Goal: Task Accomplishment & Management: Complete application form

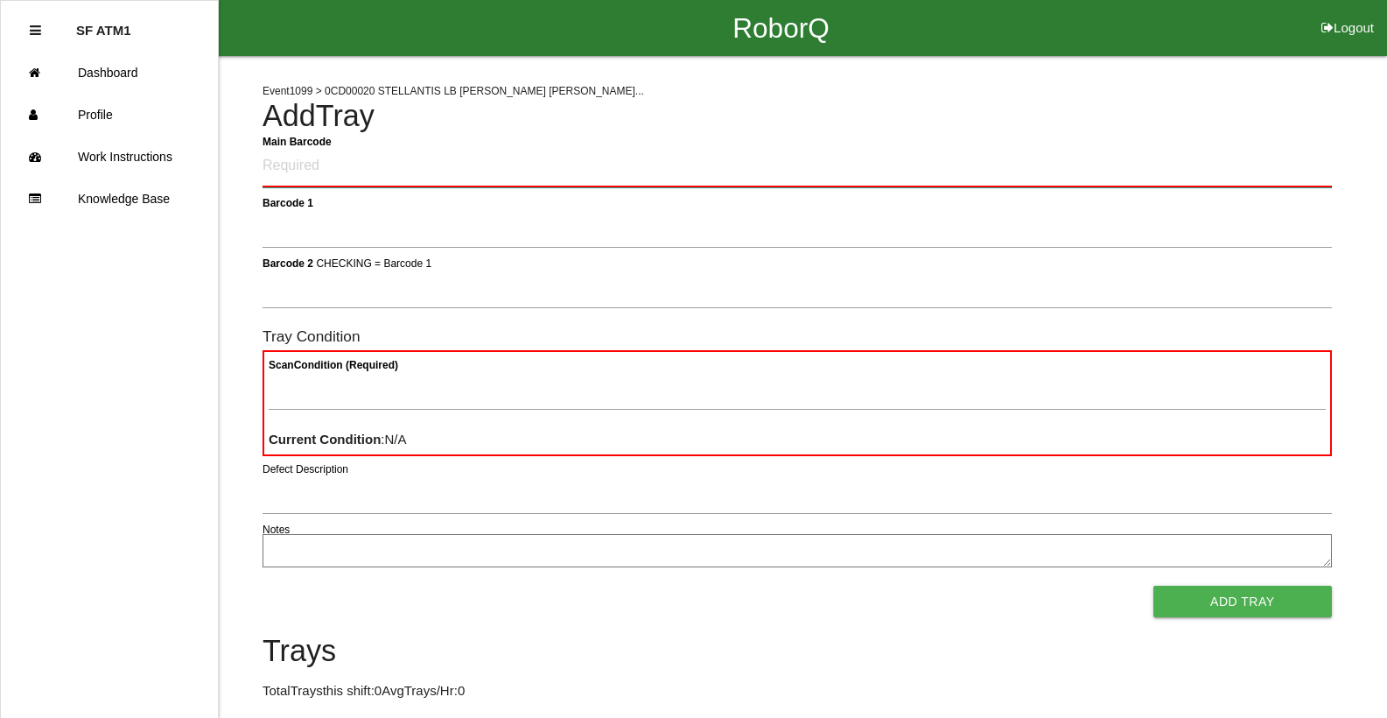
click at [365, 176] on Barcode "Main Barcode" at bounding box center [797, 166] width 1069 height 41
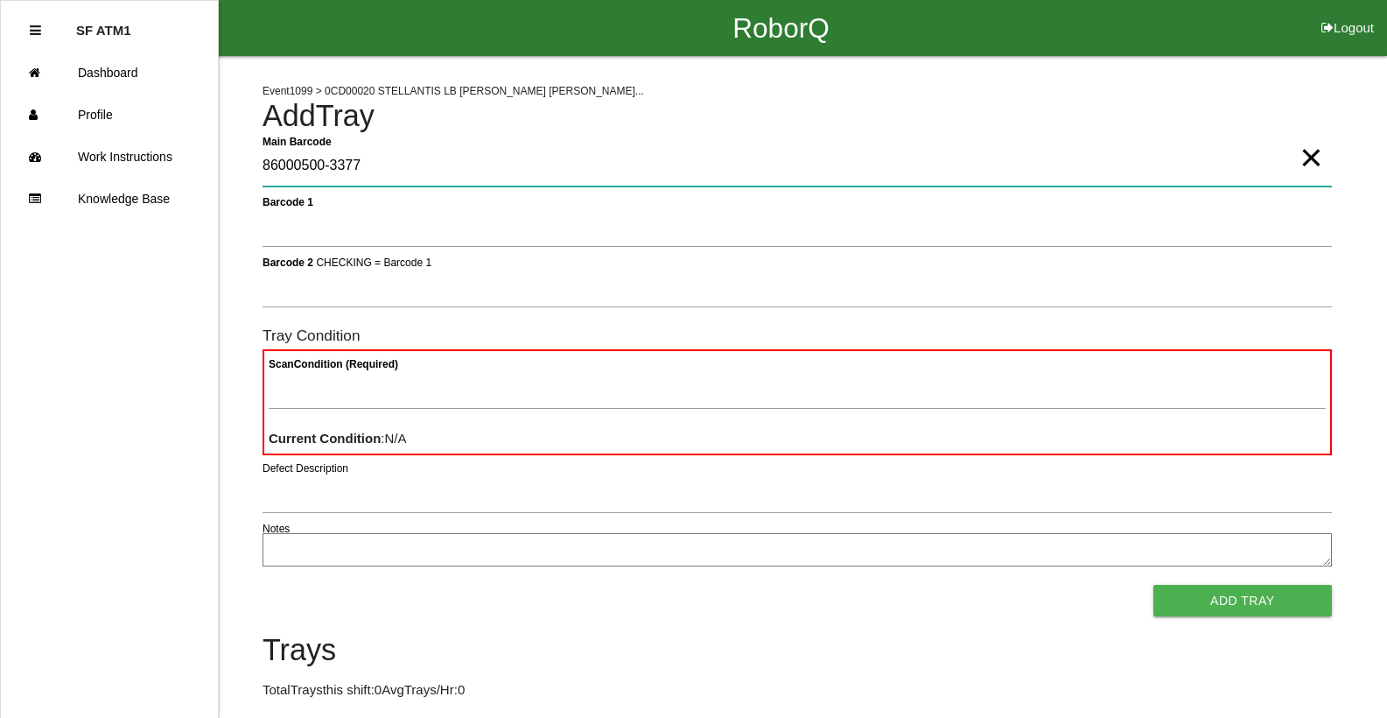
type Barcode "86000500-3377"
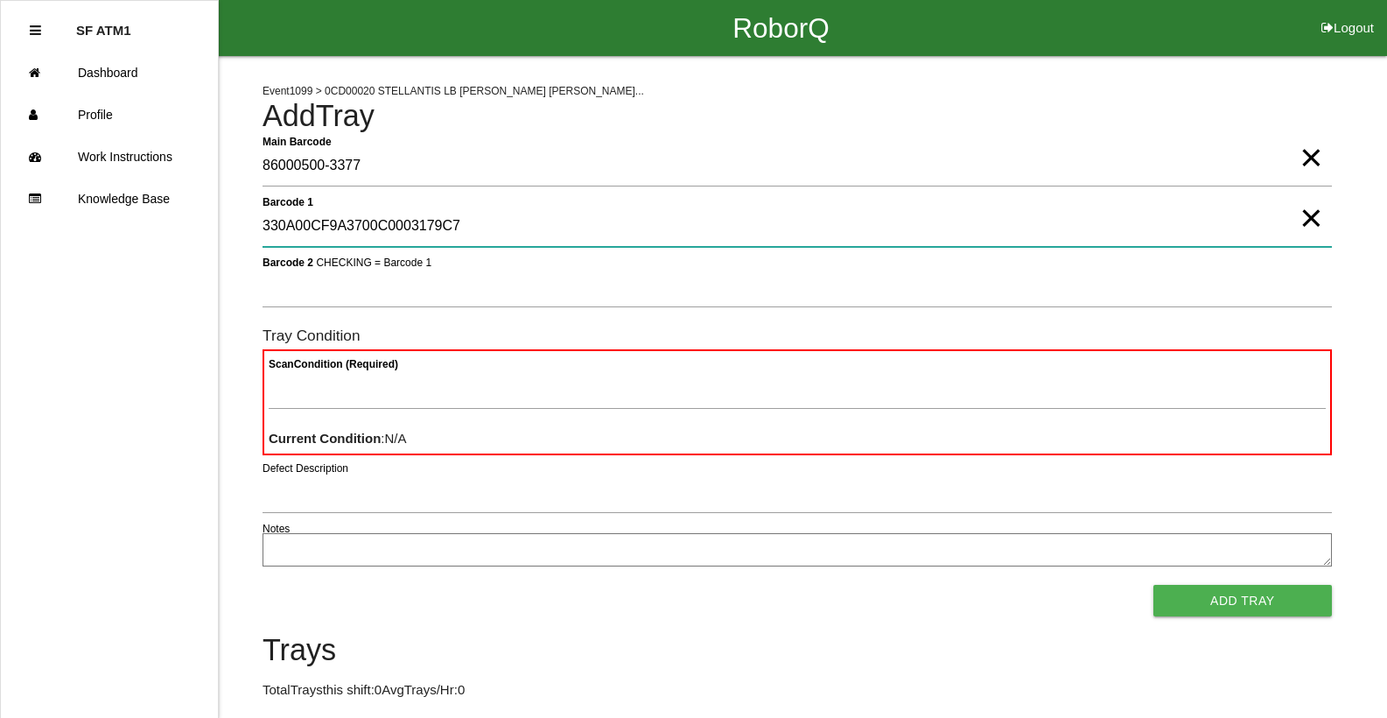
type 1 "330A00CF9A3700C0003179C7"
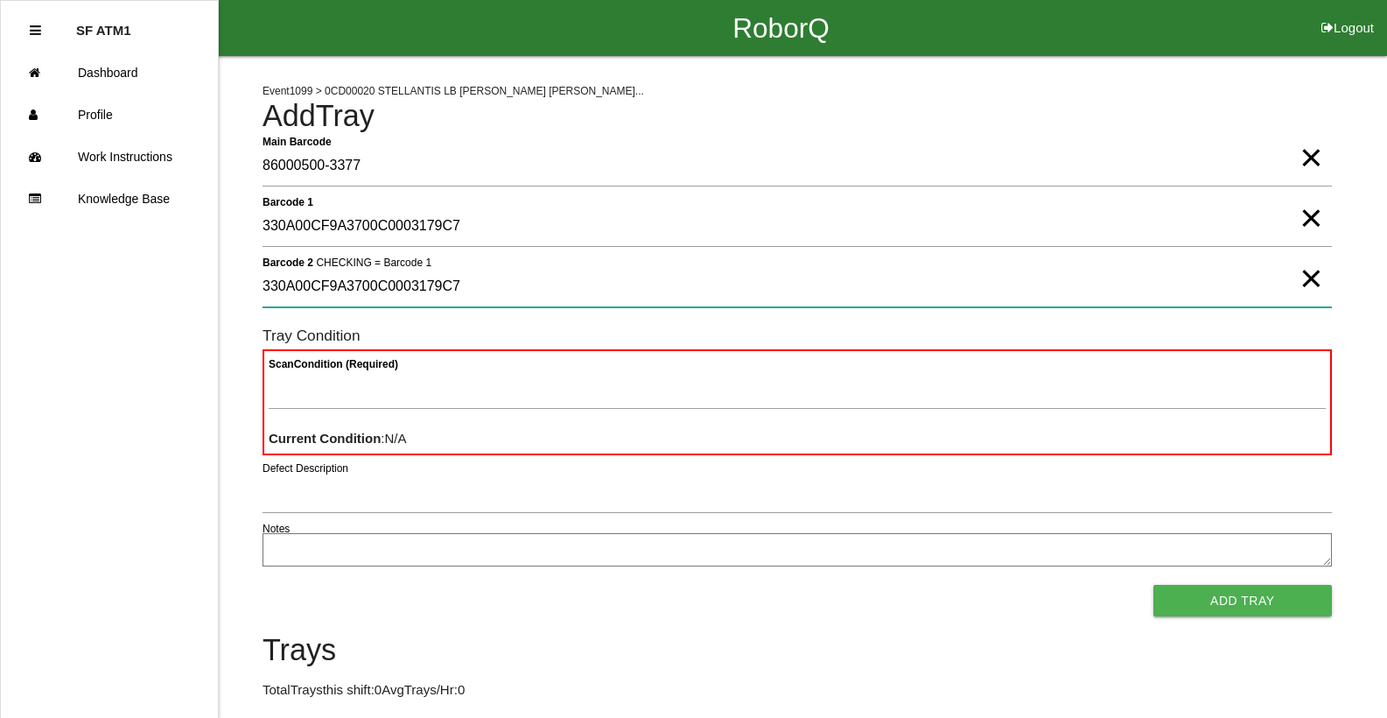
type 2 "330A00CF9A3700C0003179C7"
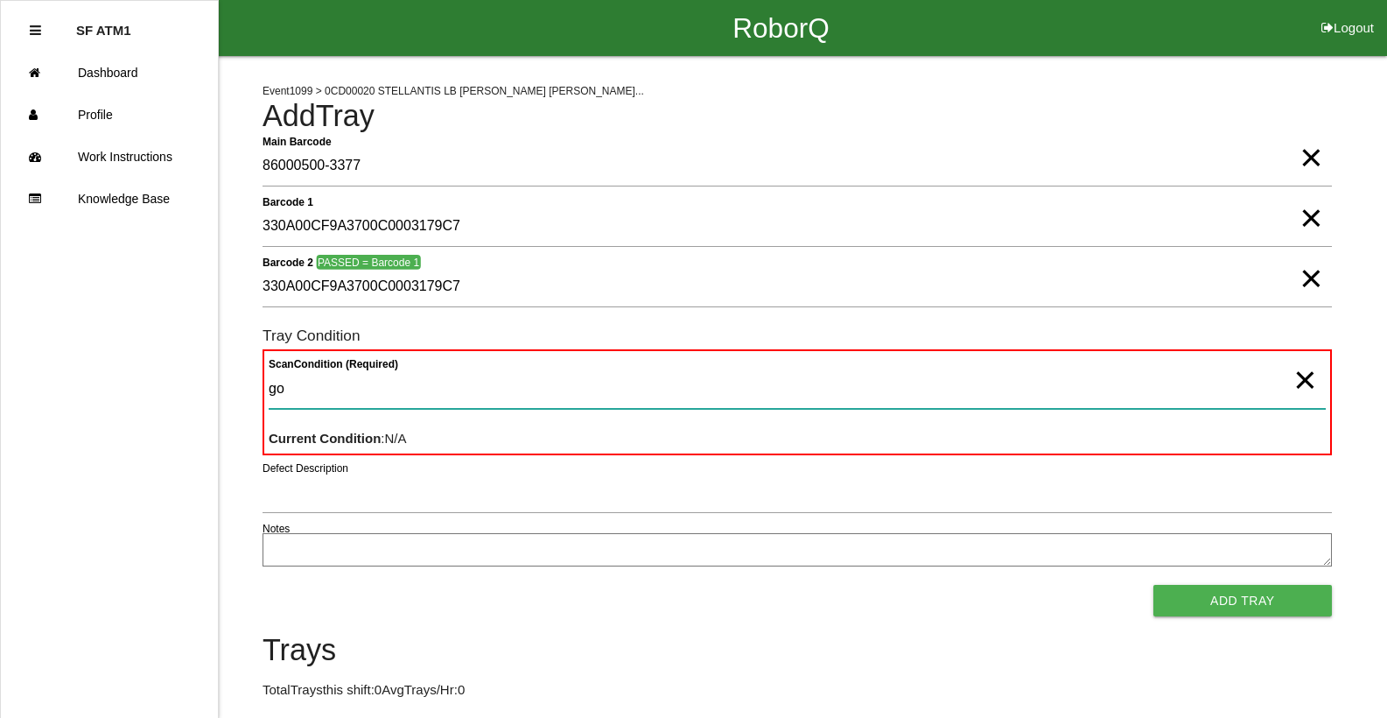
type Condition "goo"
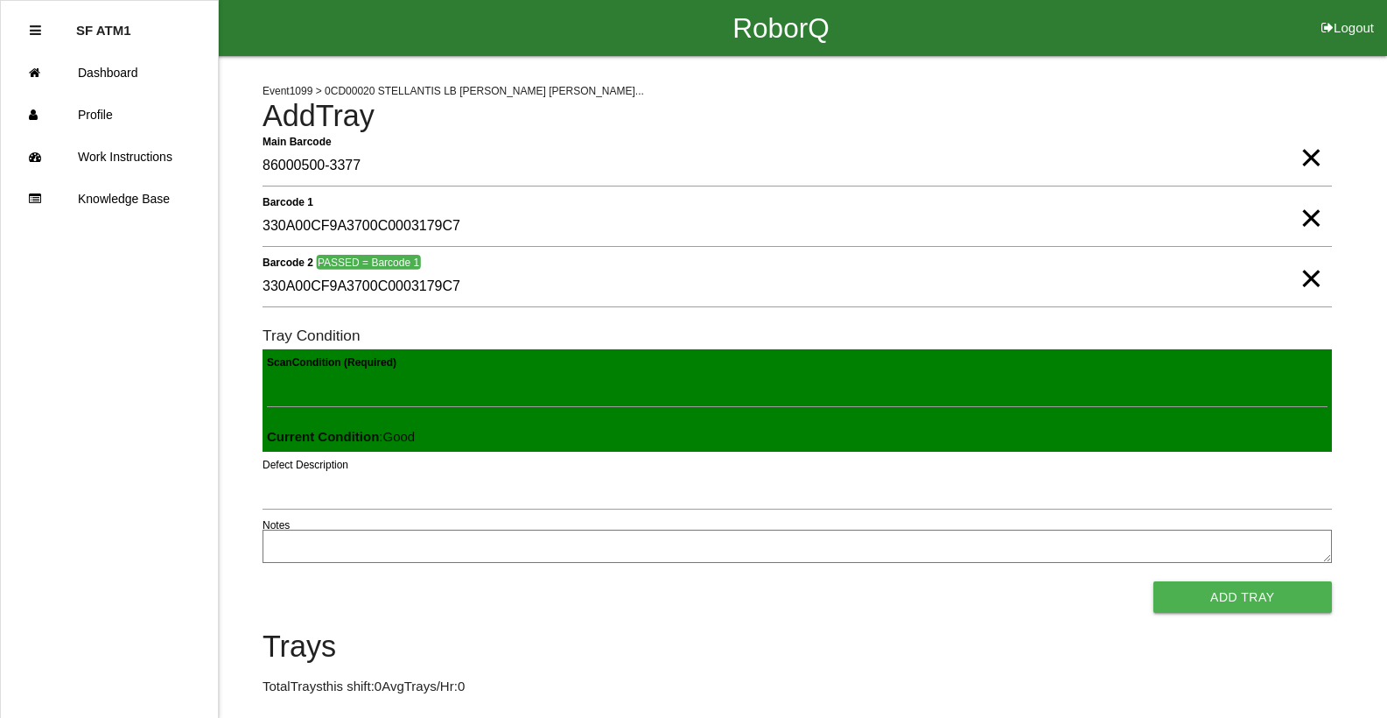
click at [1153, 581] on button "Add Tray" at bounding box center [1242, 597] width 179 height 32
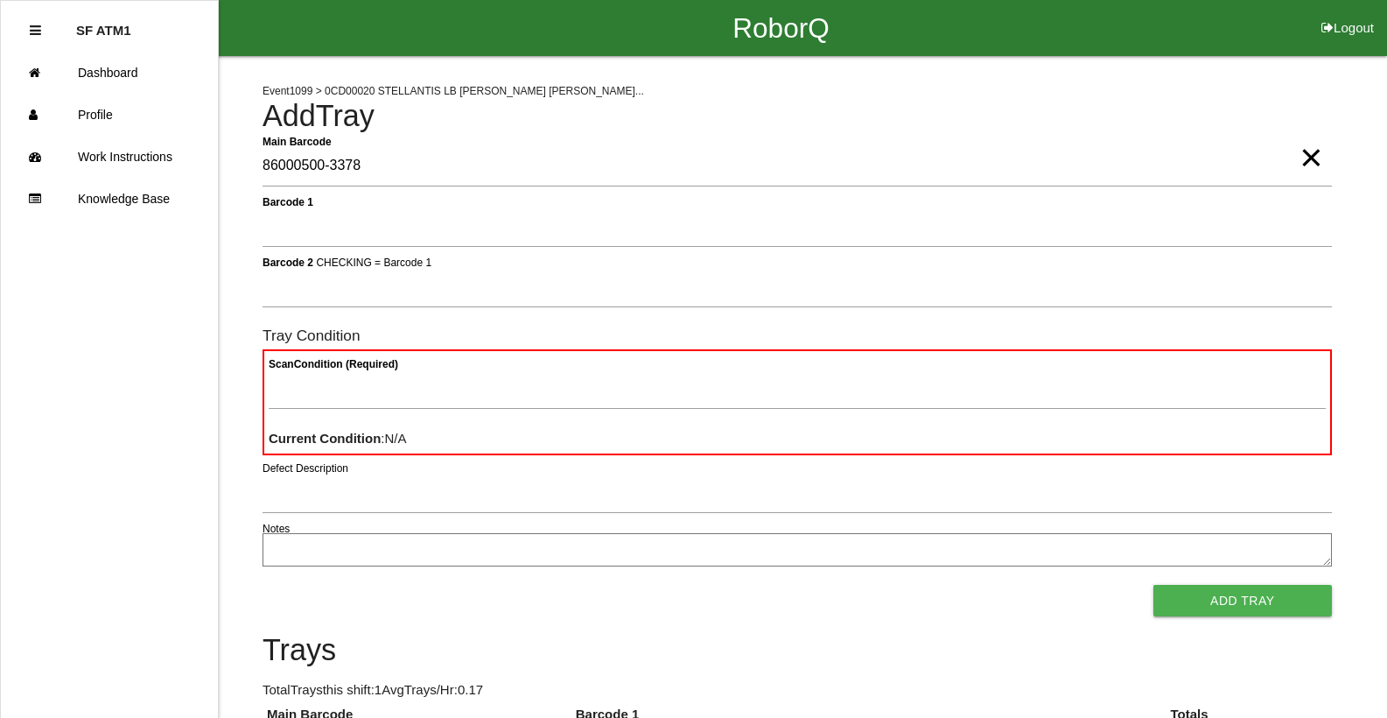
type Barcode "86000500-3378"
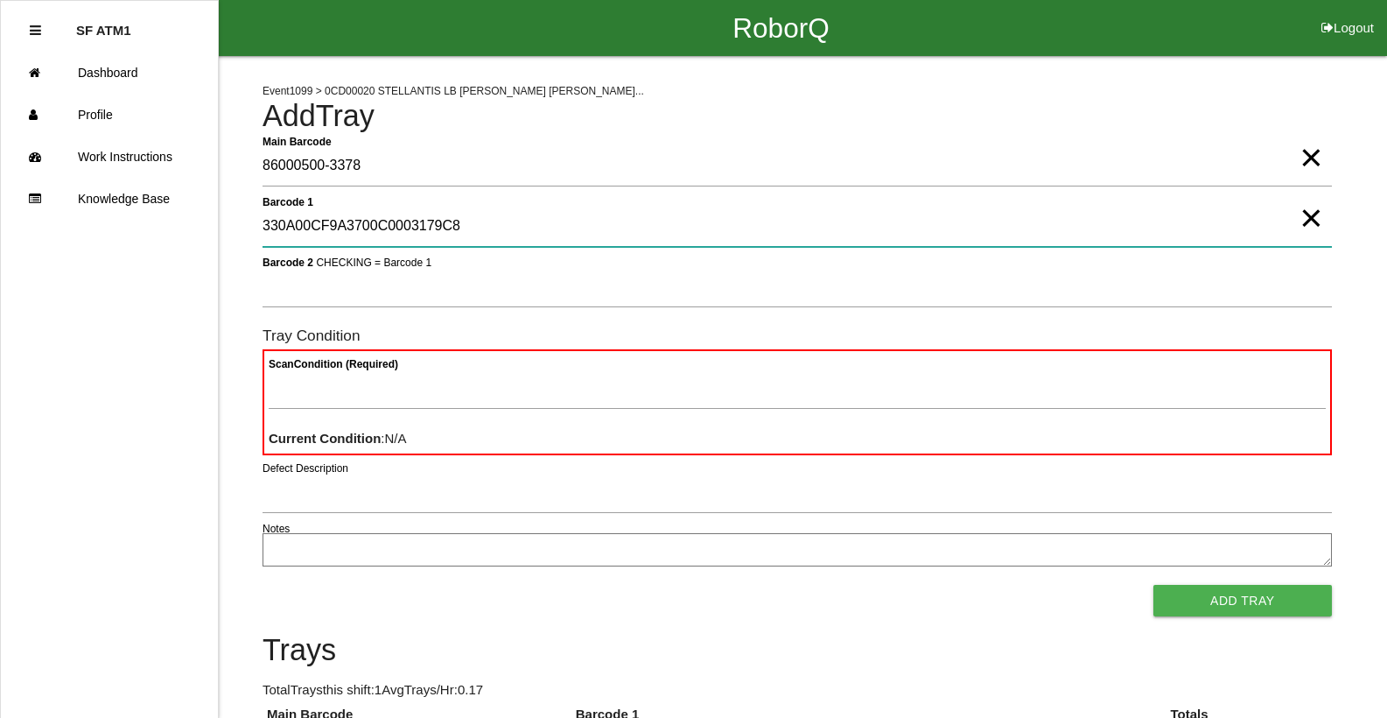
type 1 "330A00CF9A3700C0003179C8"
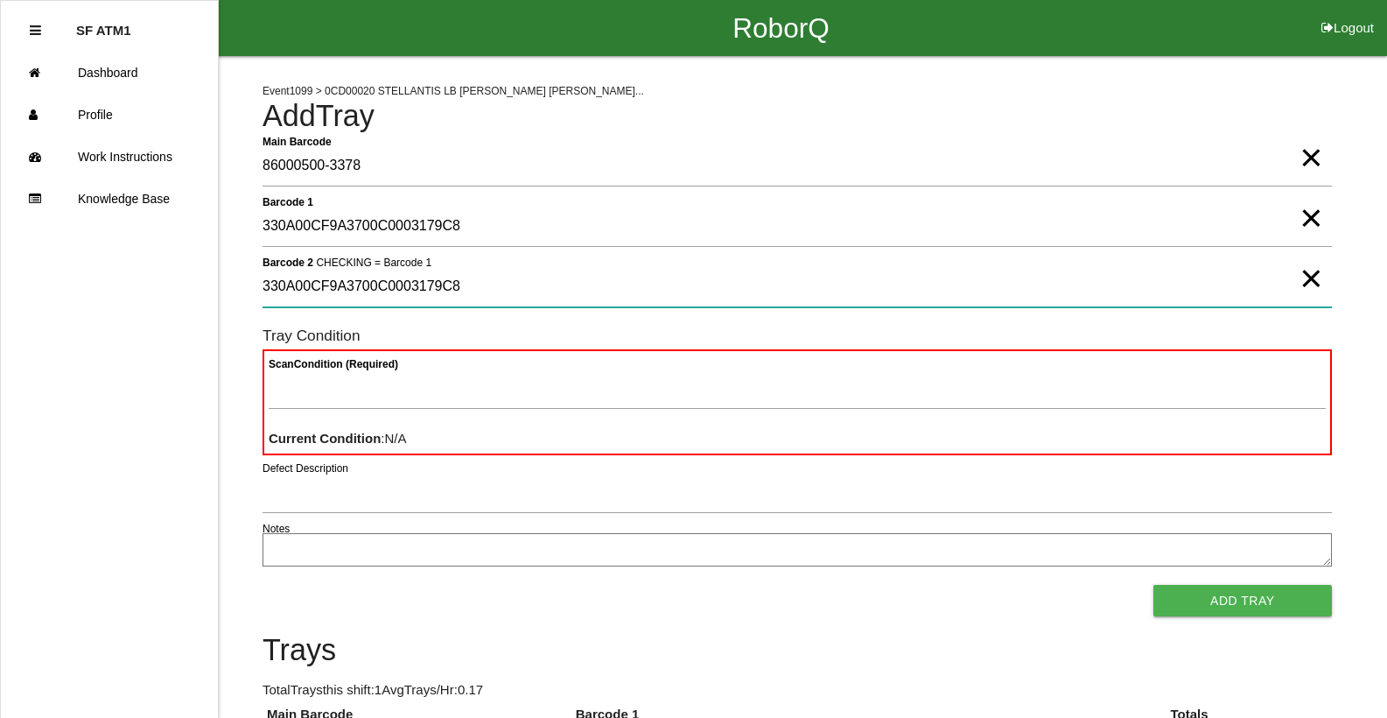
type 2 "330A00CF9A3700C0003179C8"
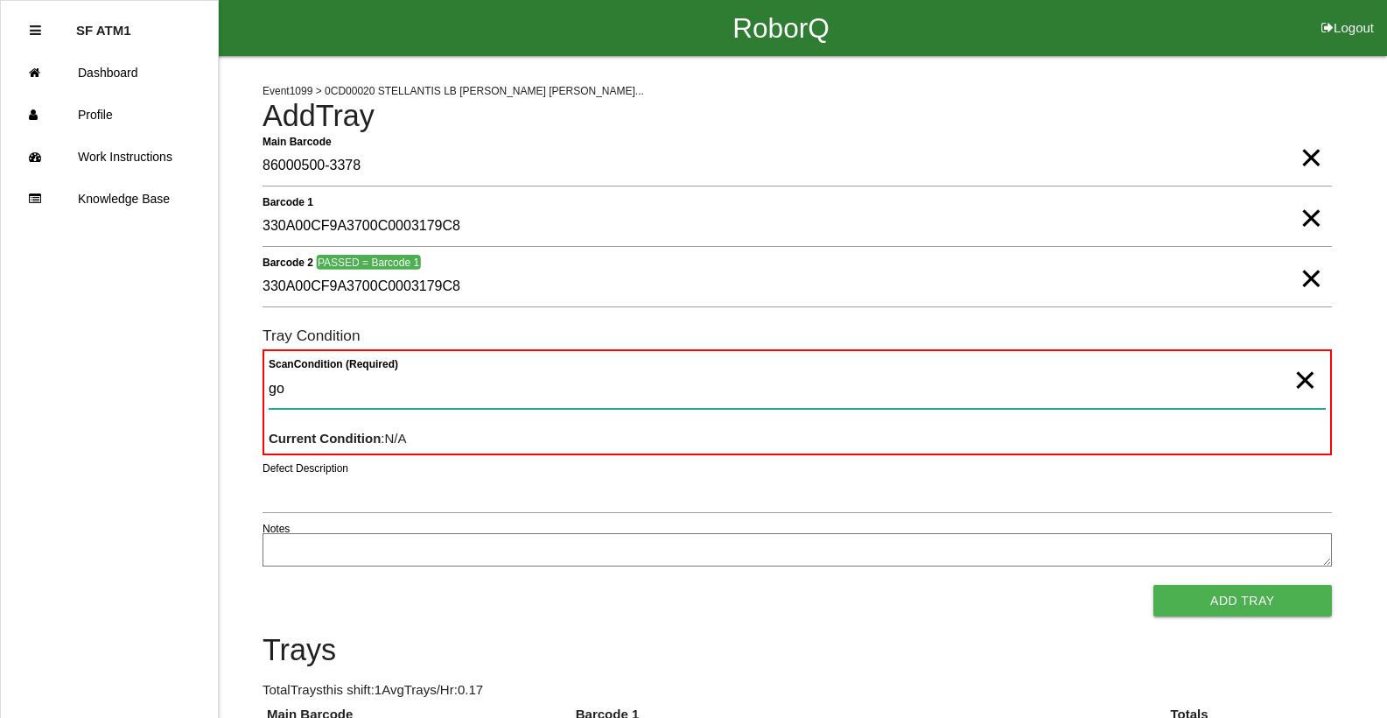
type Condition "goo"
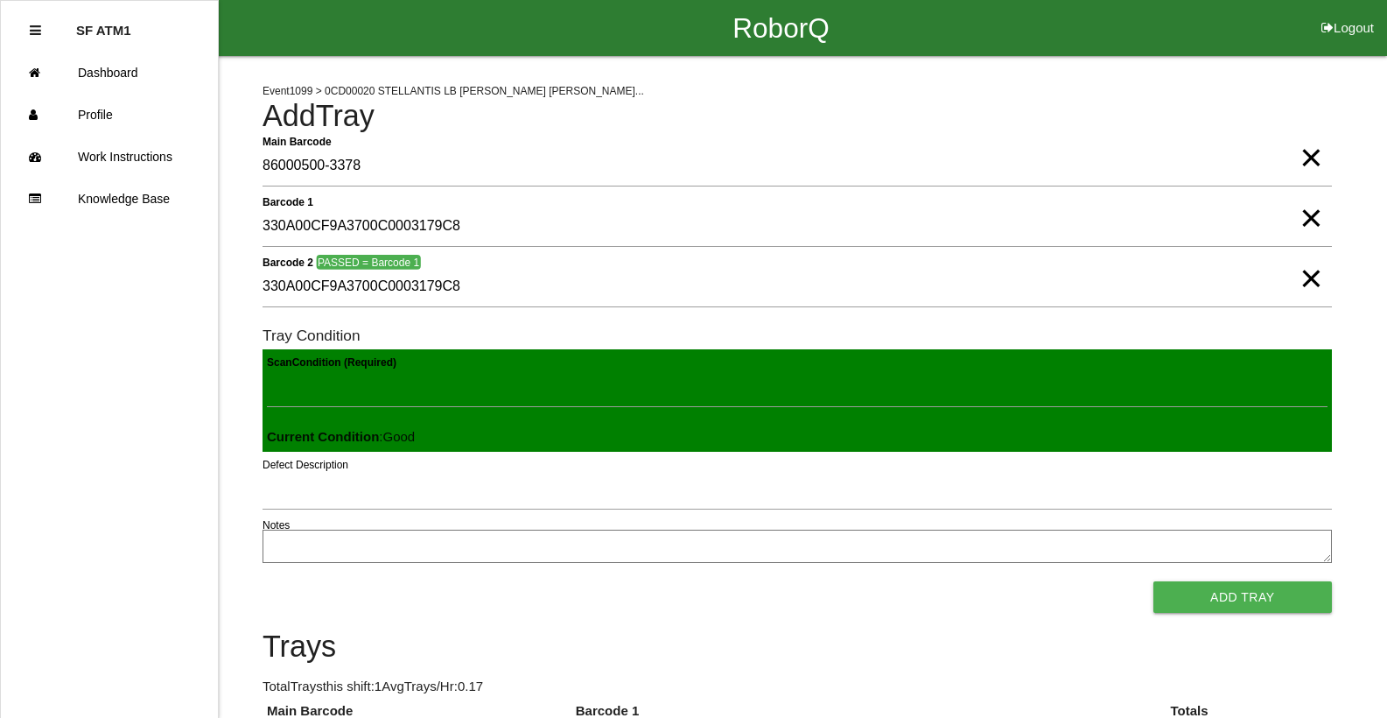
click at [1153, 581] on button "Add Tray" at bounding box center [1242, 597] width 179 height 32
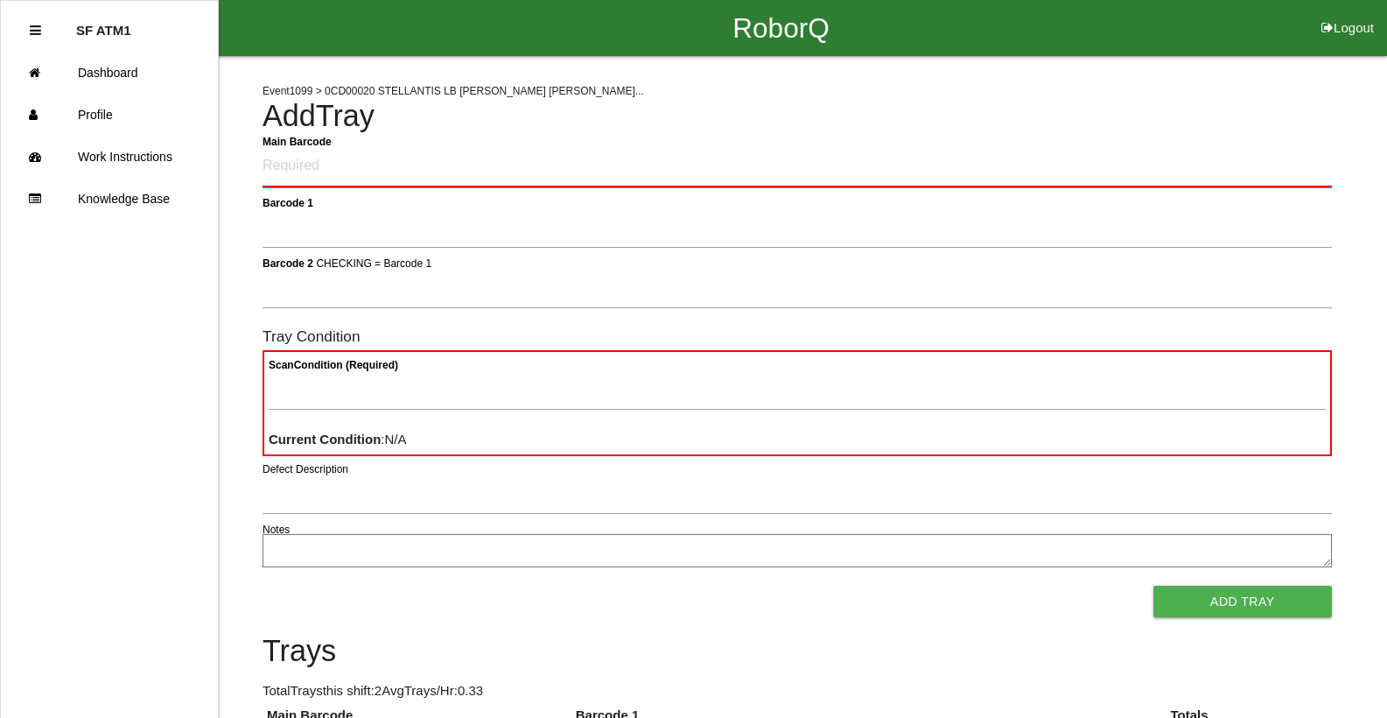
click at [330, 162] on Barcode "Main Barcode" at bounding box center [797, 166] width 1069 height 41
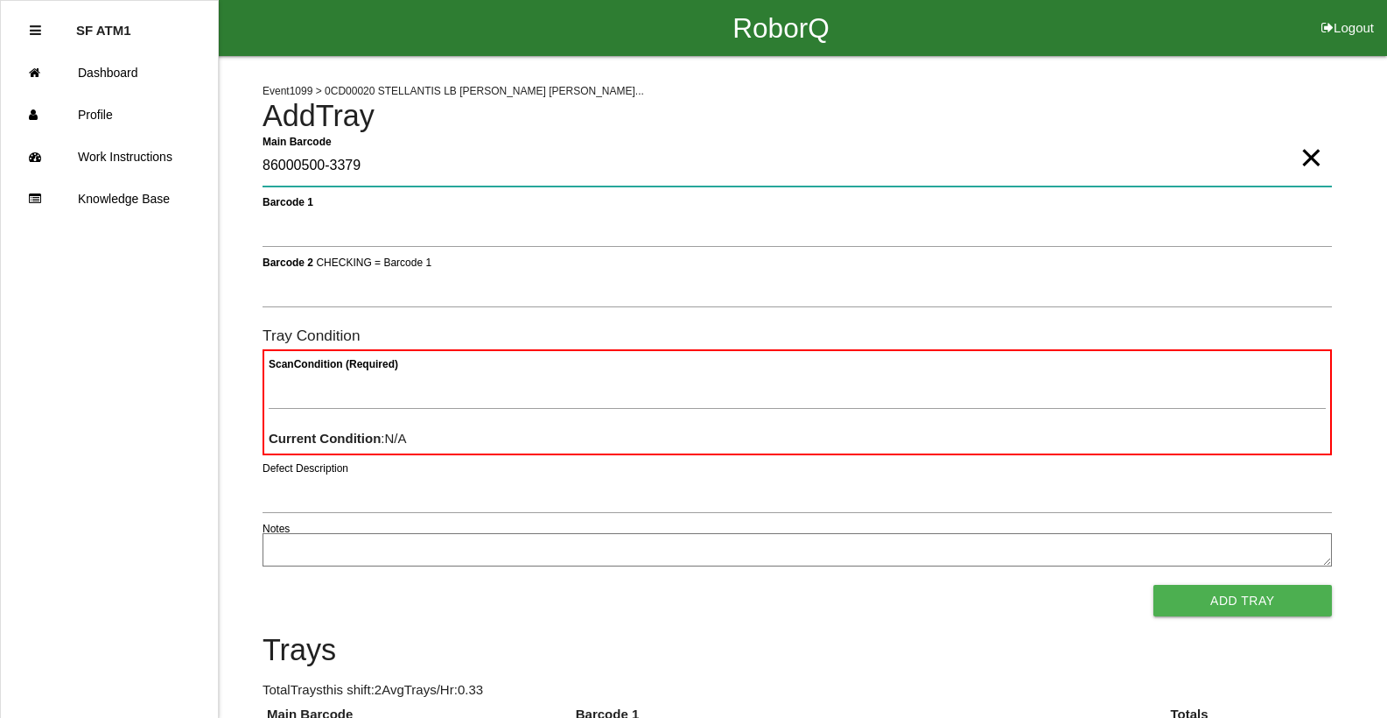
type Barcode "86000500-3379"
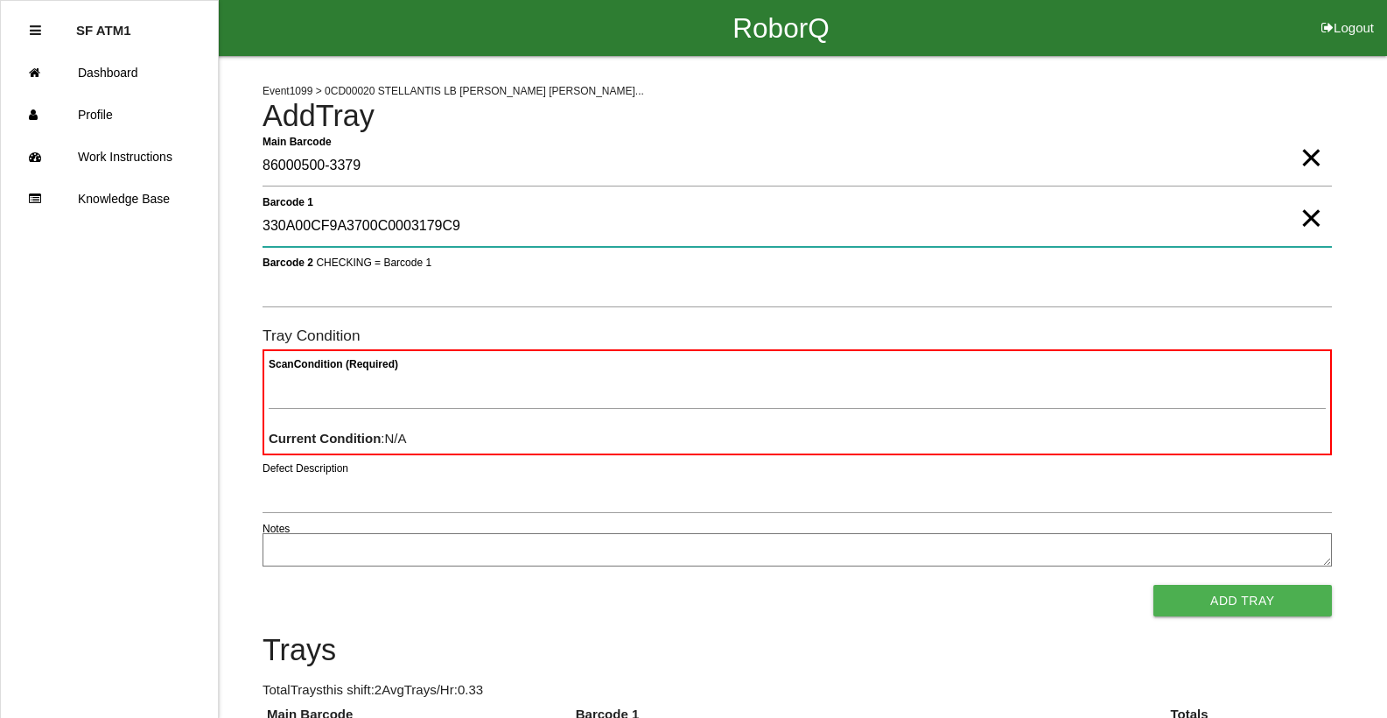
type 1 "330A00CF9A3700C0003179C9"
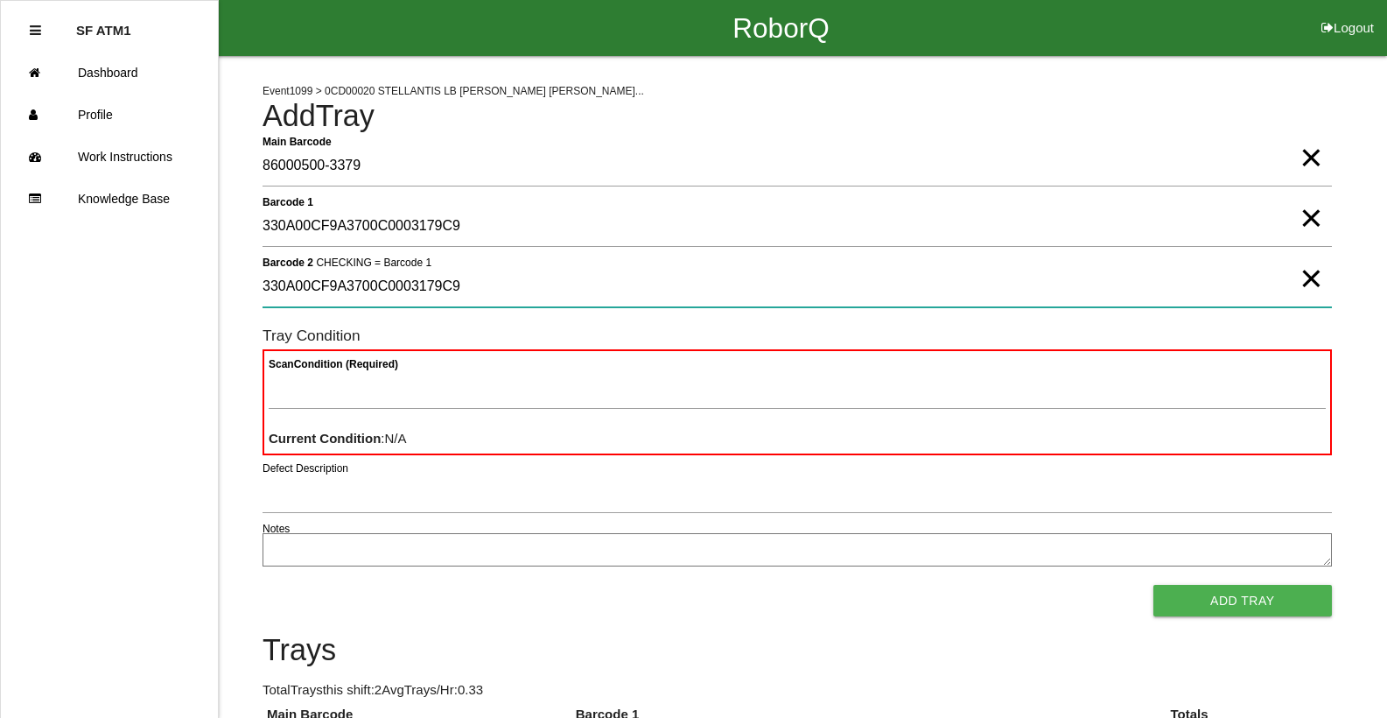
type 2 "330A00CF9A3700C0003179C9"
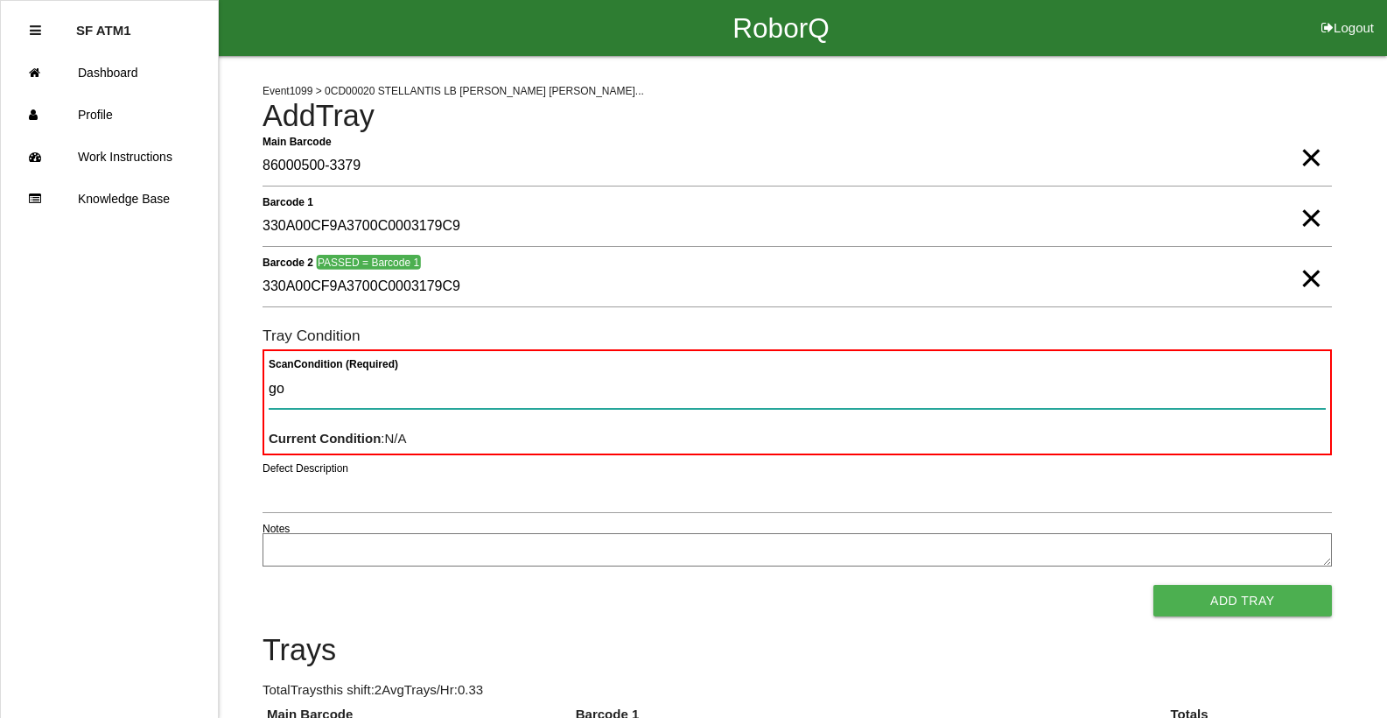
type Condition "goo"
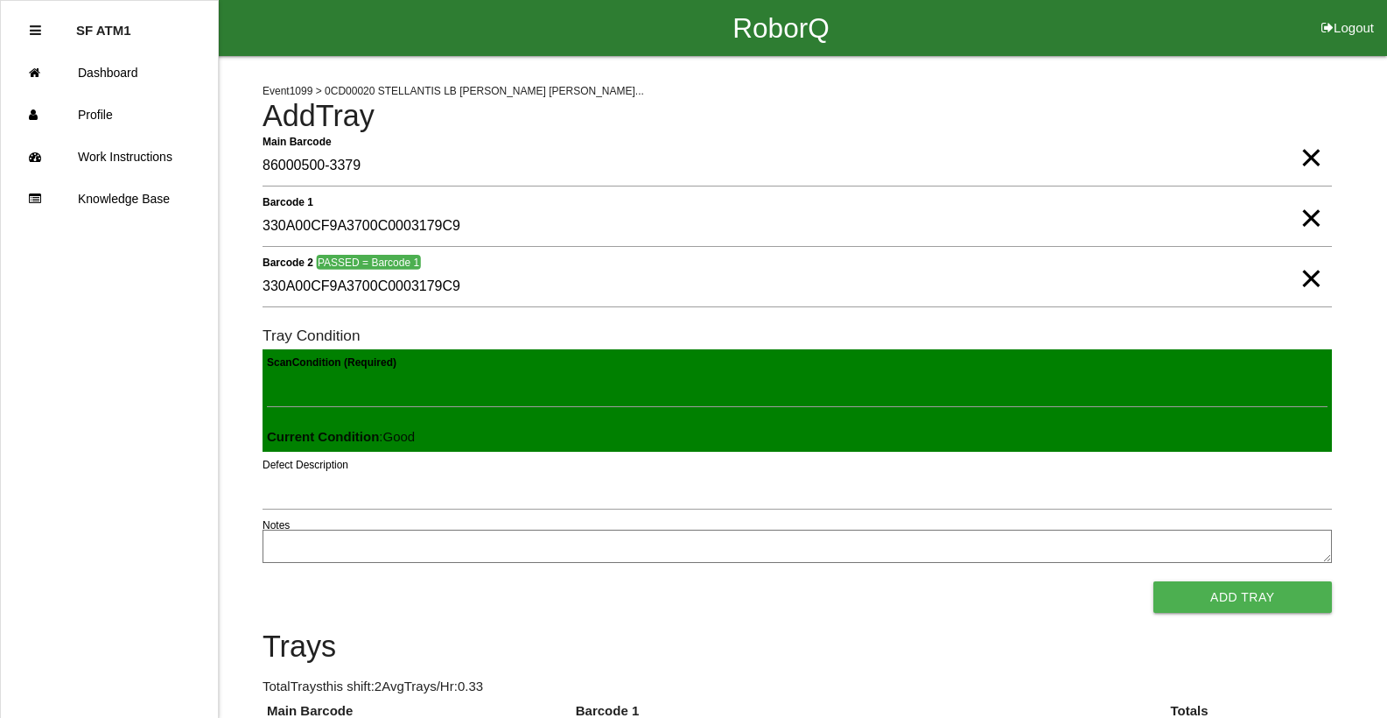
click button "Add Tray" at bounding box center [1242, 597] width 179 height 32
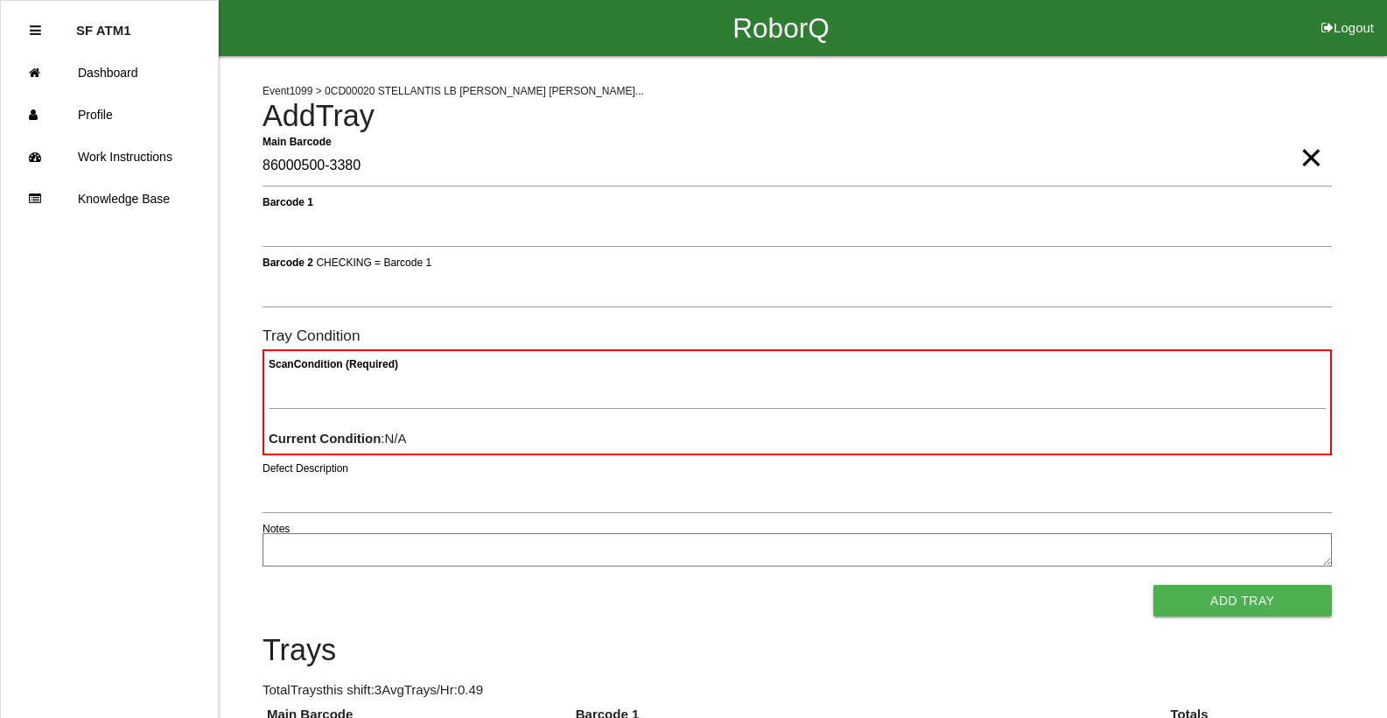
type Barcode "86000500-3380"
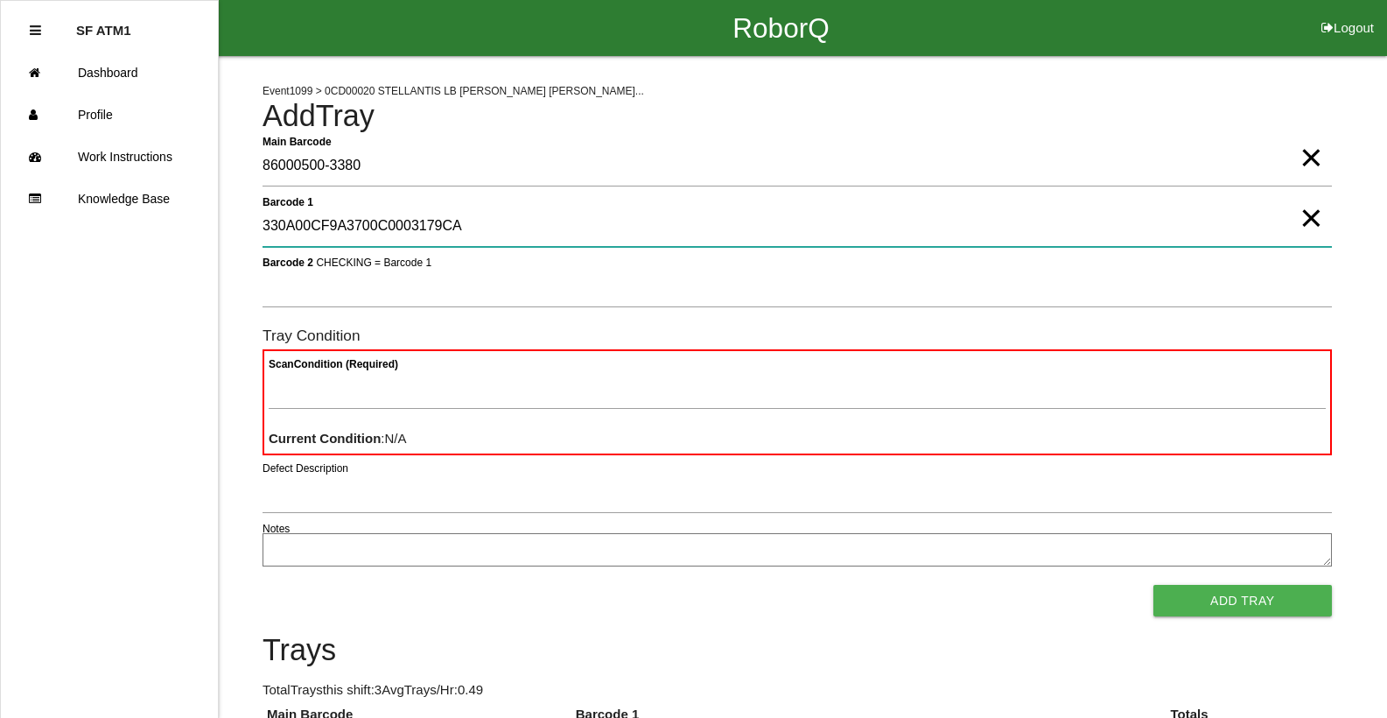
type 1 "330A00CF9A3700C0003179CA"
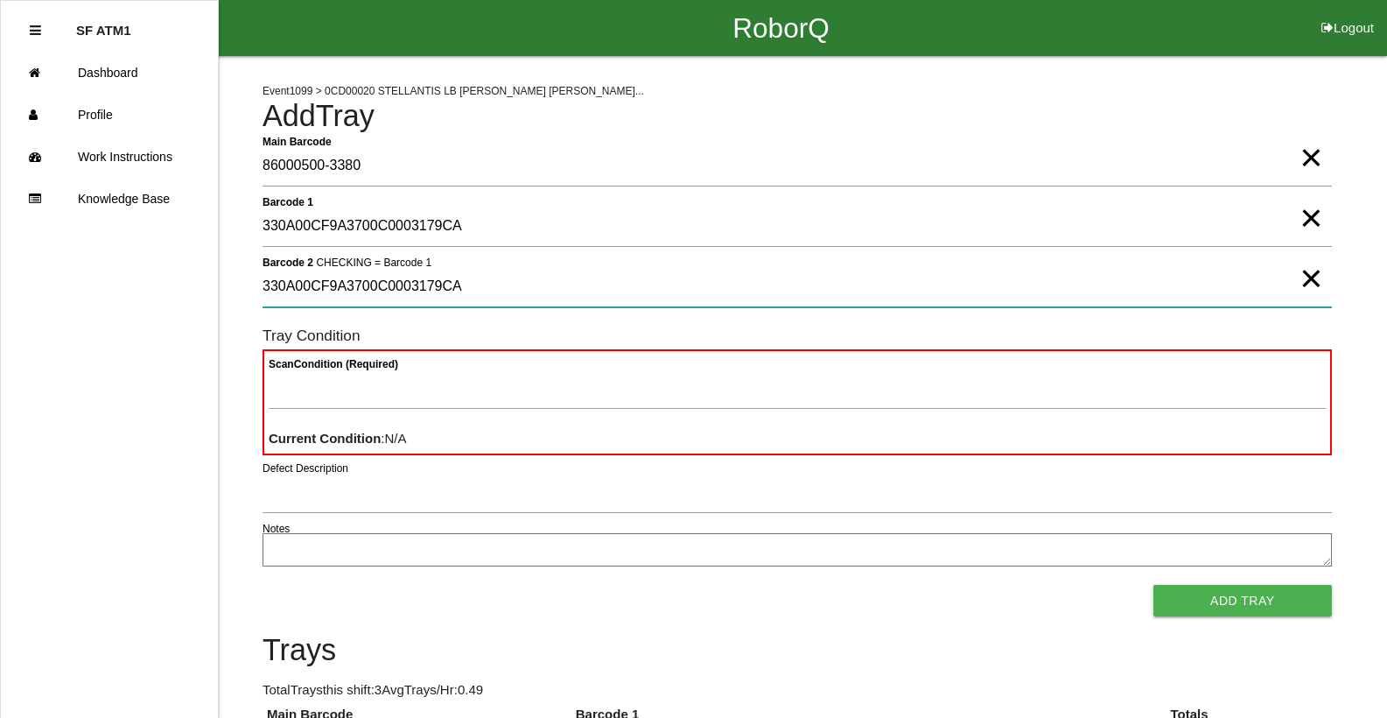
type 2 "330A00CF9A3700C0003179CA"
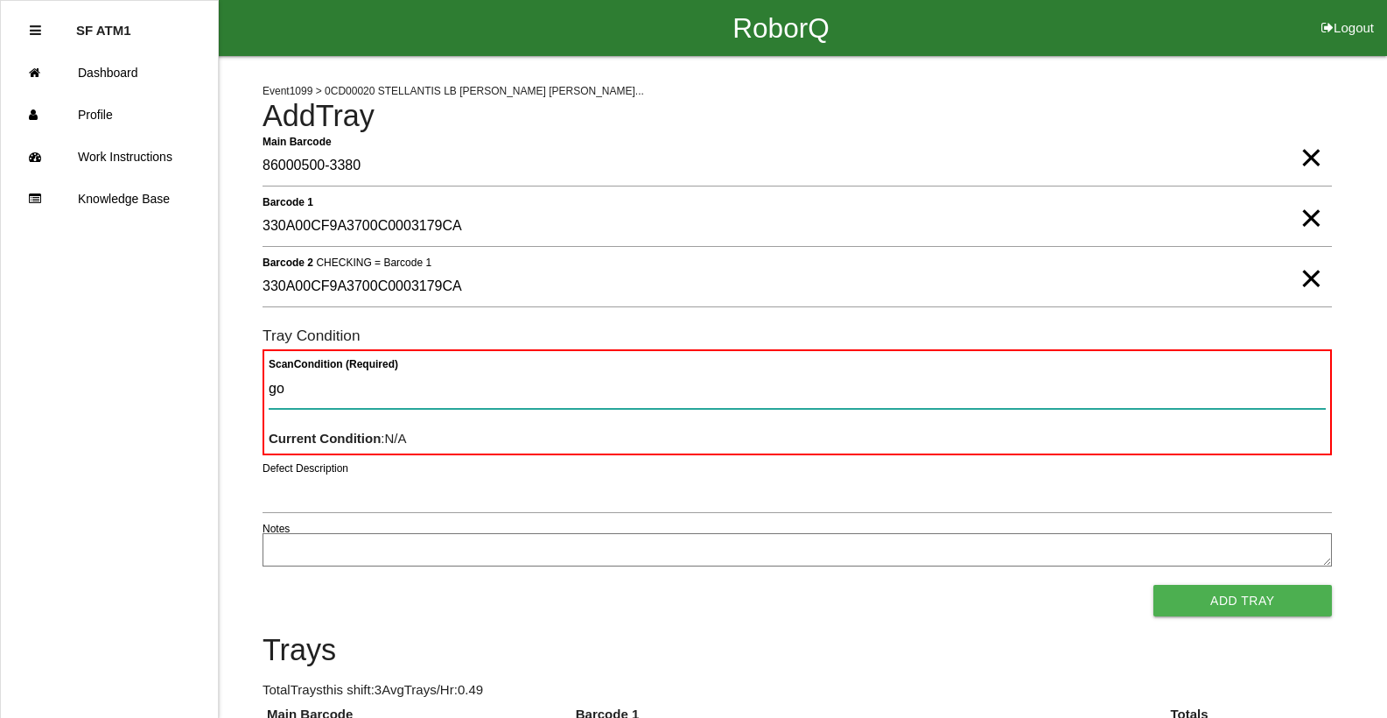
type Condition "goo"
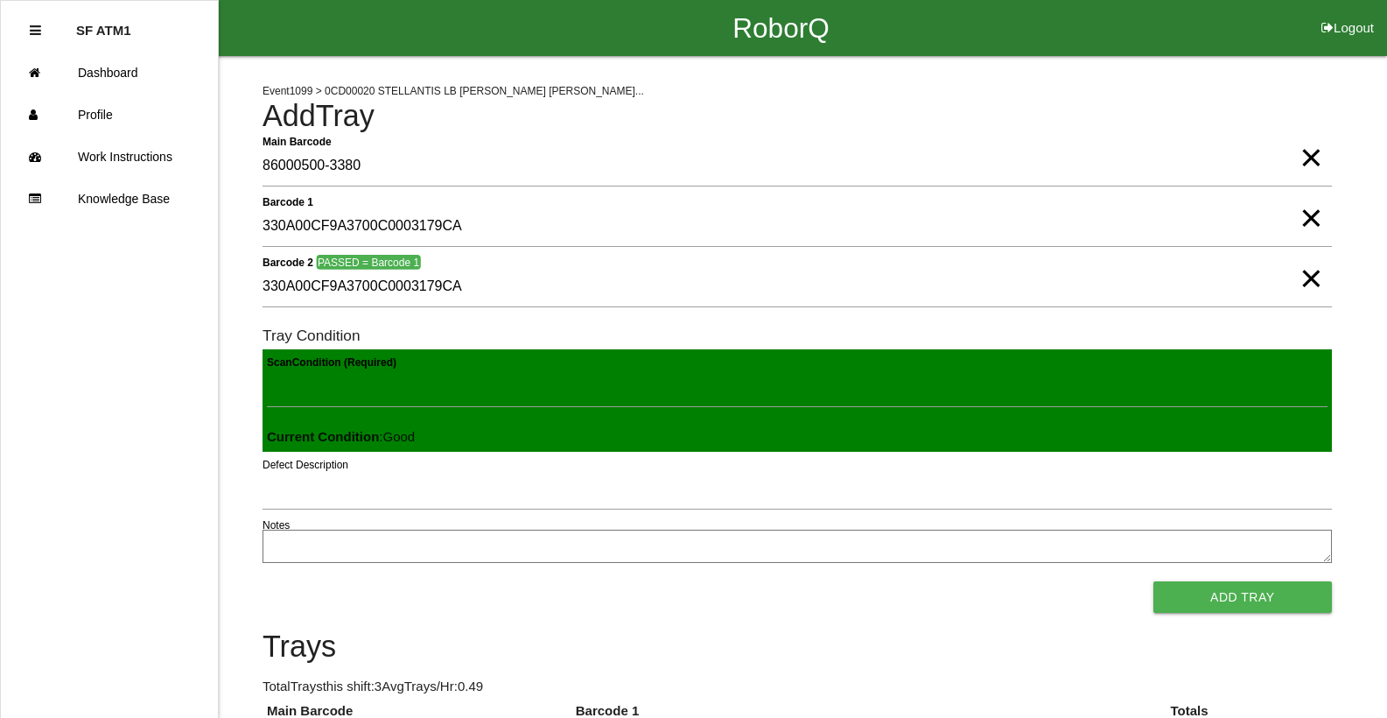
click at [1153, 581] on button "Add Tray" at bounding box center [1242, 597] width 179 height 32
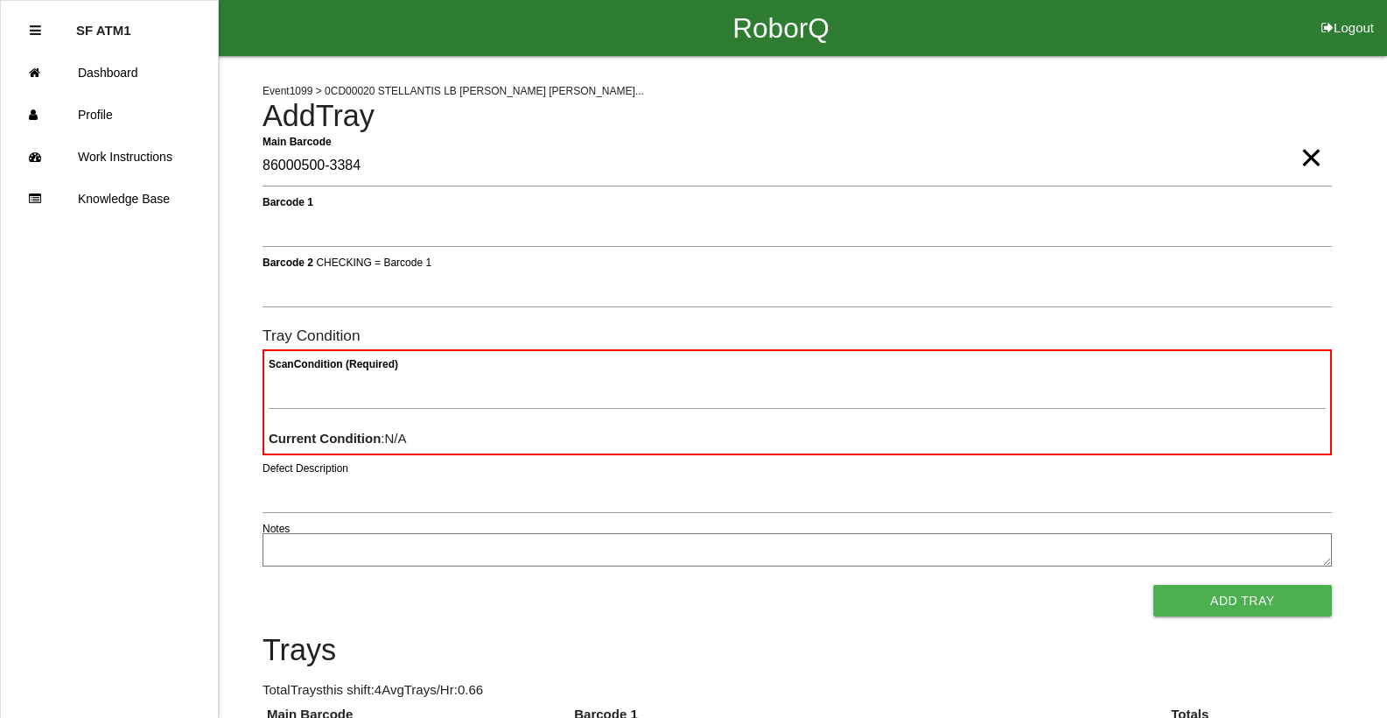
type Barcode "86000500-3384"
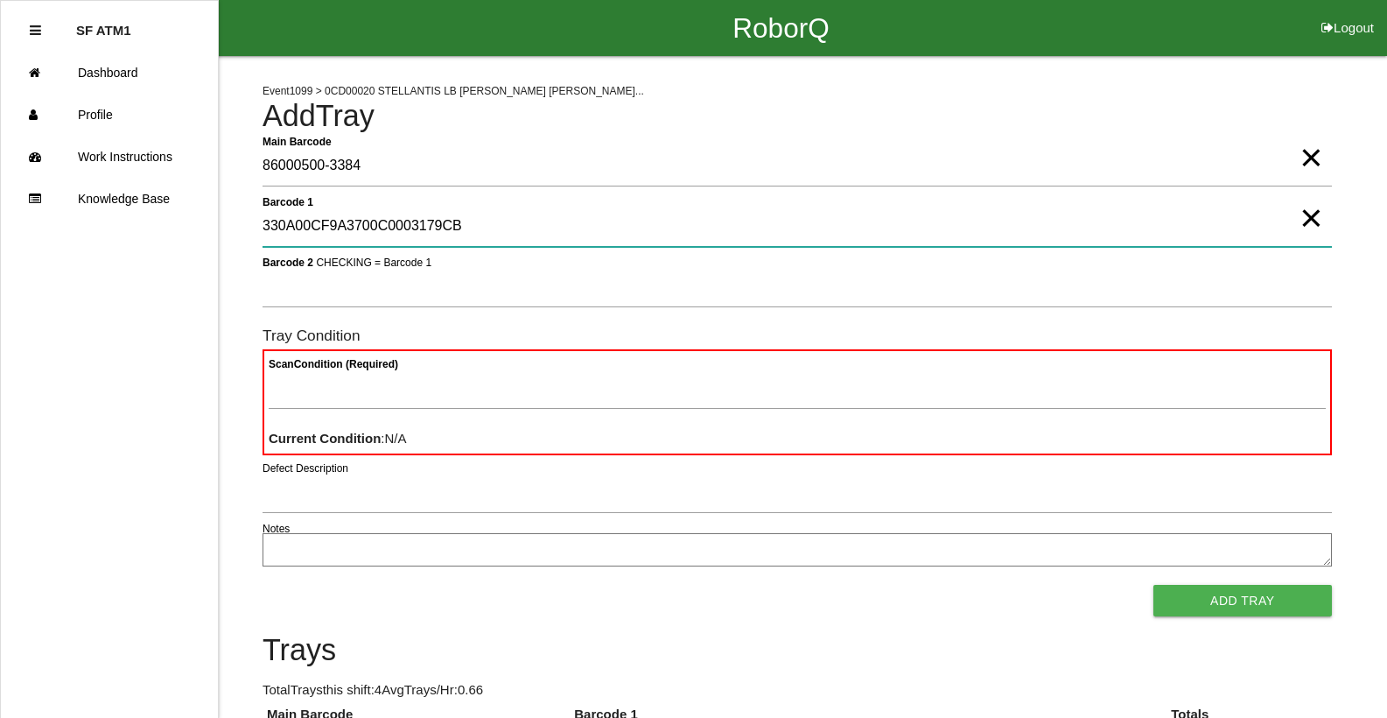
type 1 "330A00CF9A3700C0003179CB"
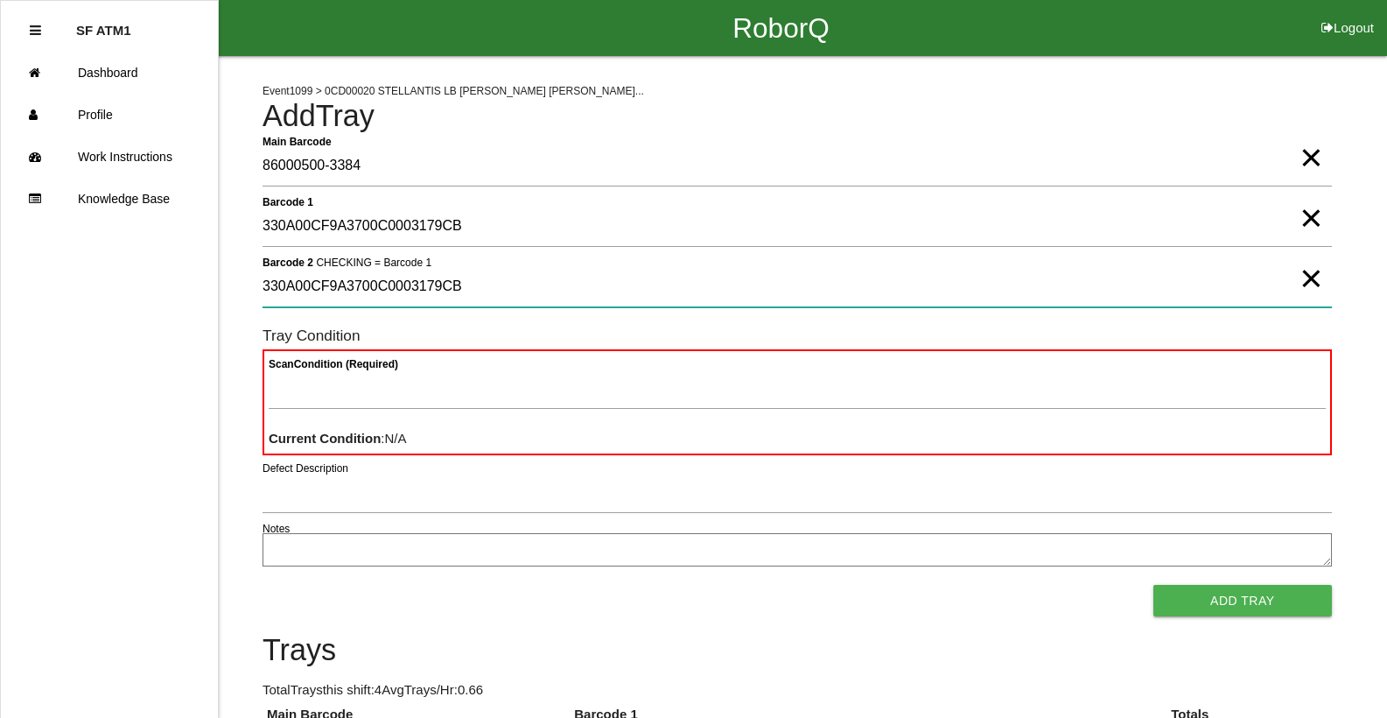
type 2 "330A00CF9A3700C0003179CB"
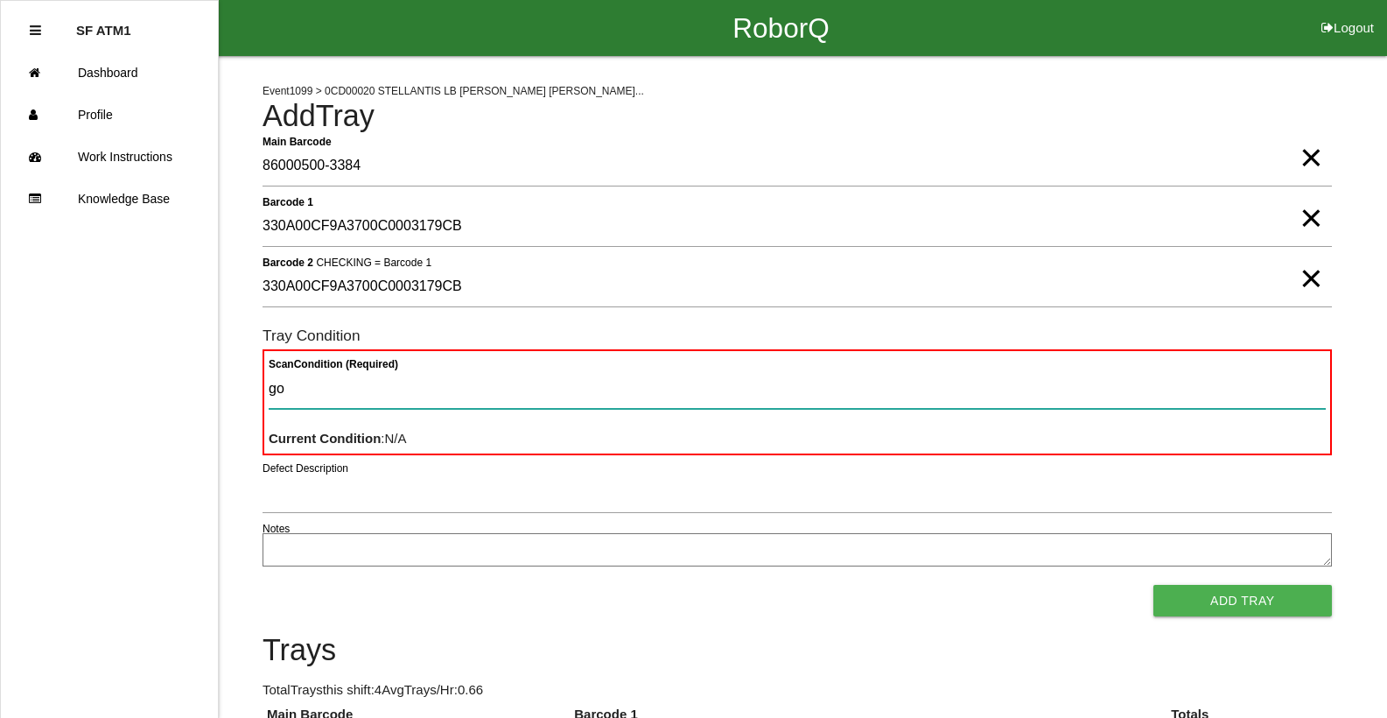
type Condition "goo"
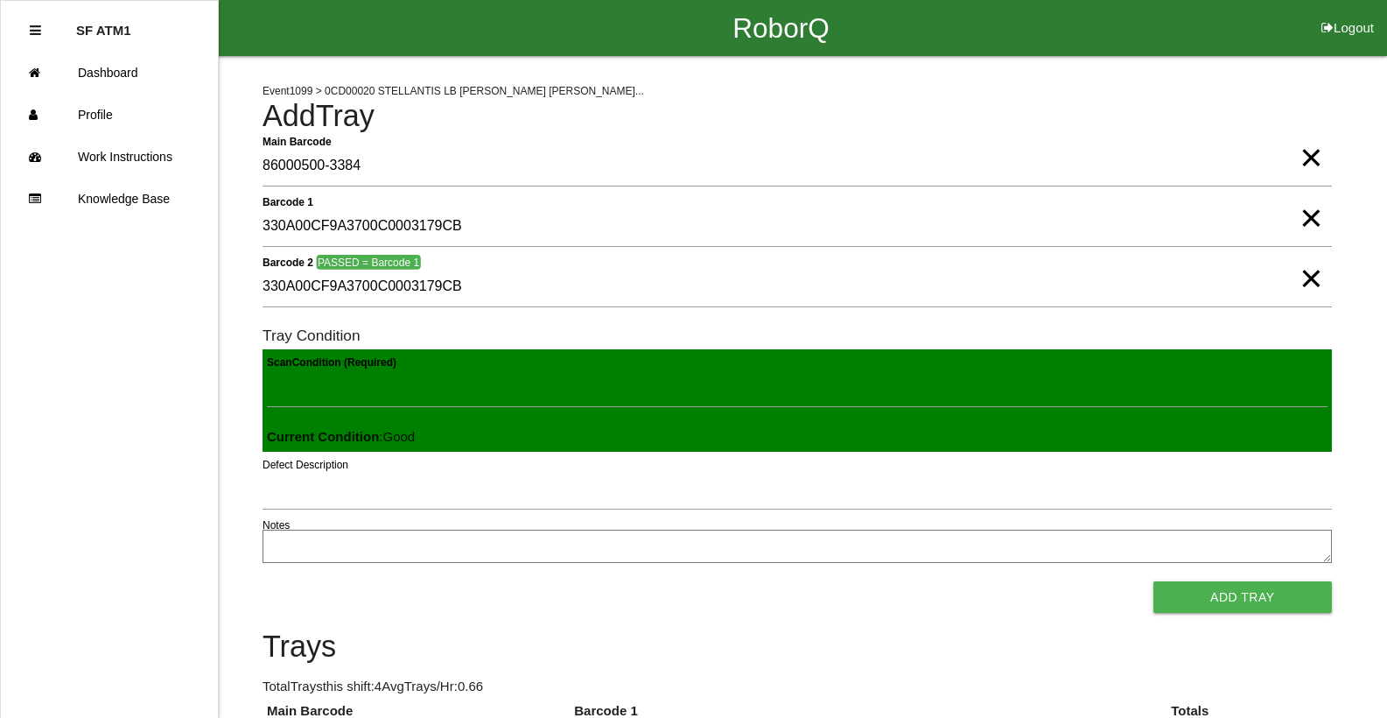
click at [1153, 581] on button "Add Tray" at bounding box center [1242, 597] width 179 height 32
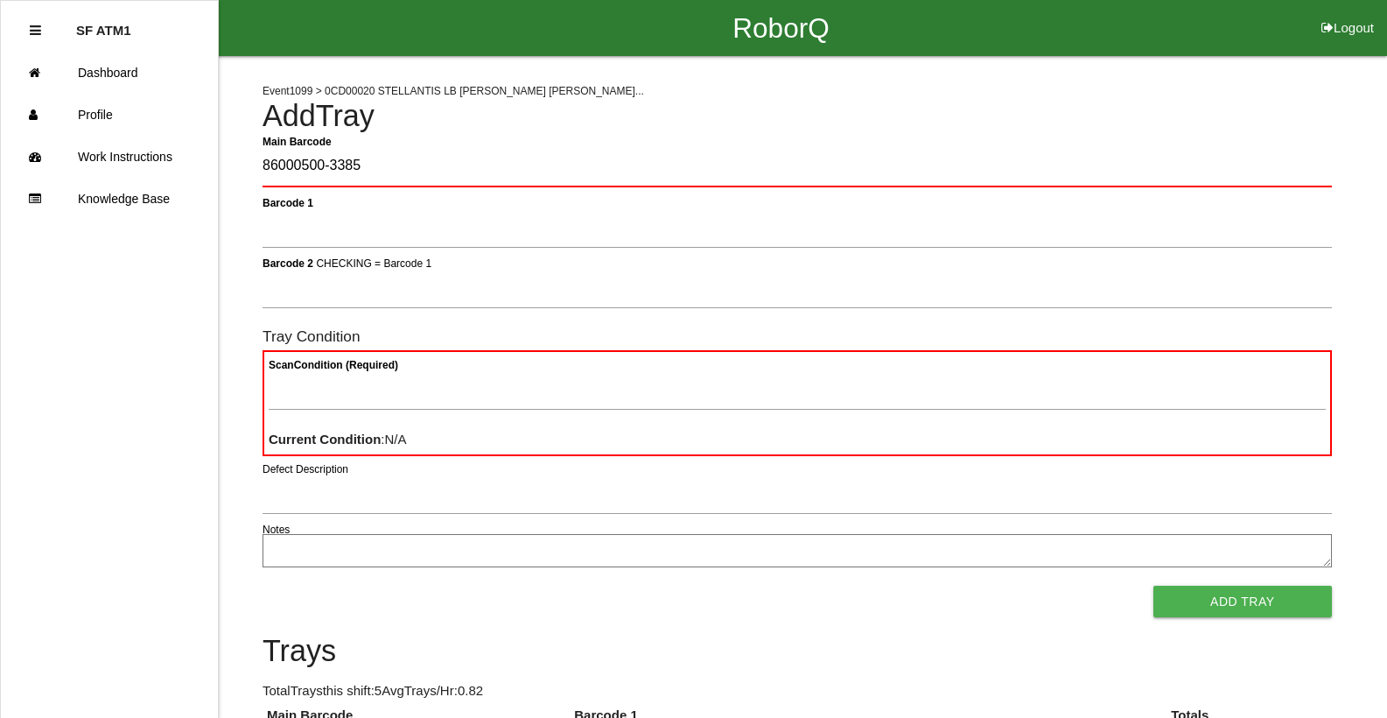
type Barcode "86000500-3385"
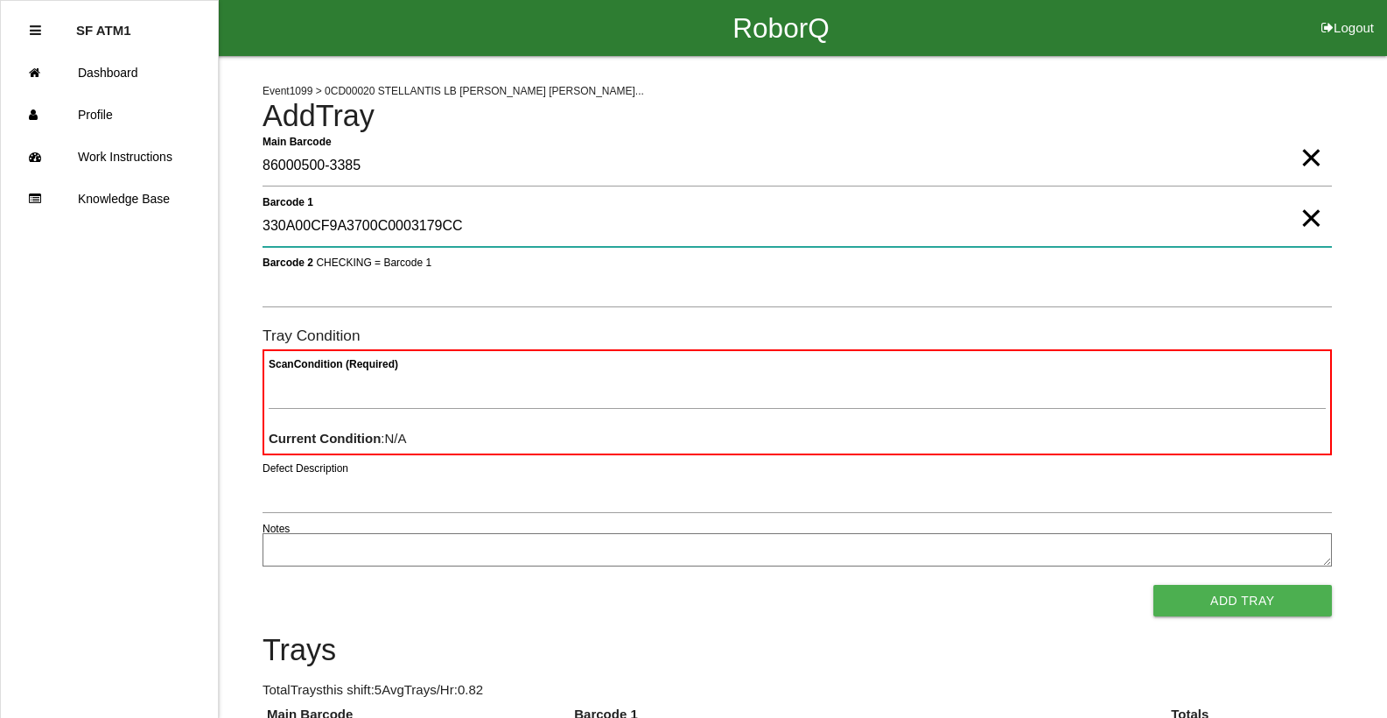
type 1 "330A00CF9A3700C0003179CC"
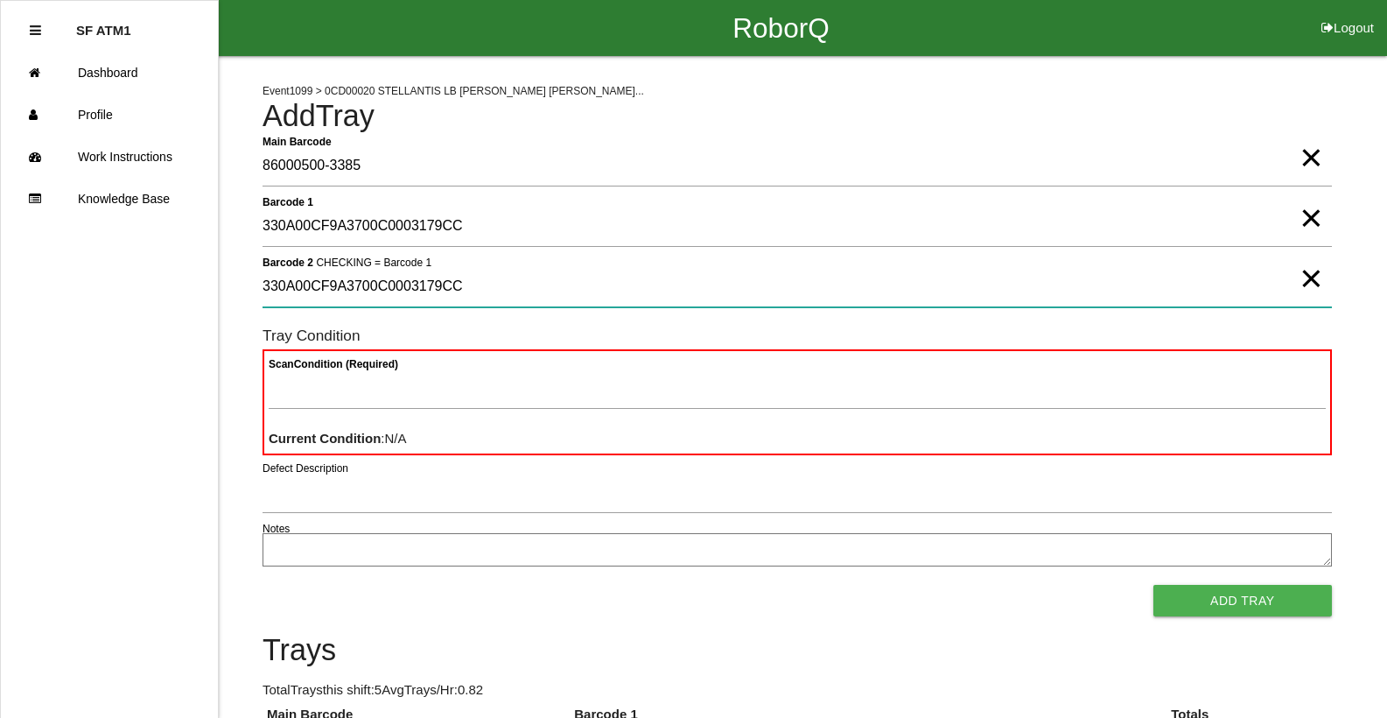
type 2 "330A00CF9A3700C0003179CC"
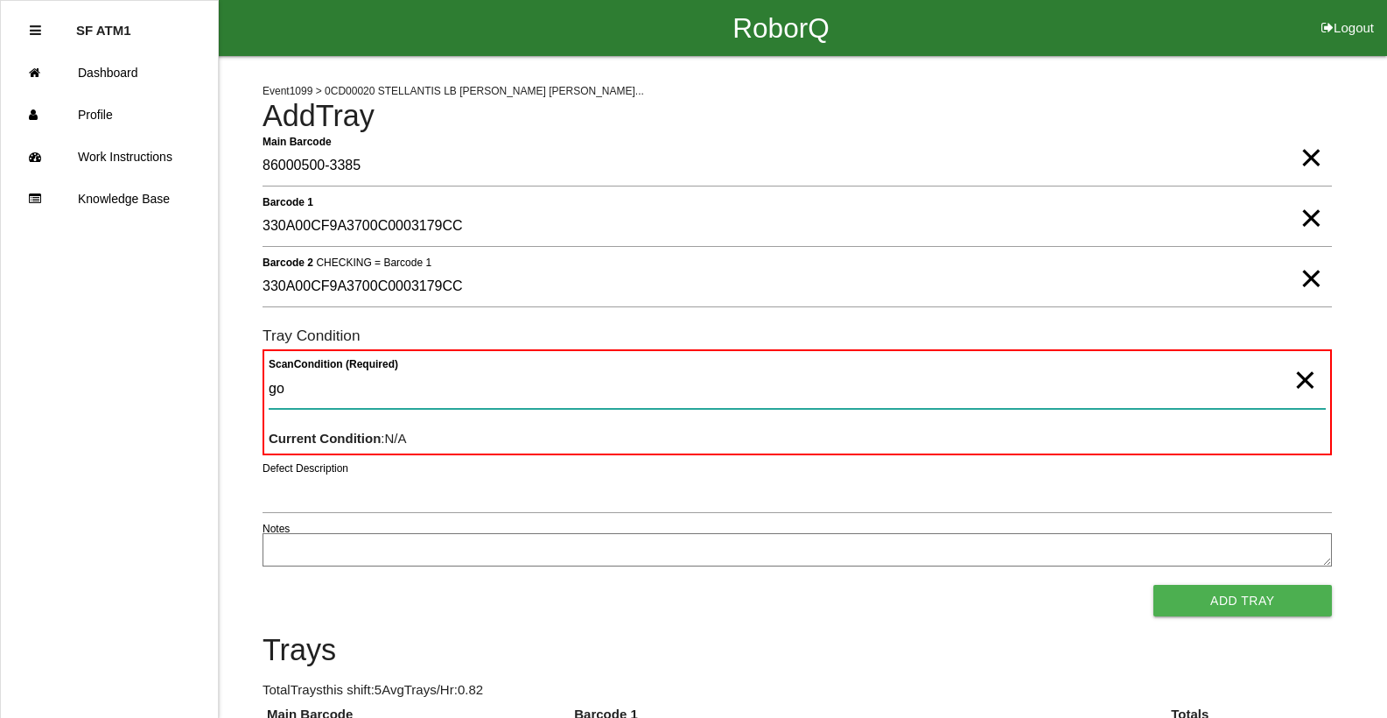
type Condition "goo"
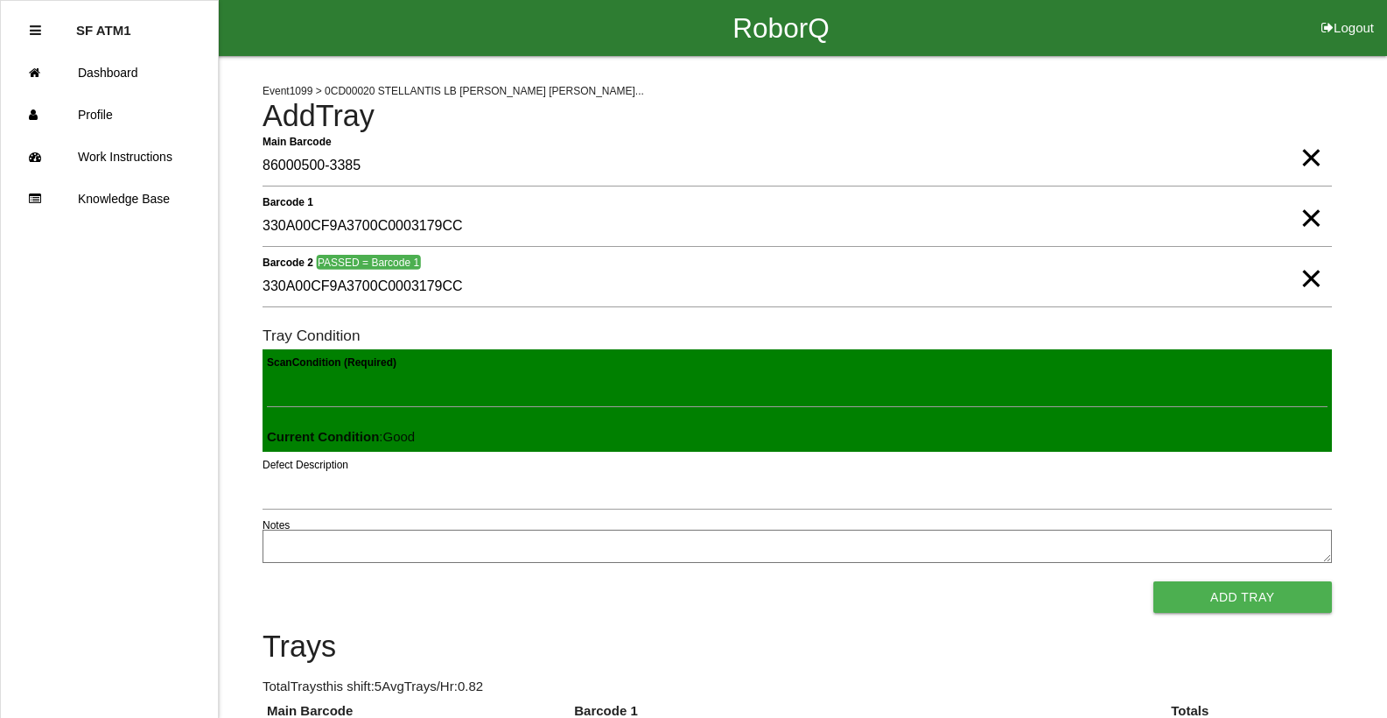
click at [1153, 581] on button "Add Tray" at bounding box center [1242, 597] width 179 height 32
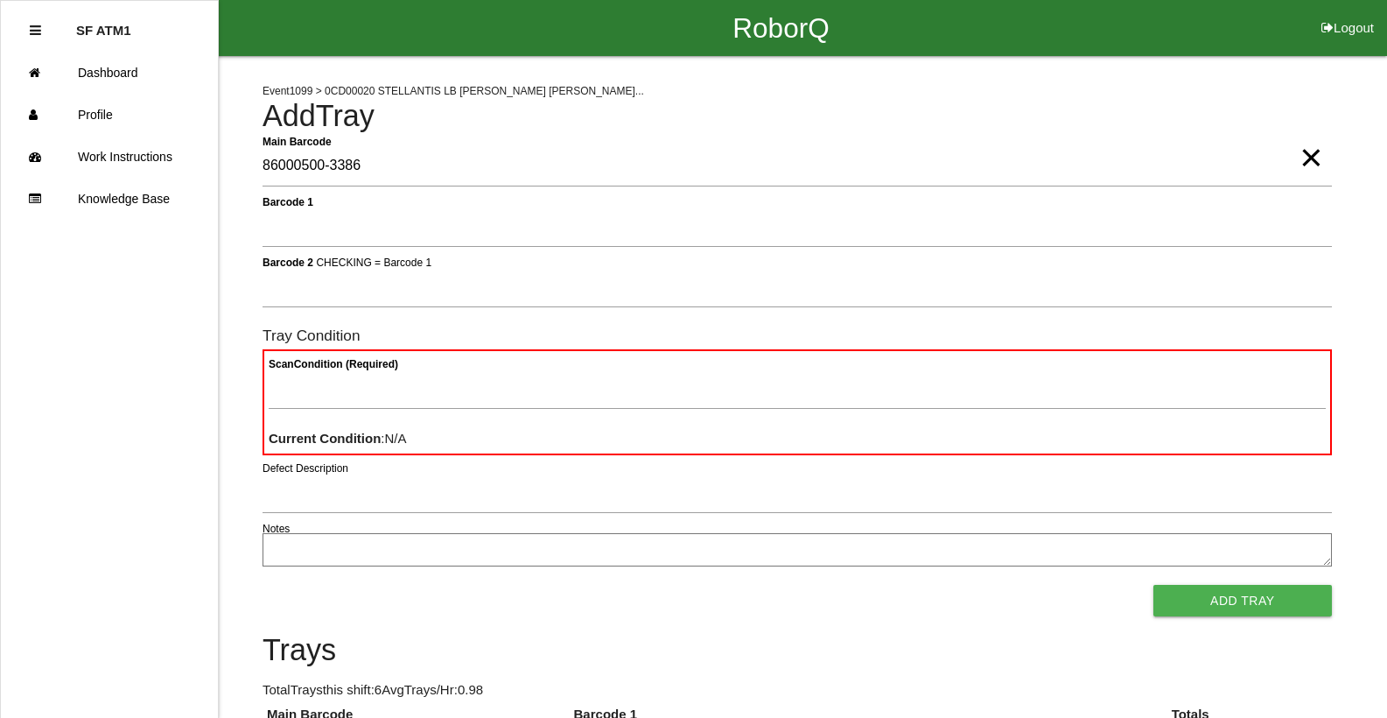
type Barcode "86000500-3386"
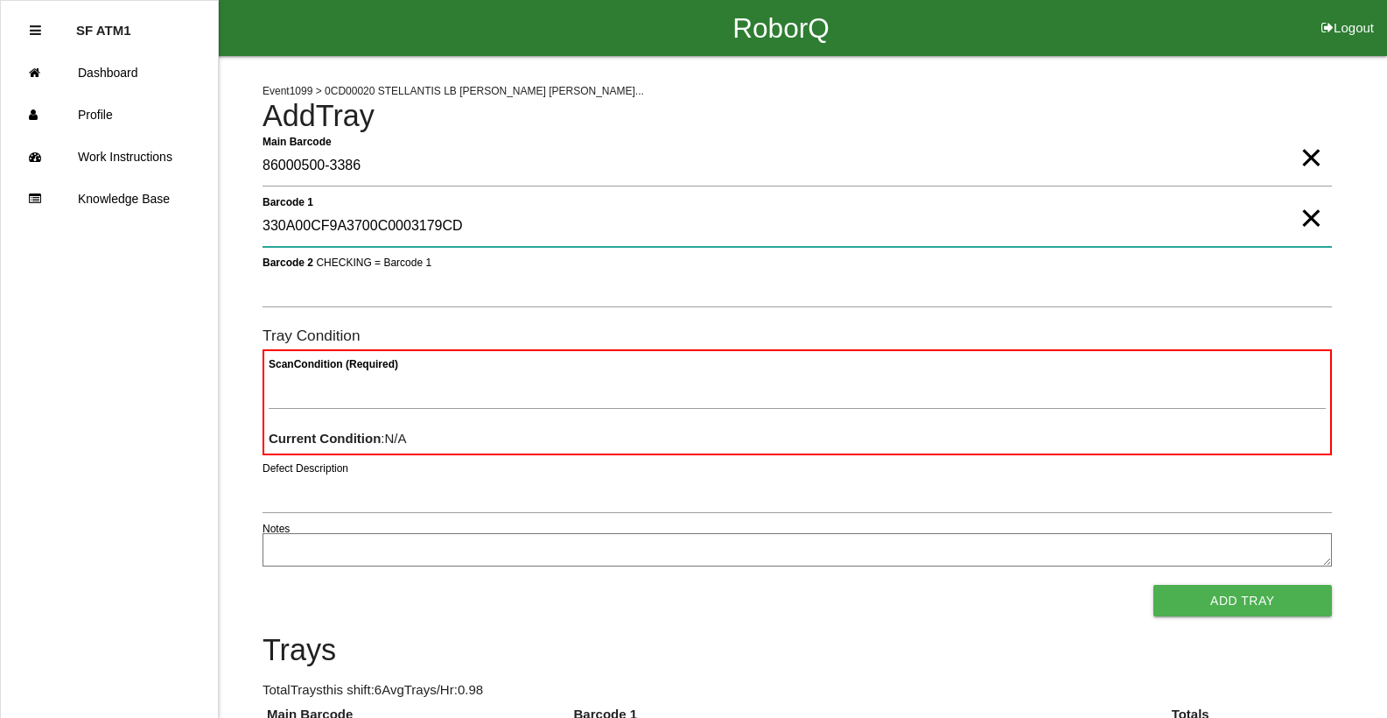
type 1 "330A00CF9A3700C0003179CD"
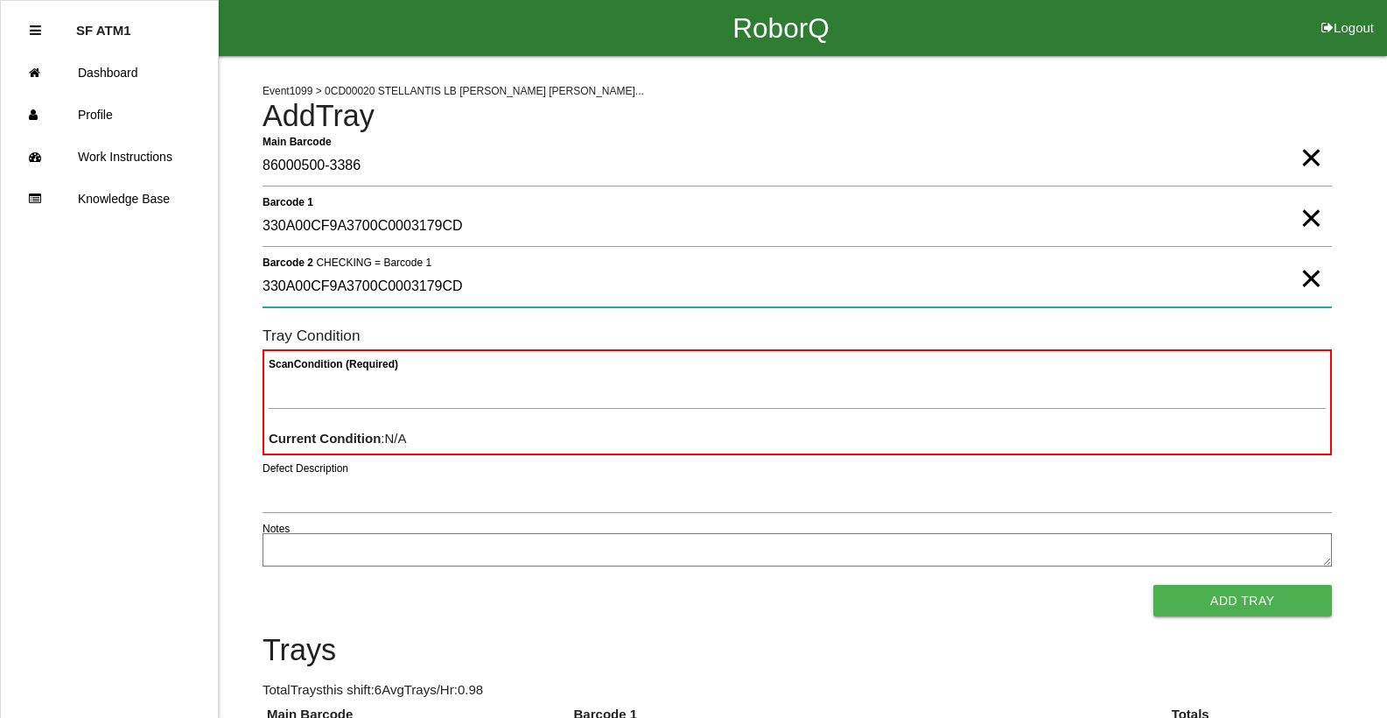
type 2 "330A00CF9A3700C0003179CD"
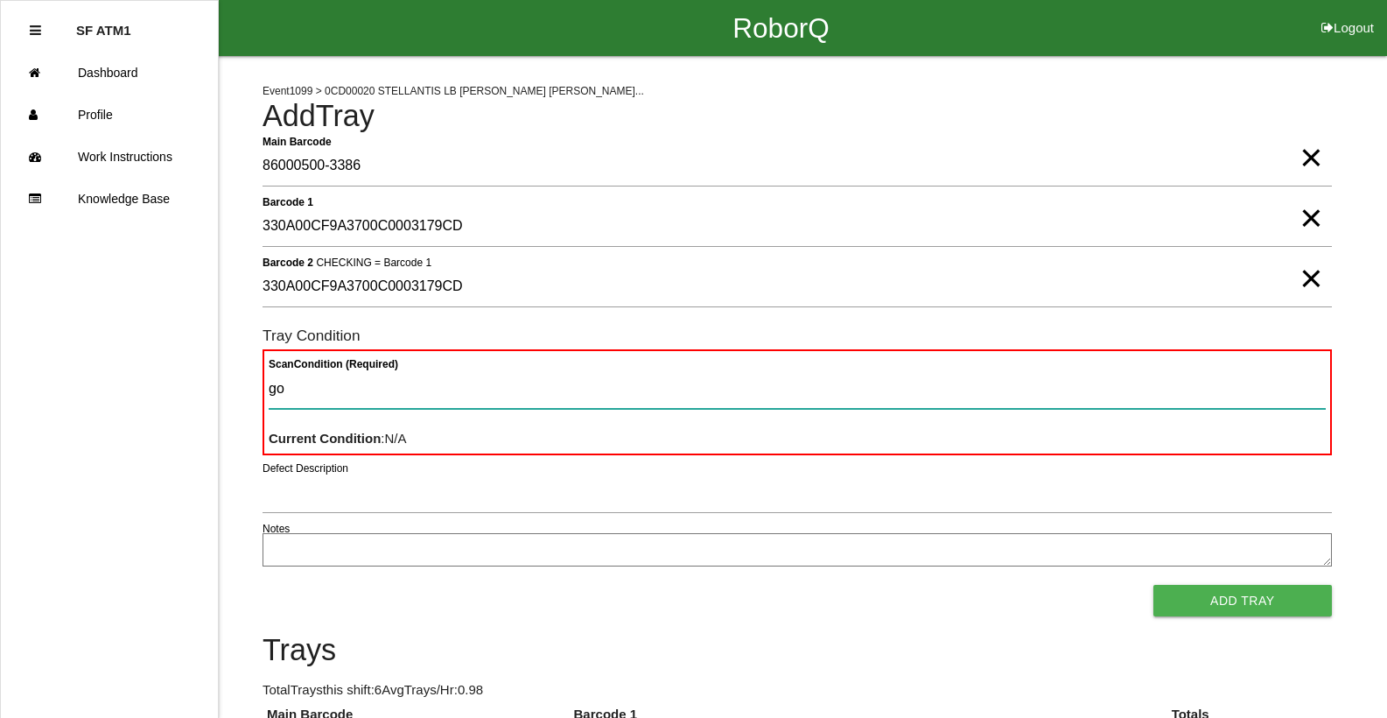
type Condition "goo"
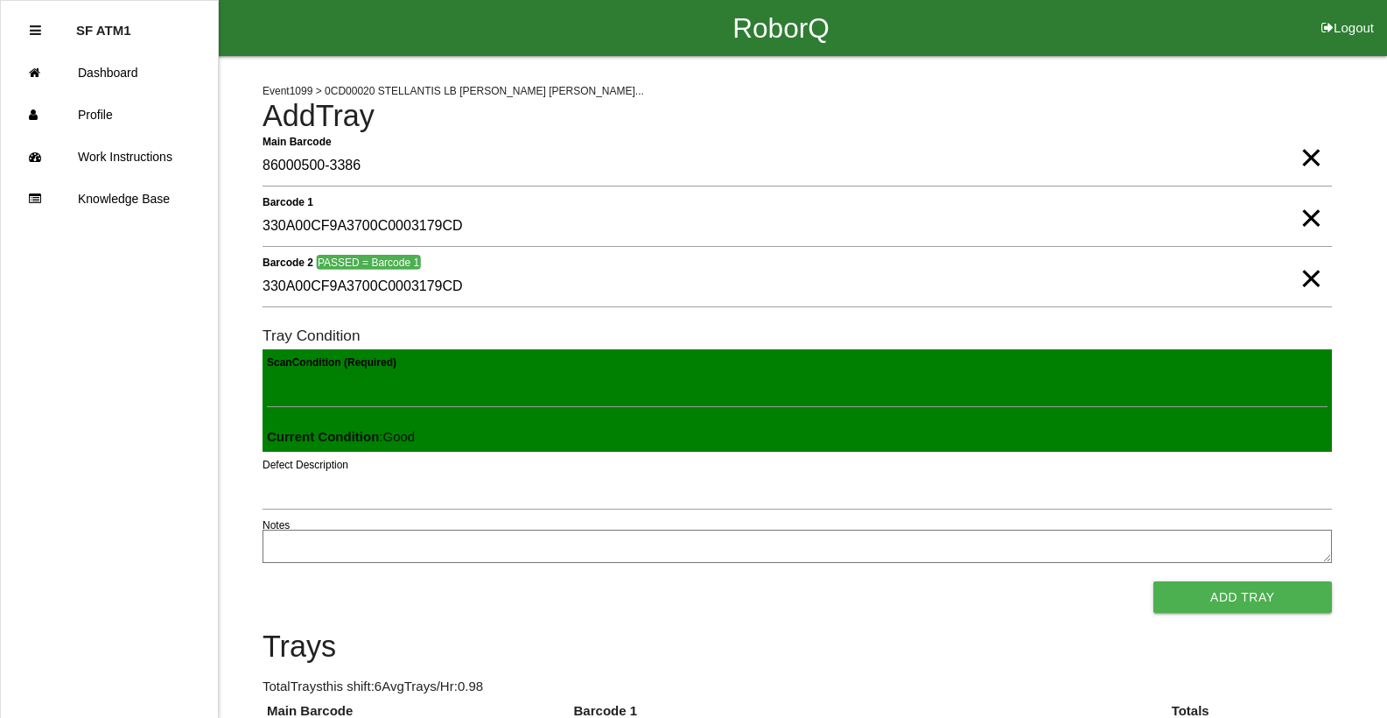
click at [1153, 581] on button "Add Tray" at bounding box center [1242, 597] width 179 height 32
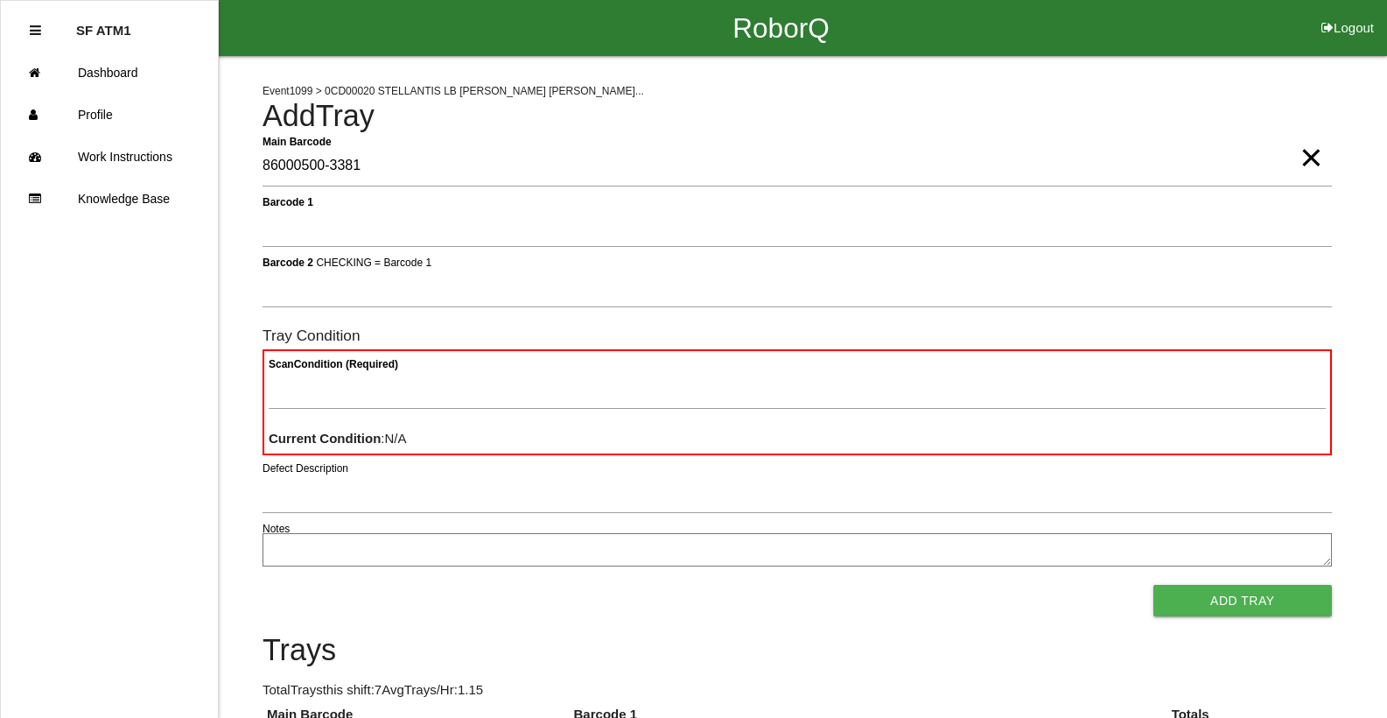
type Barcode "86000500-3381"
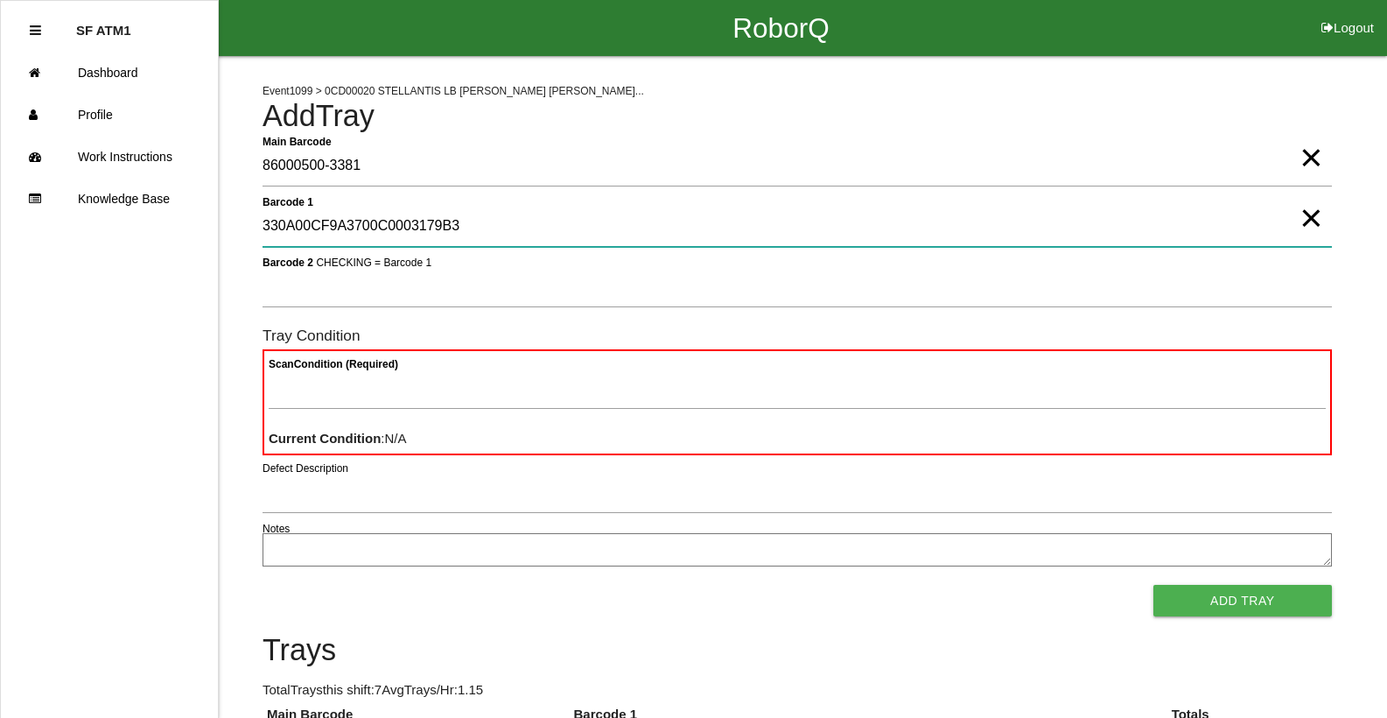
type 1 "330A00CF9A3700C0003179B3"
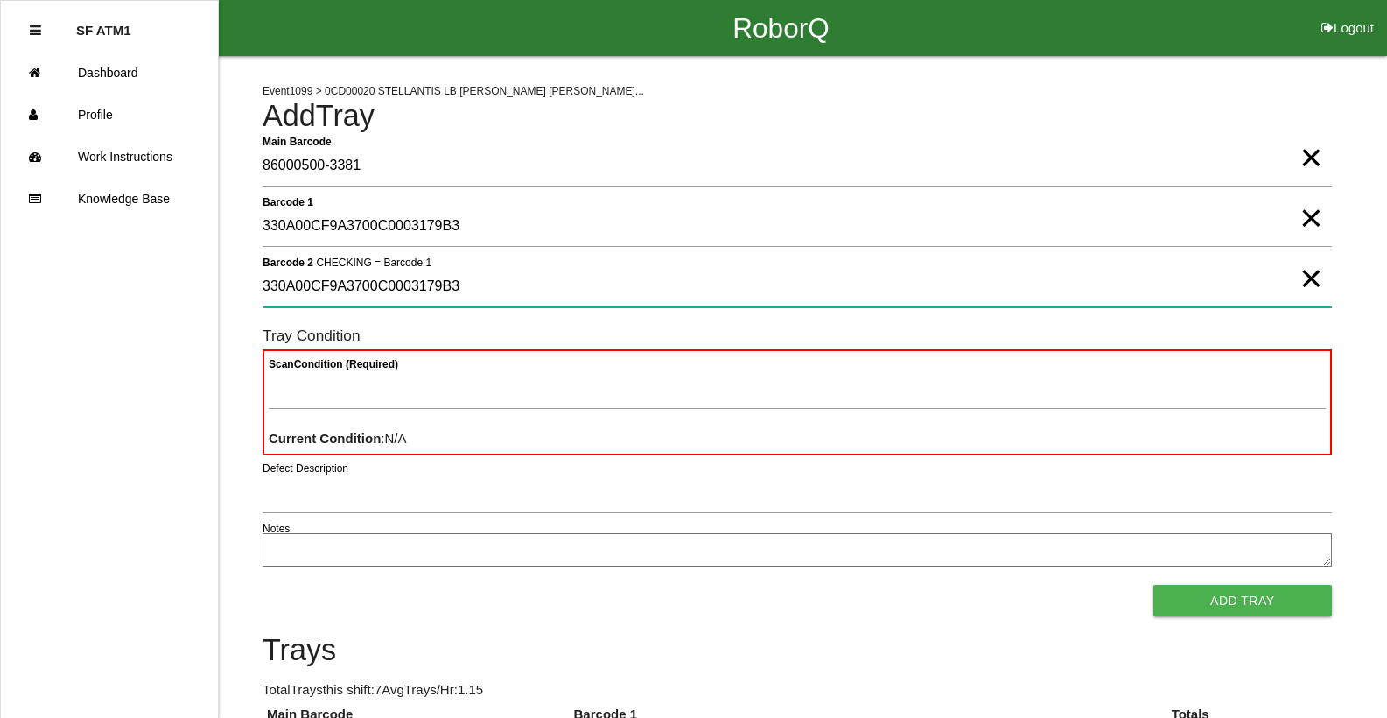
type 2 "330A00CF9A3700C0003179B3"
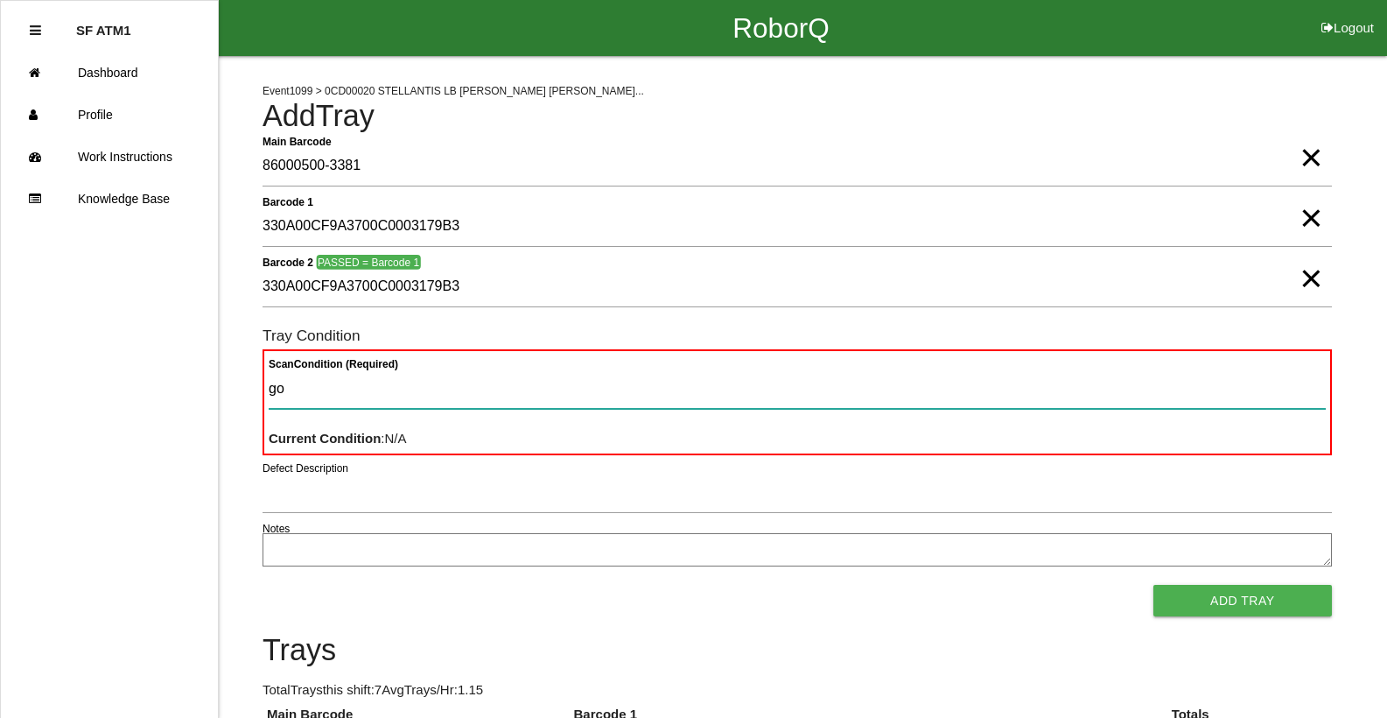
type Condition "goo"
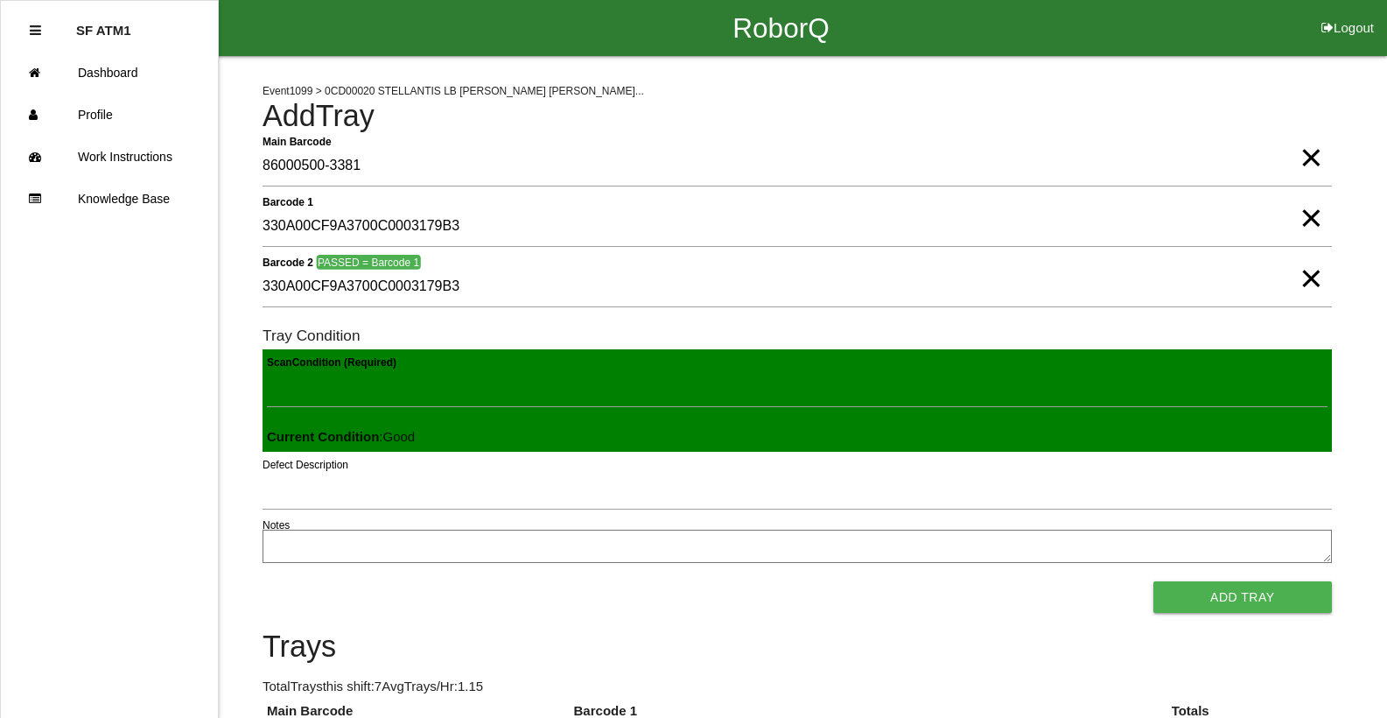
click at [1153, 581] on button "Add Tray" at bounding box center [1242, 597] width 179 height 32
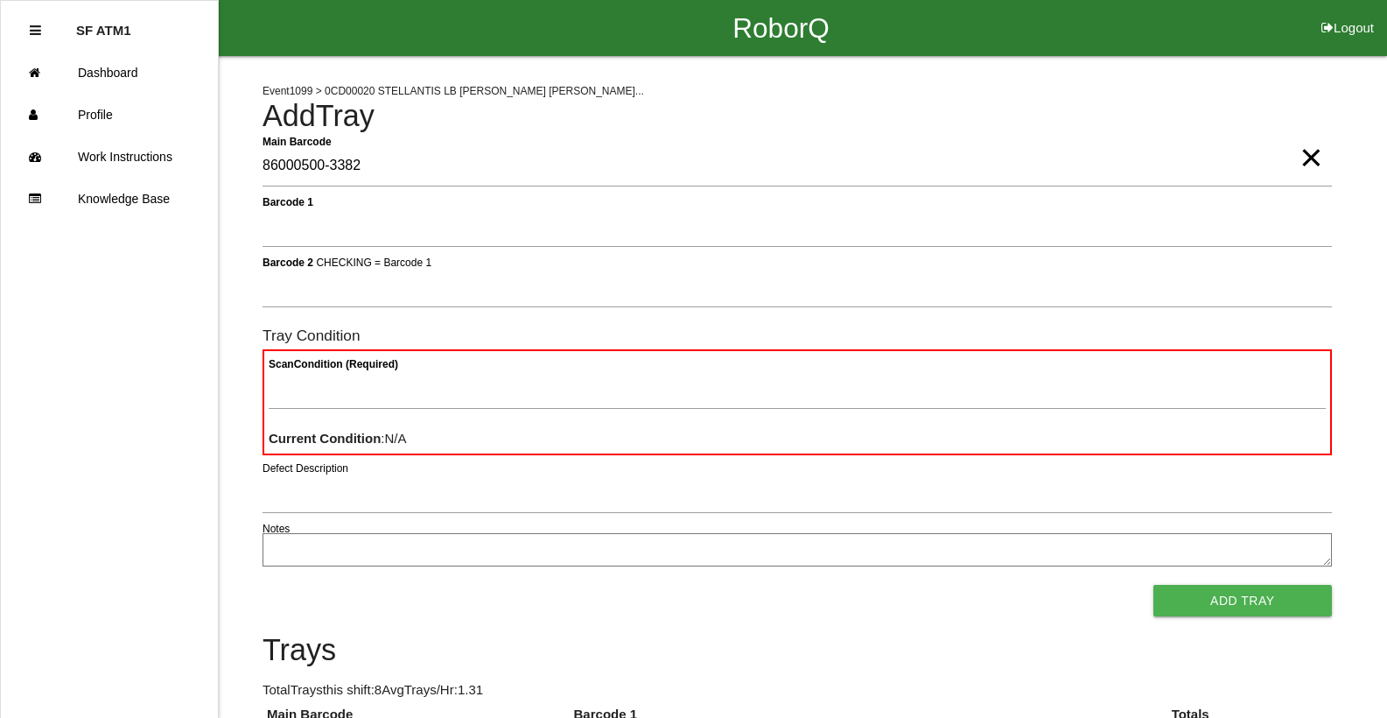
type Barcode "86000500-3382"
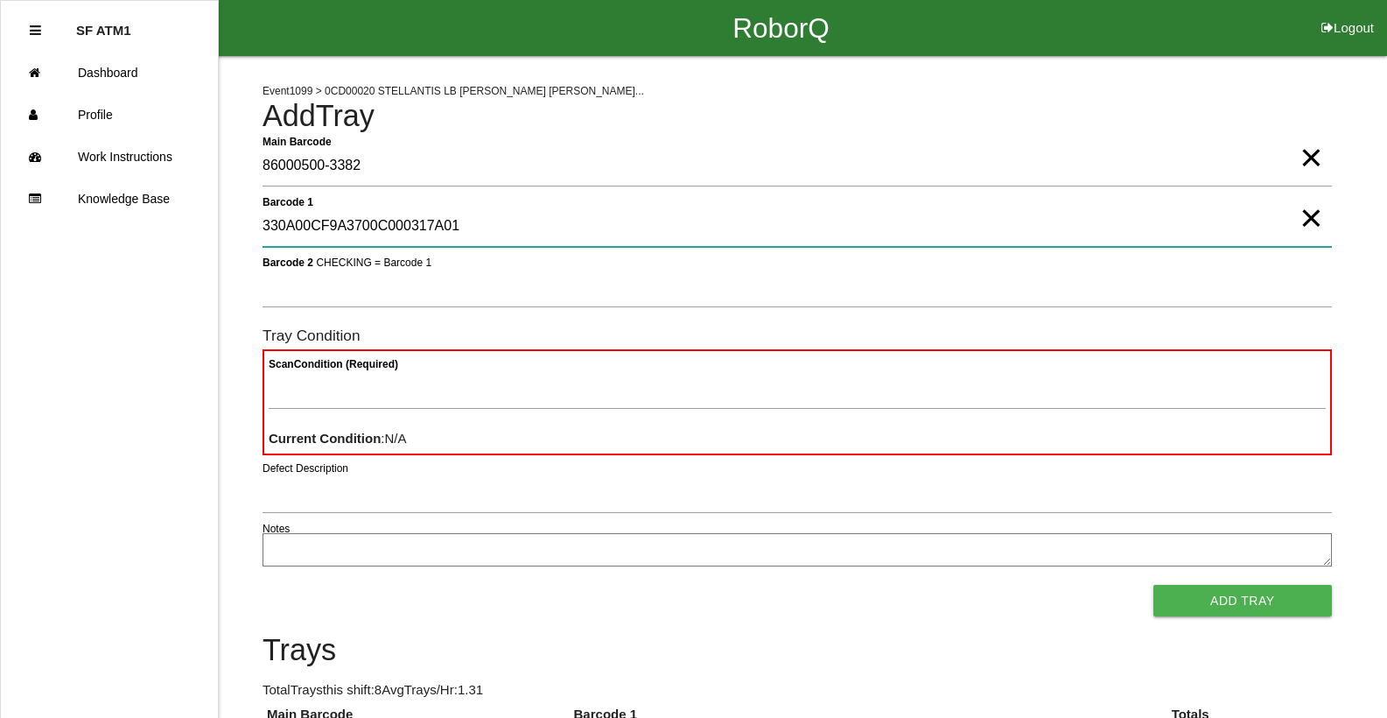
type 1 "330A00CF9A3700C000317A01"
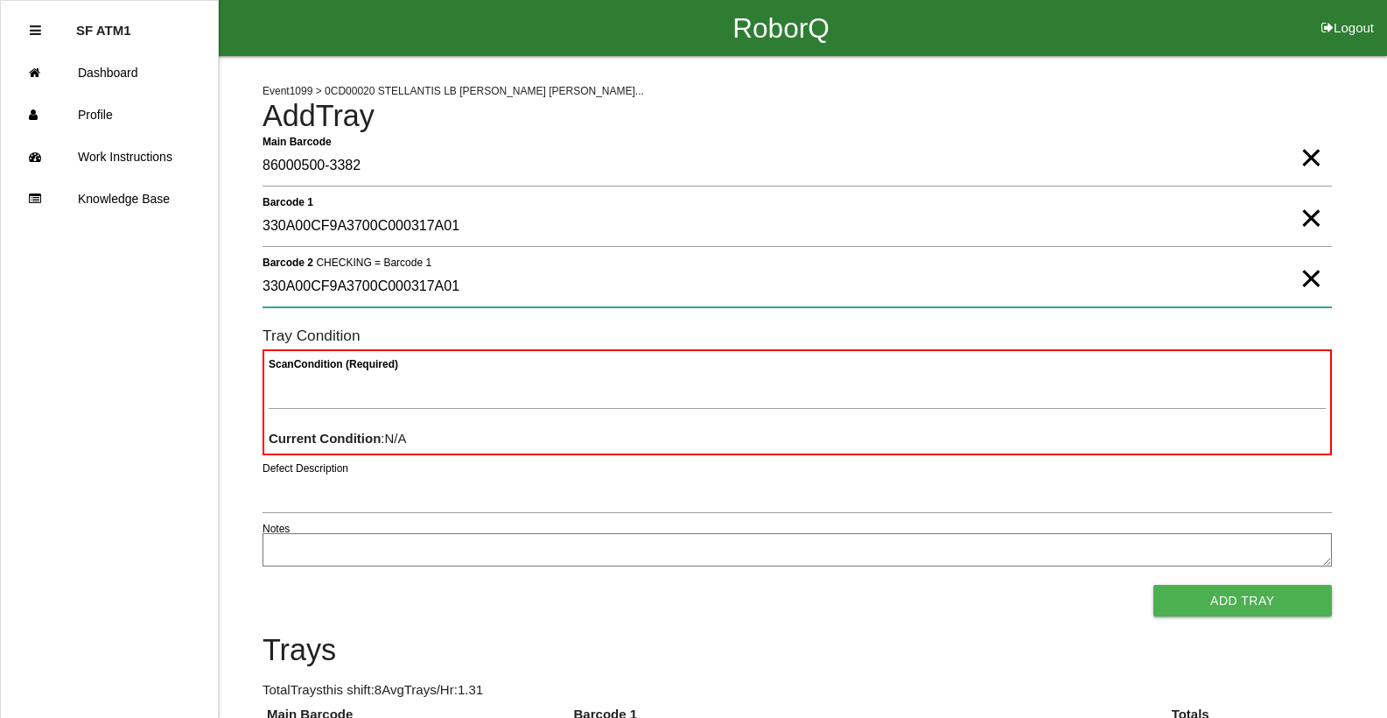
type 2 "330A00CF9A3700C000317A01"
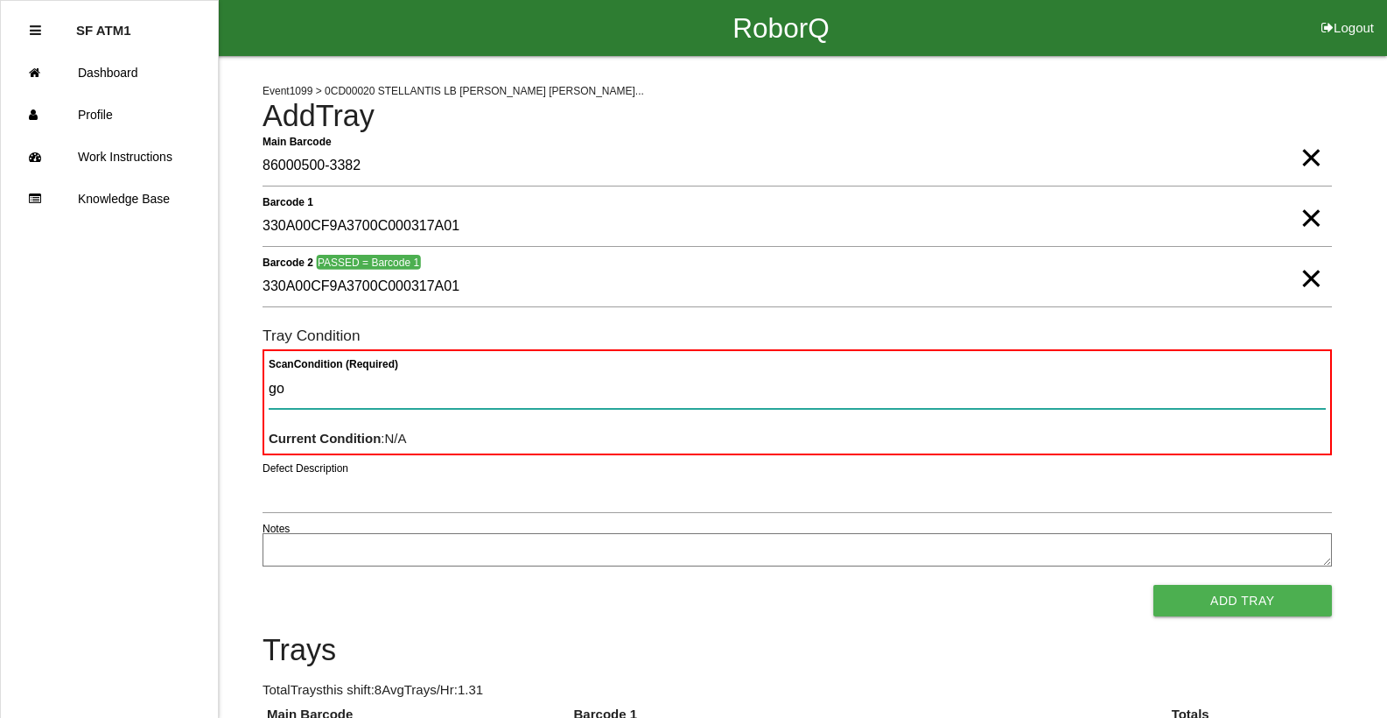
type Condition "goo"
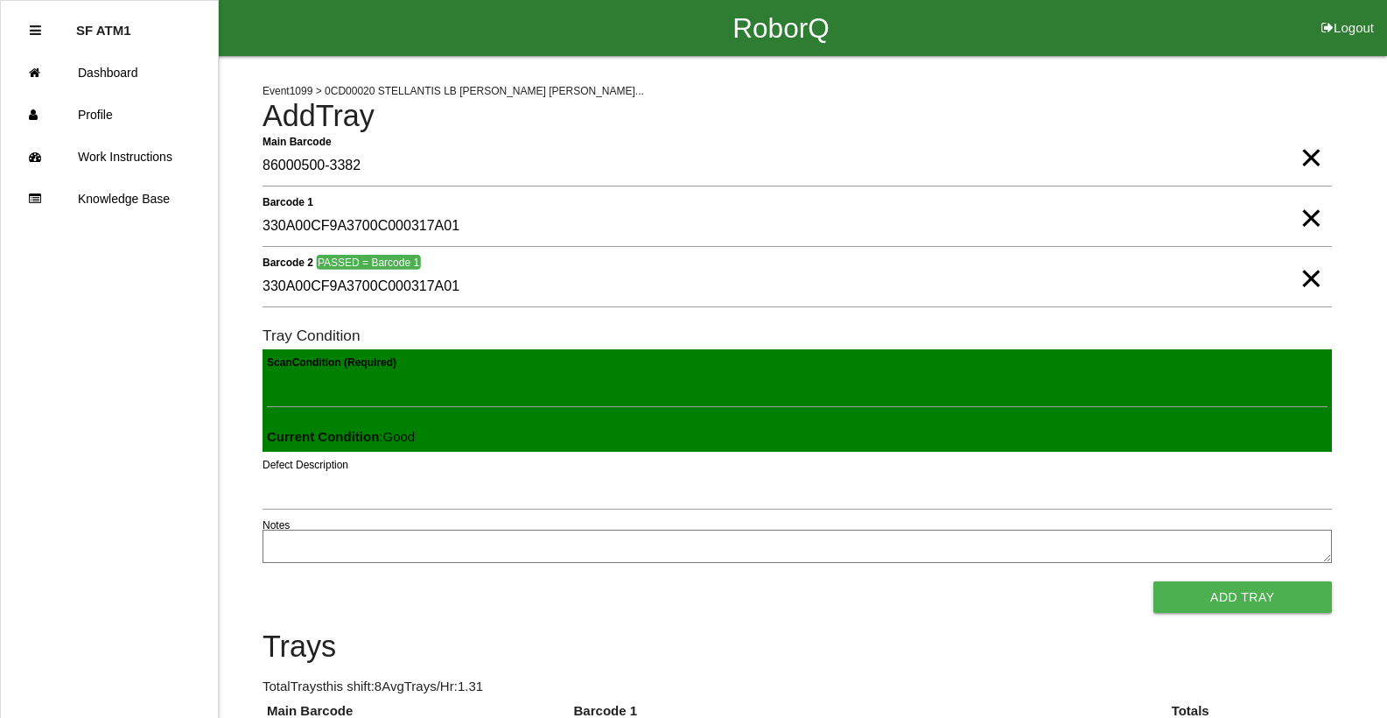
click at [1153, 581] on button "Add Tray" at bounding box center [1242, 597] width 179 height 32
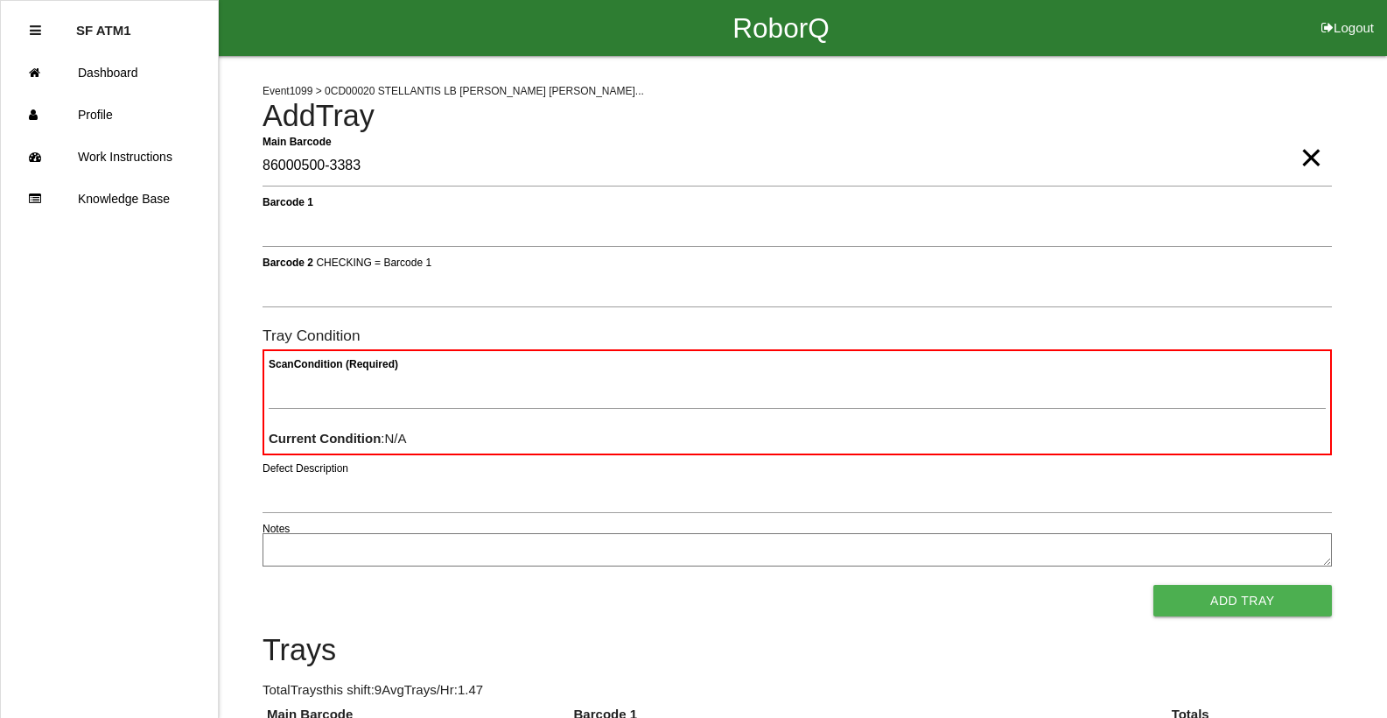
type Barcode "86000500-3383"
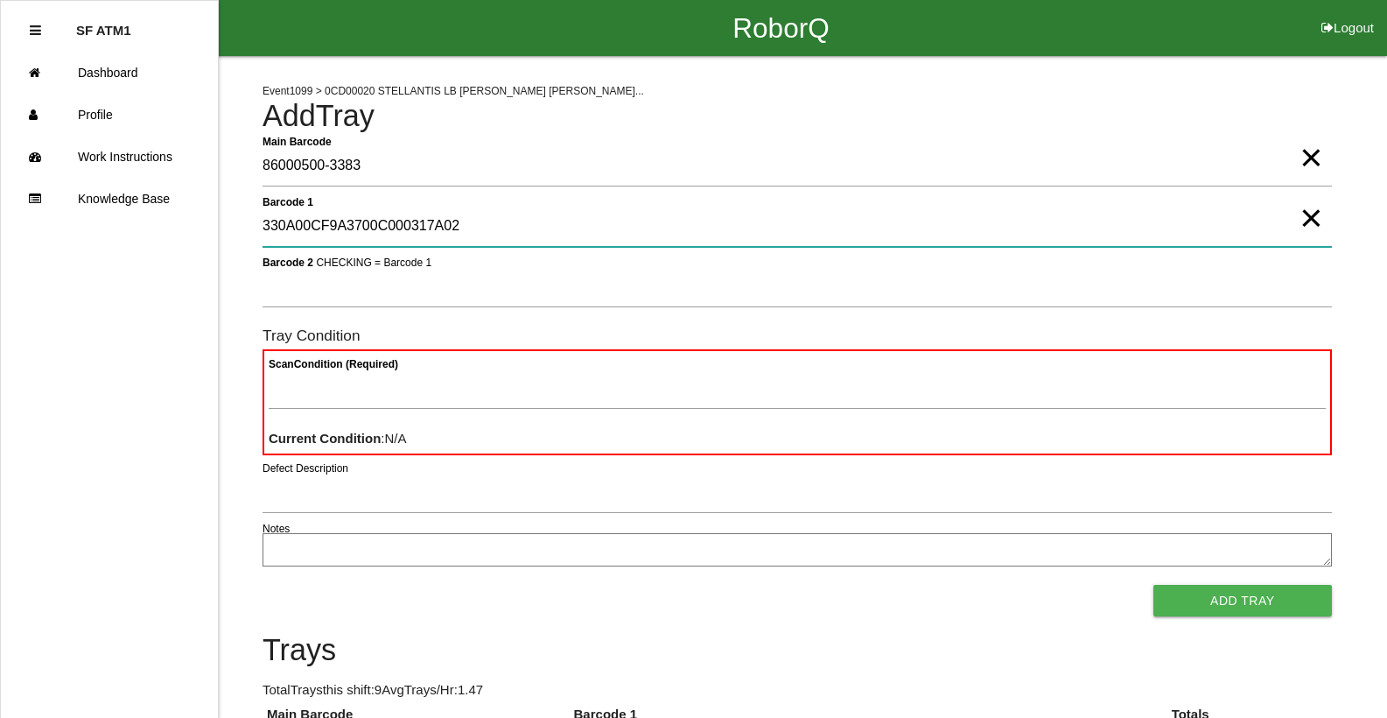
type 1 "330A00CF9A3700C000317A02"
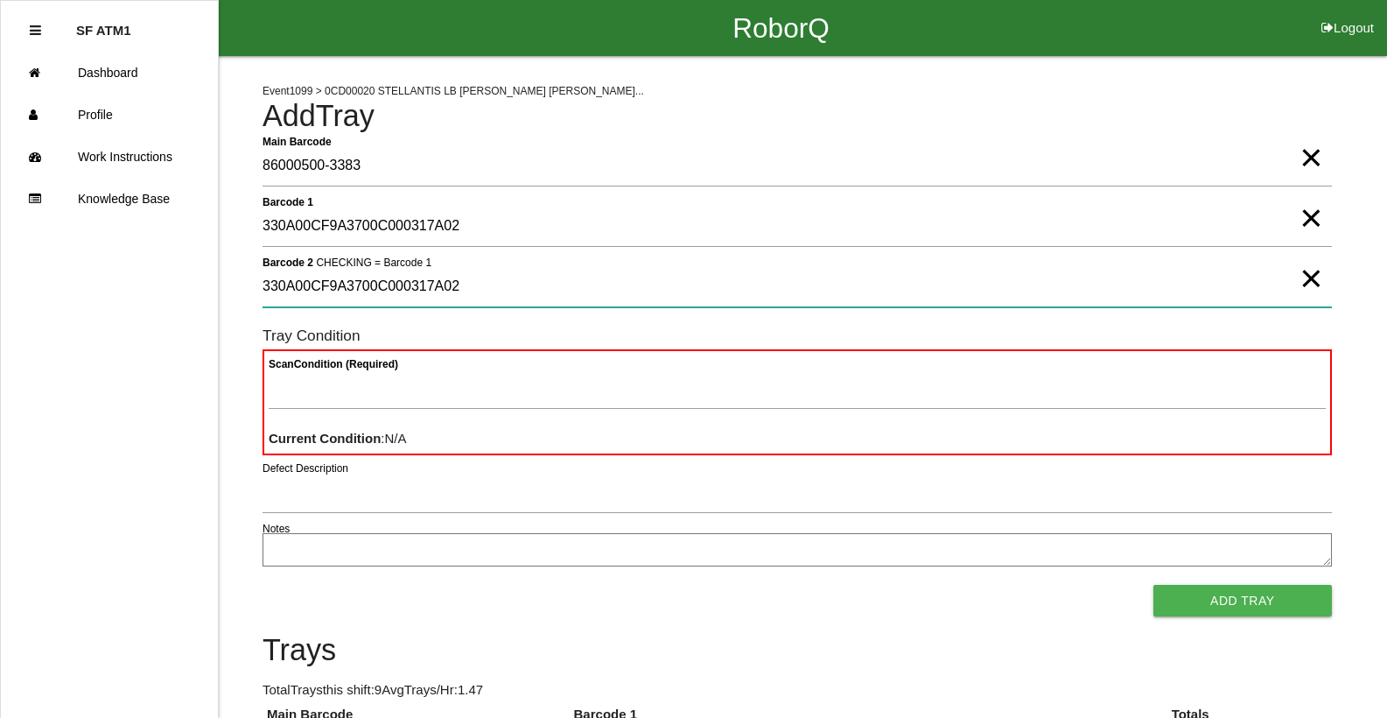
type 2 "330A00CF9A3700C000317A02"
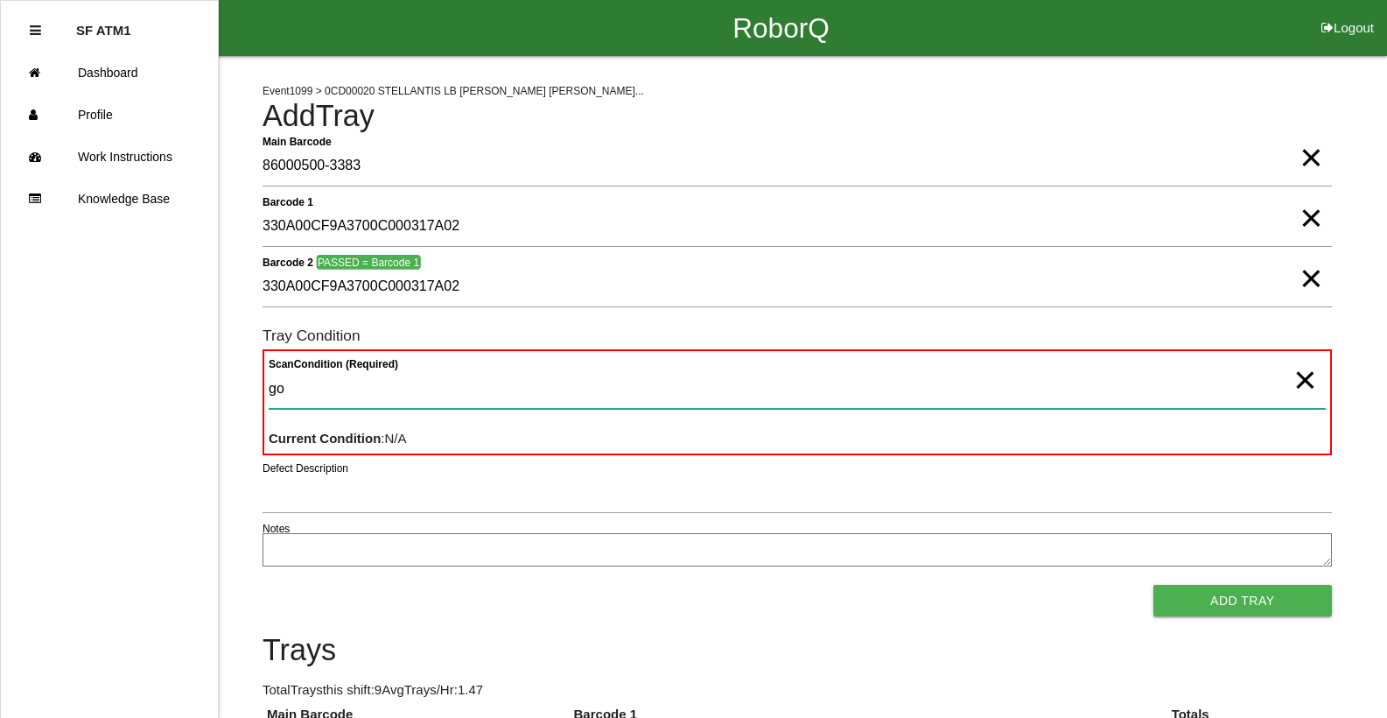
type Condition "goo"
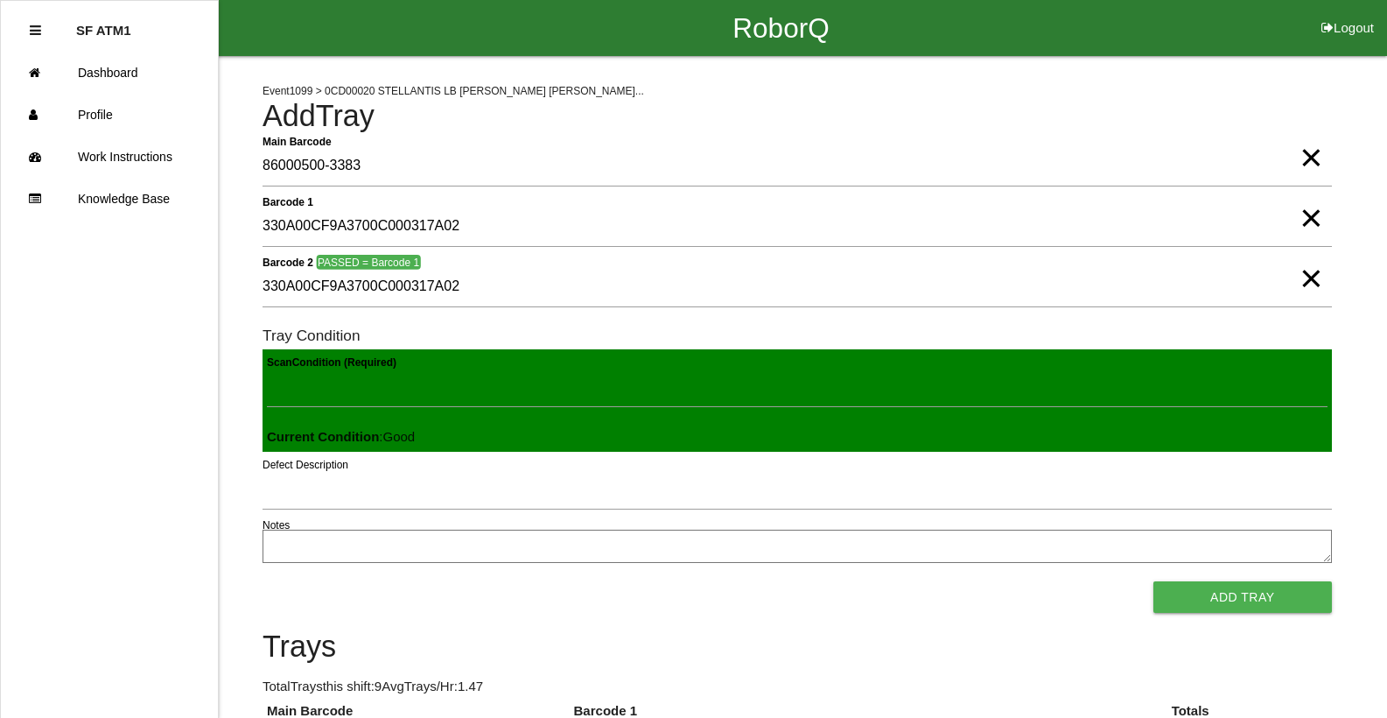
click at [1153, 581] on button "Add Tray" at bounding box center [1242, 597] width 179 height 32
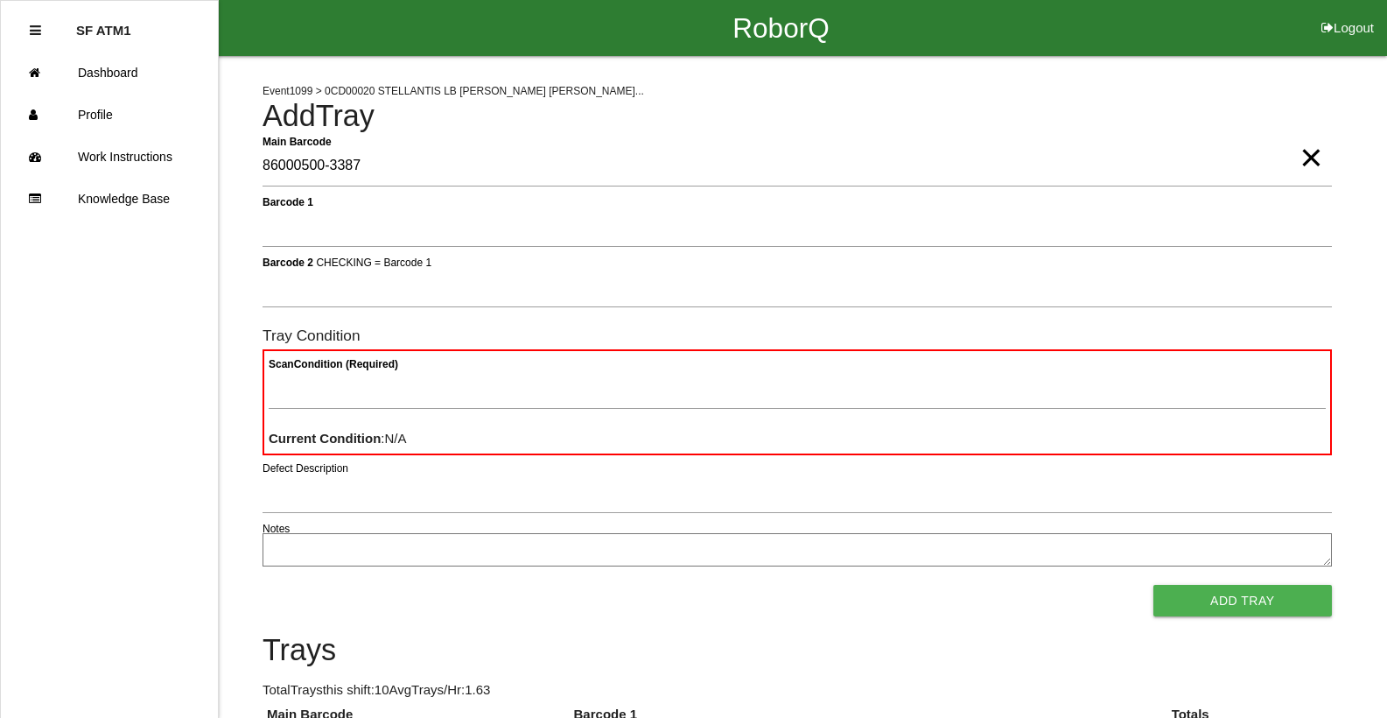
type Barcode "86000500-3387"
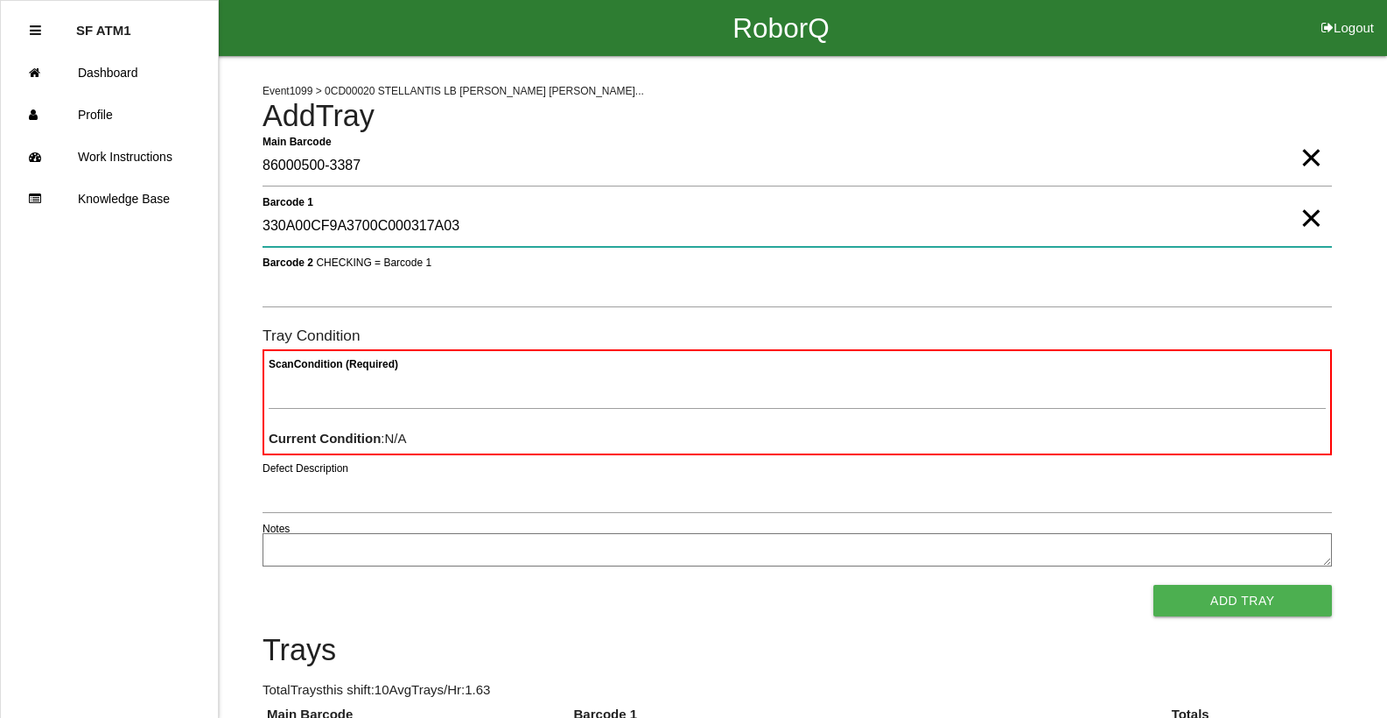
type 1 "330A00CF9A3700C000317A03"
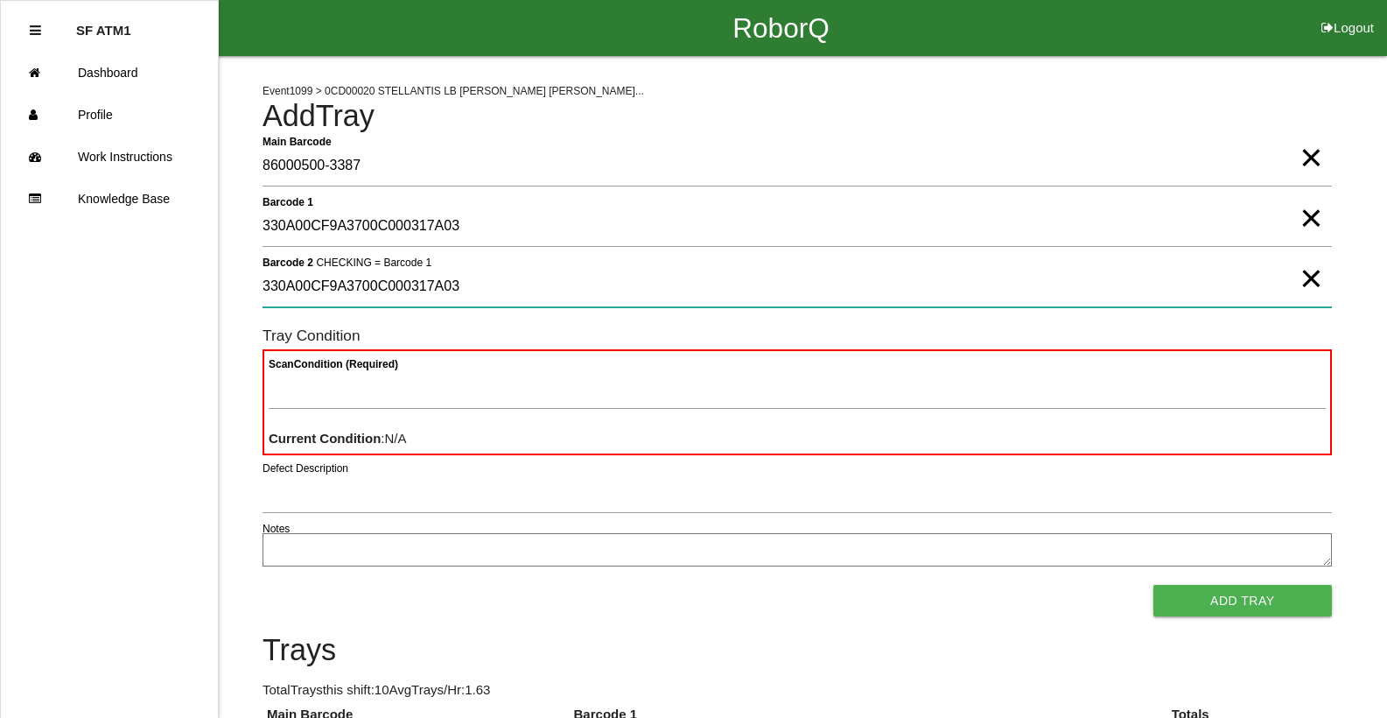
type 2 "330A00CF9A3700C000317A03"
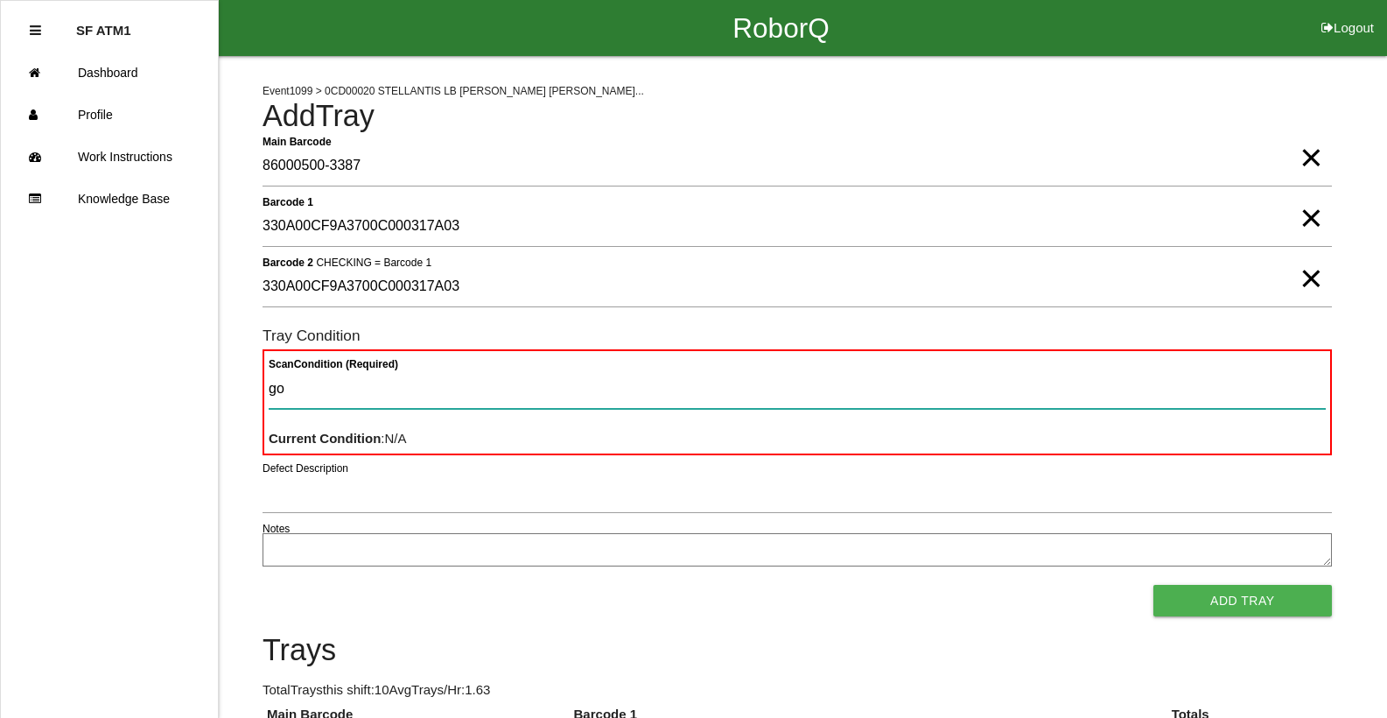
type Condition "goo"
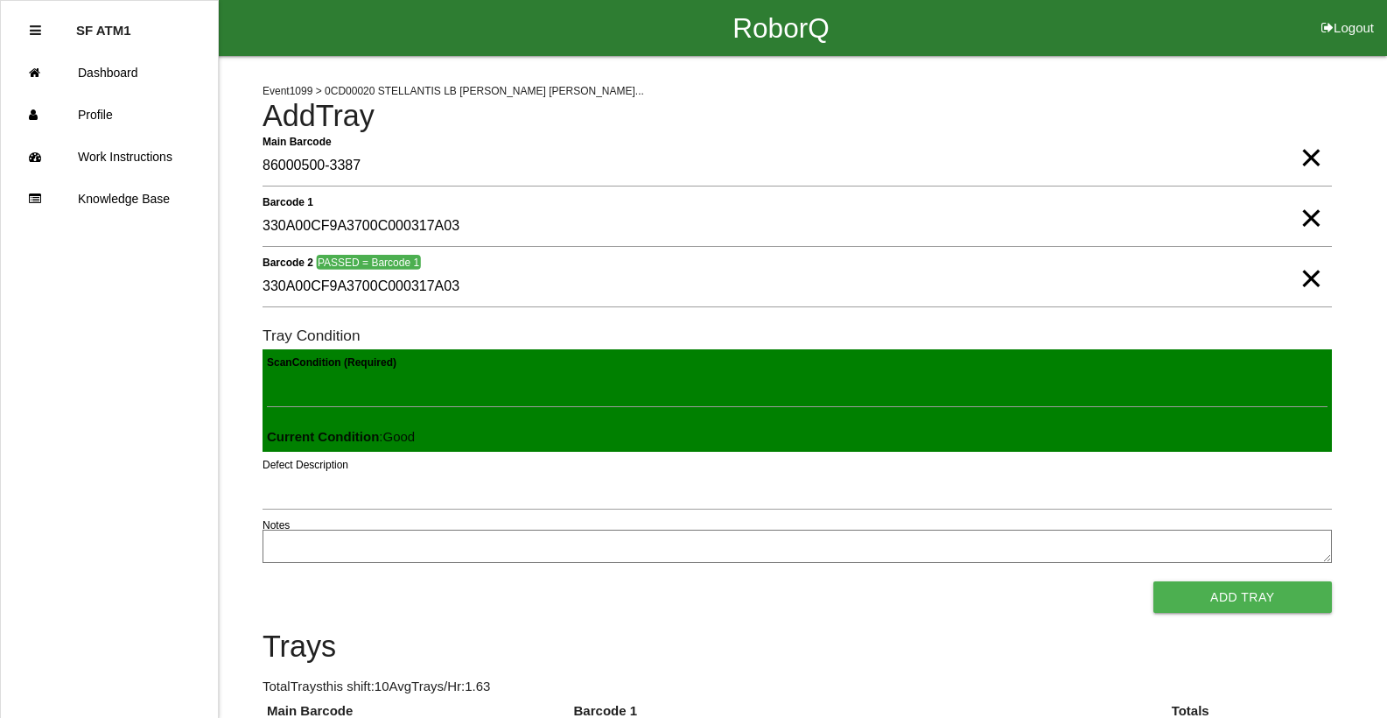
click at [1153, 581] on button "Add Tray" at bounding box center [1242, 597] width 179 height 32
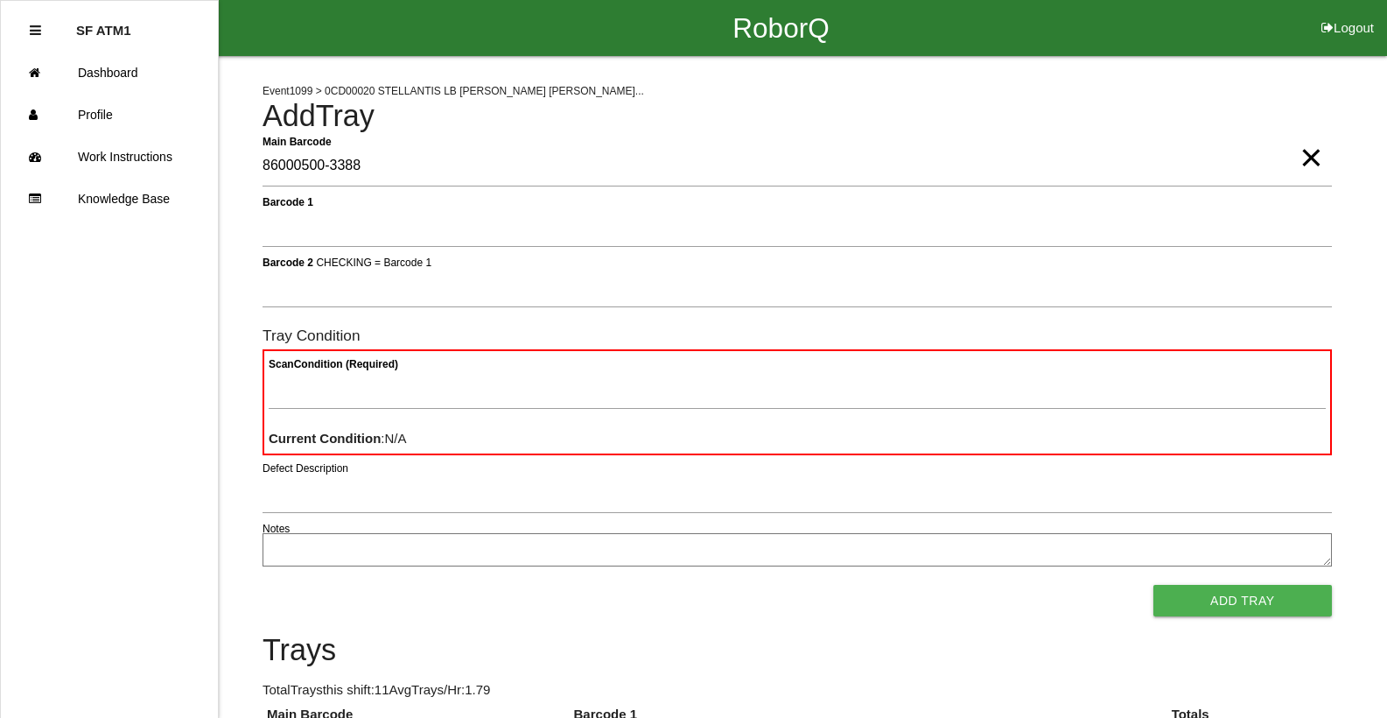
type Barcode "86000500-3388"
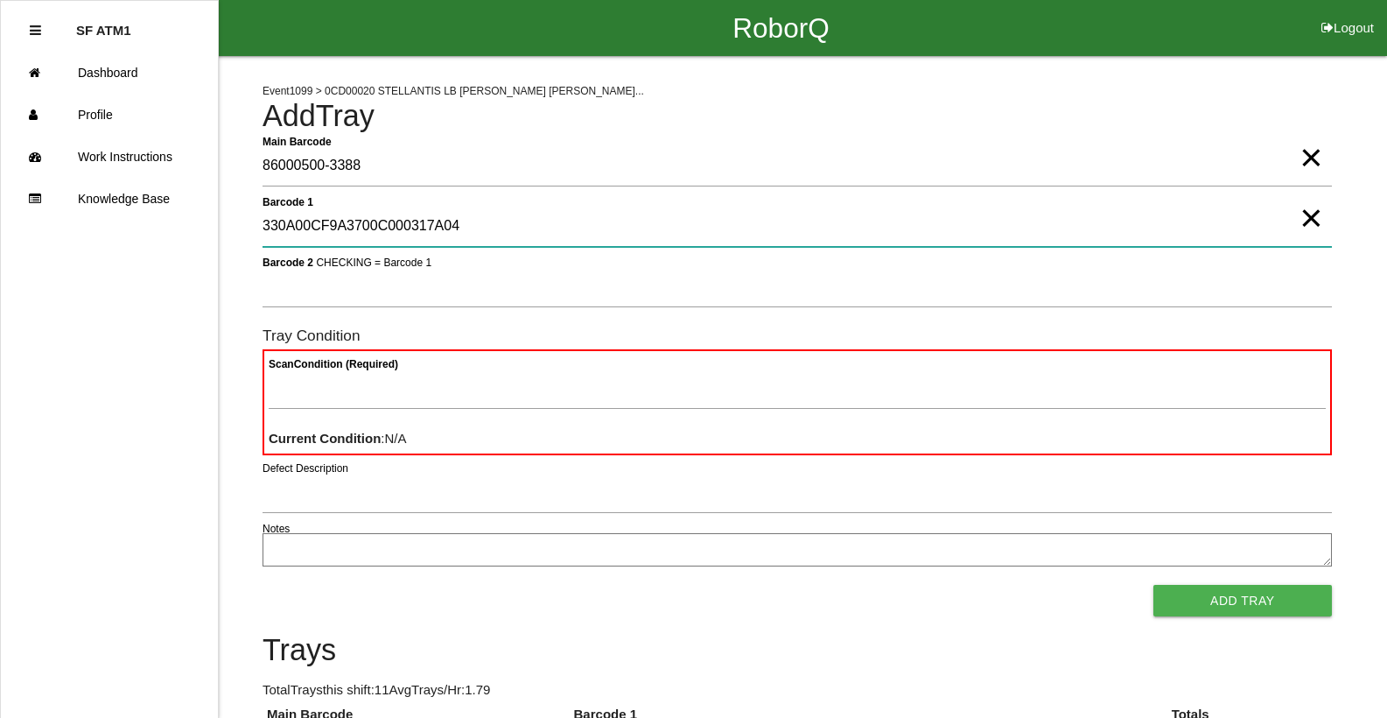
type 1 "330A00CF9A3700C000317A04"
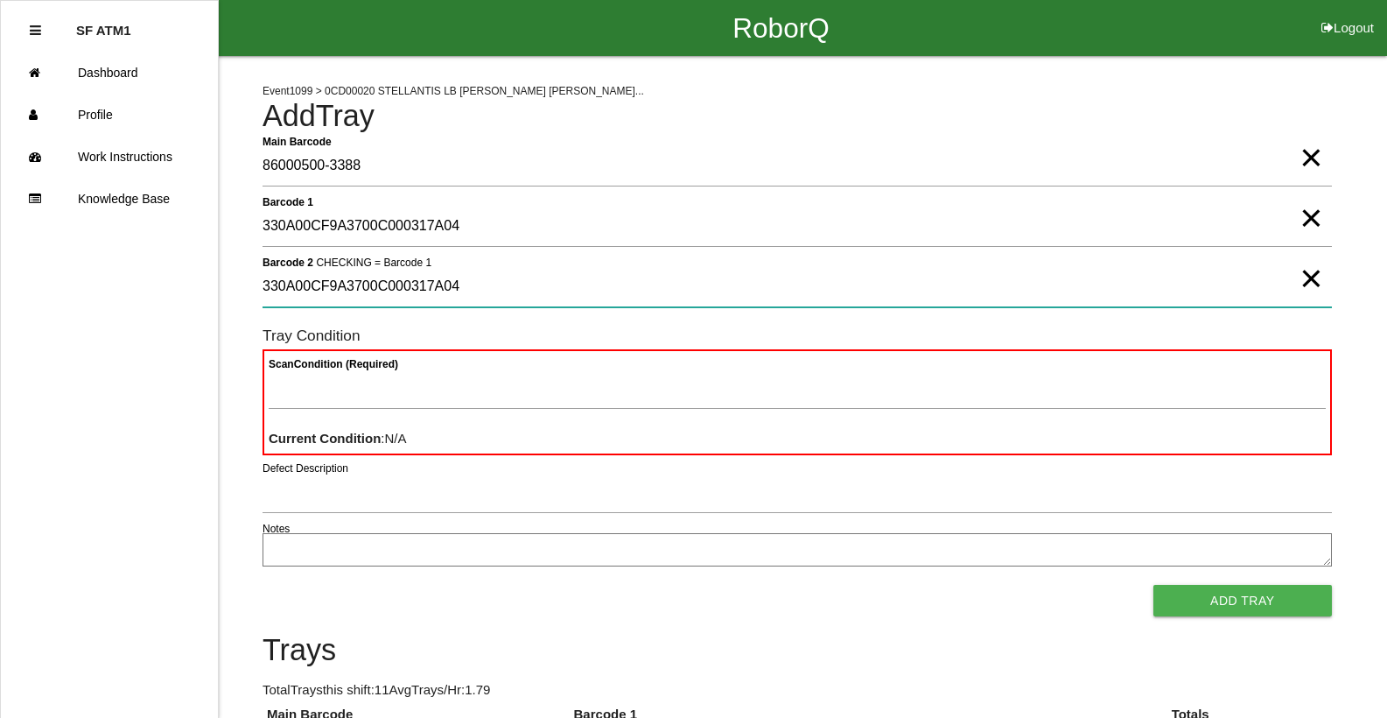
type 2 "330A00CF9A3700C000317A04"
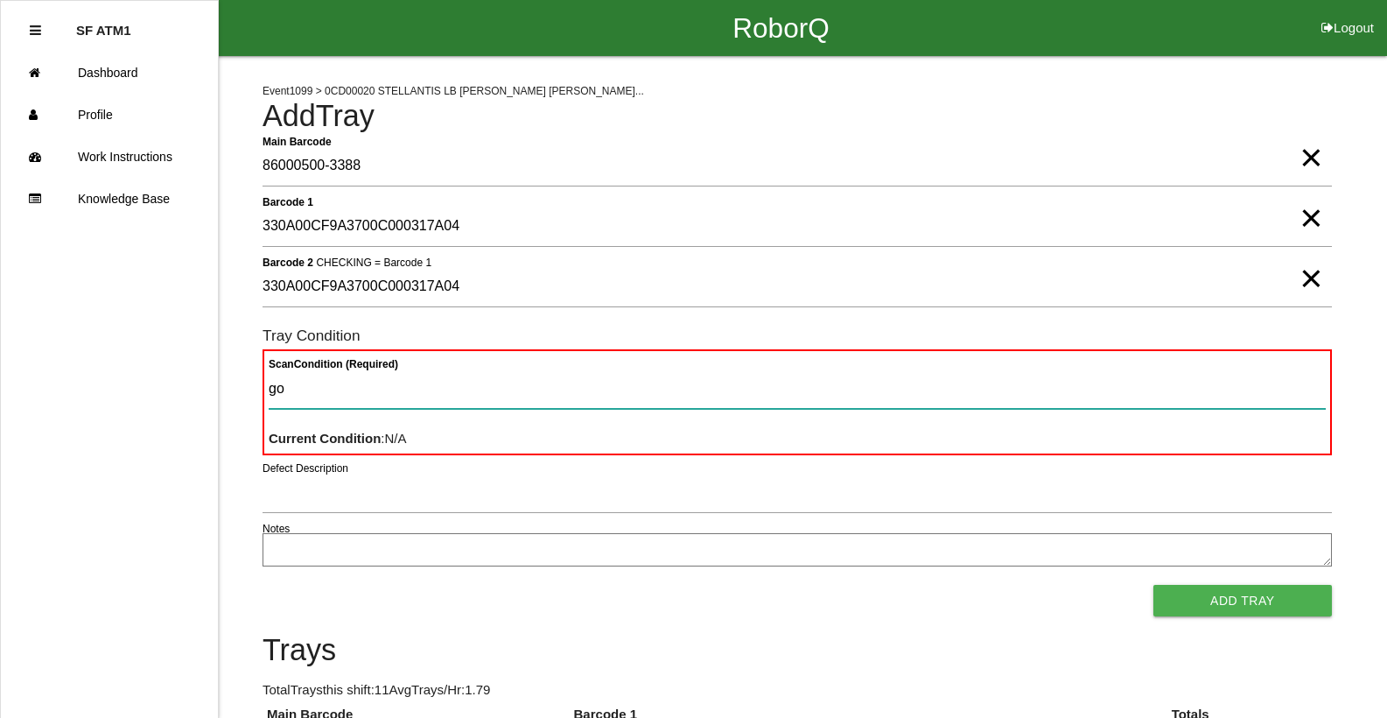
type Condition "goo"
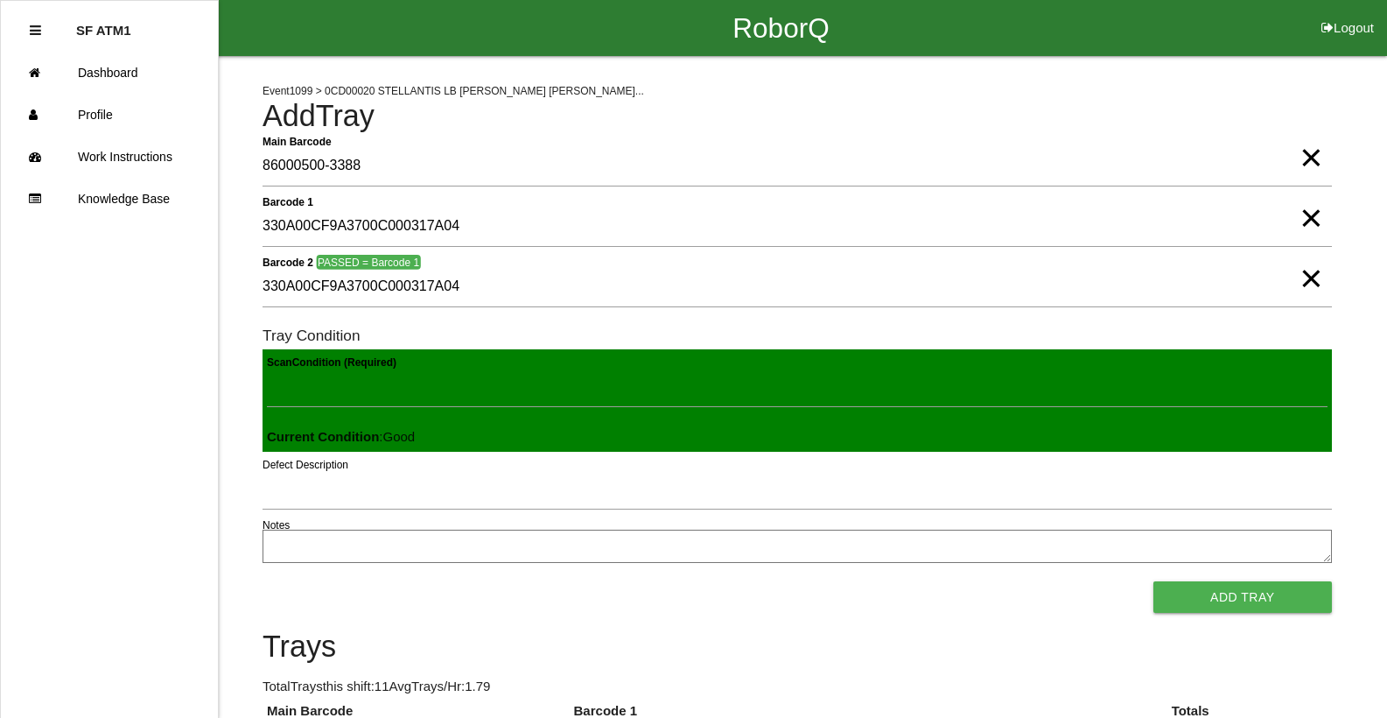
click at [1153, 581] on button "Add Tray" at bounding box center [1242, 597] width 179 height 32
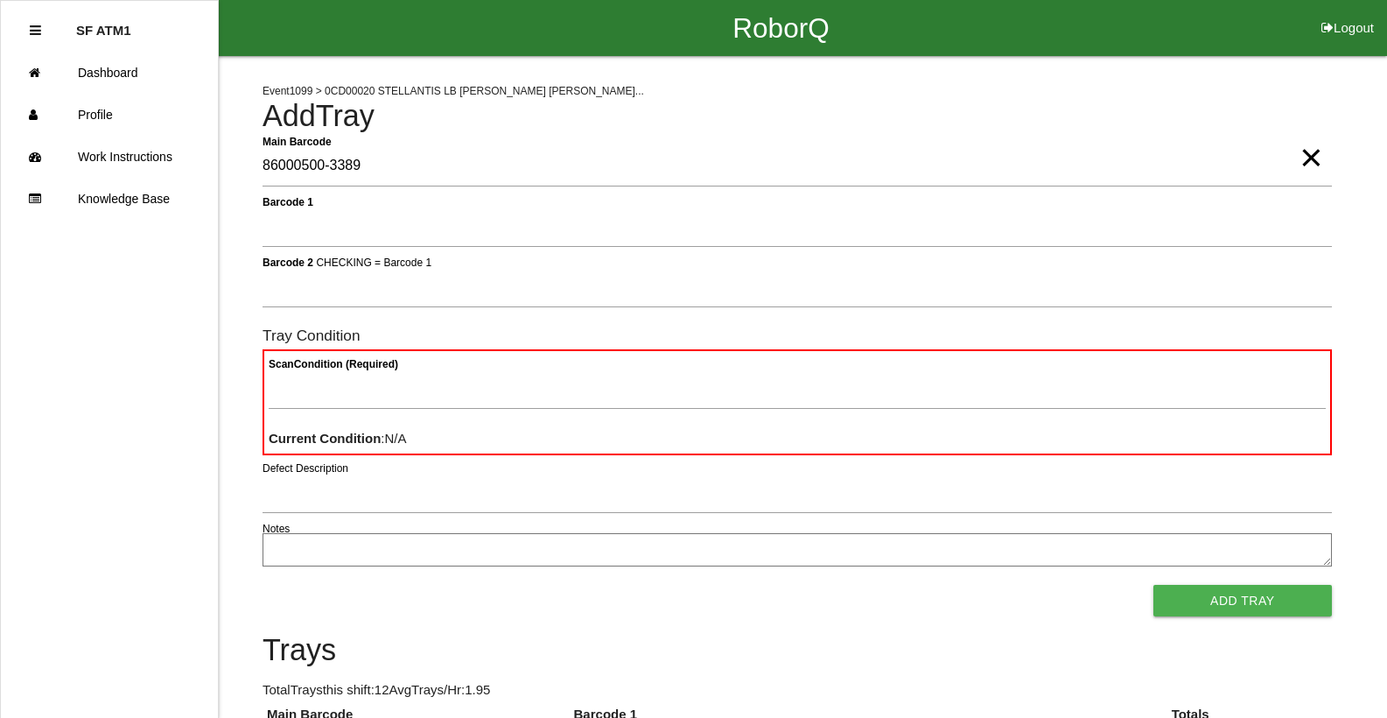
type Barcode "86000500-3389"
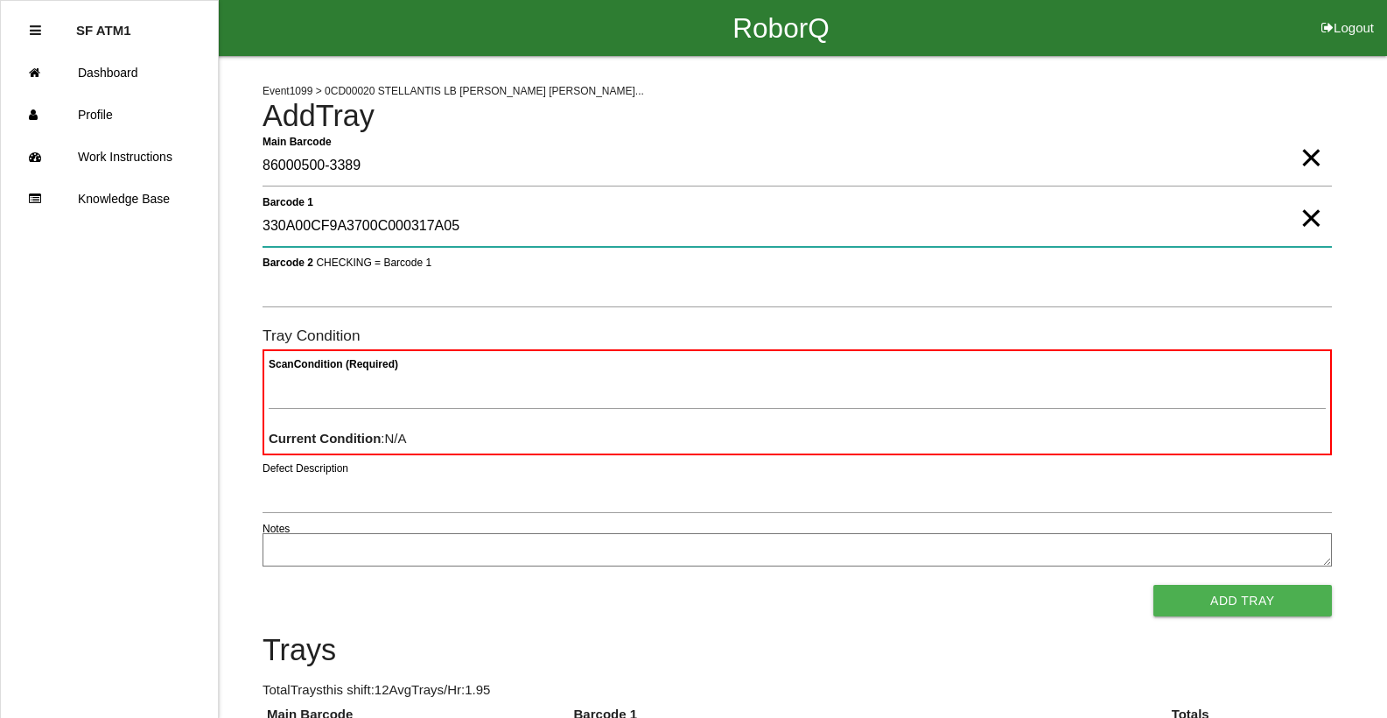
type 1 "330A00CF9A3700C000317A05"
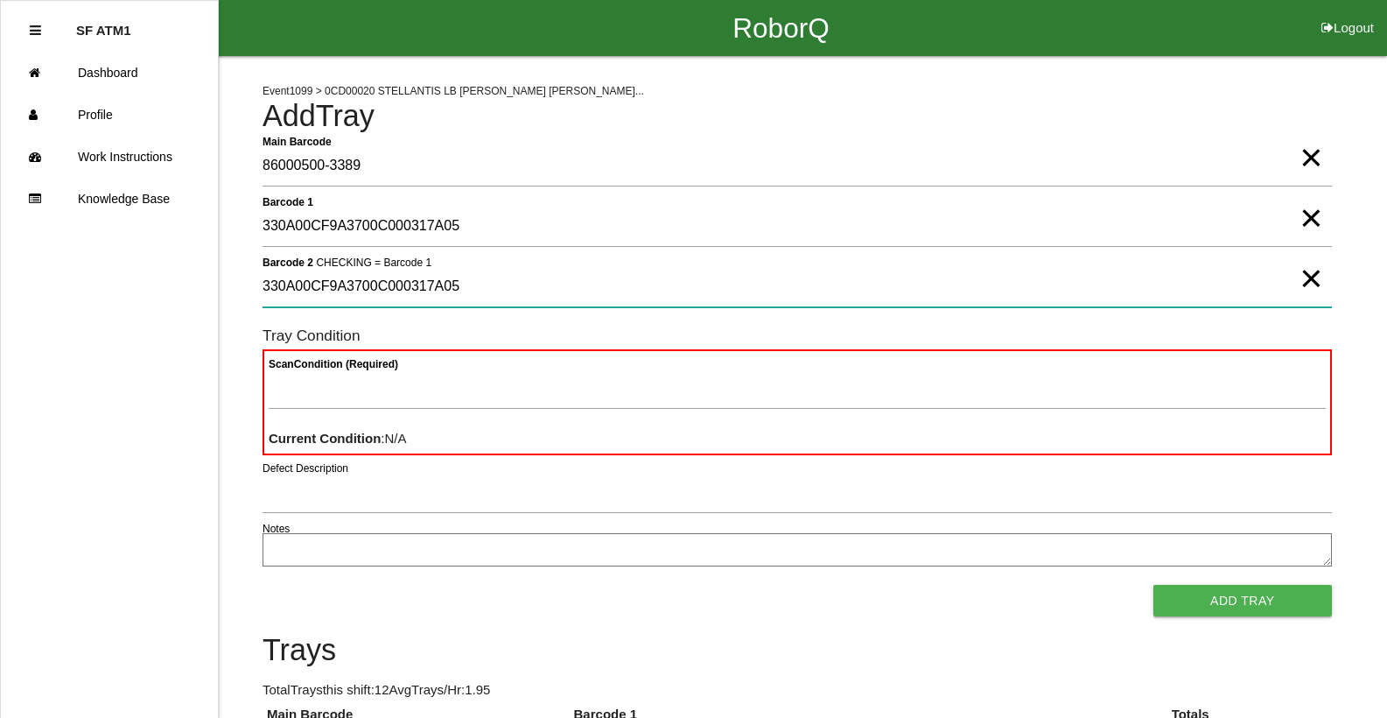
type 2 "330A00CF9A3700C000317A05"
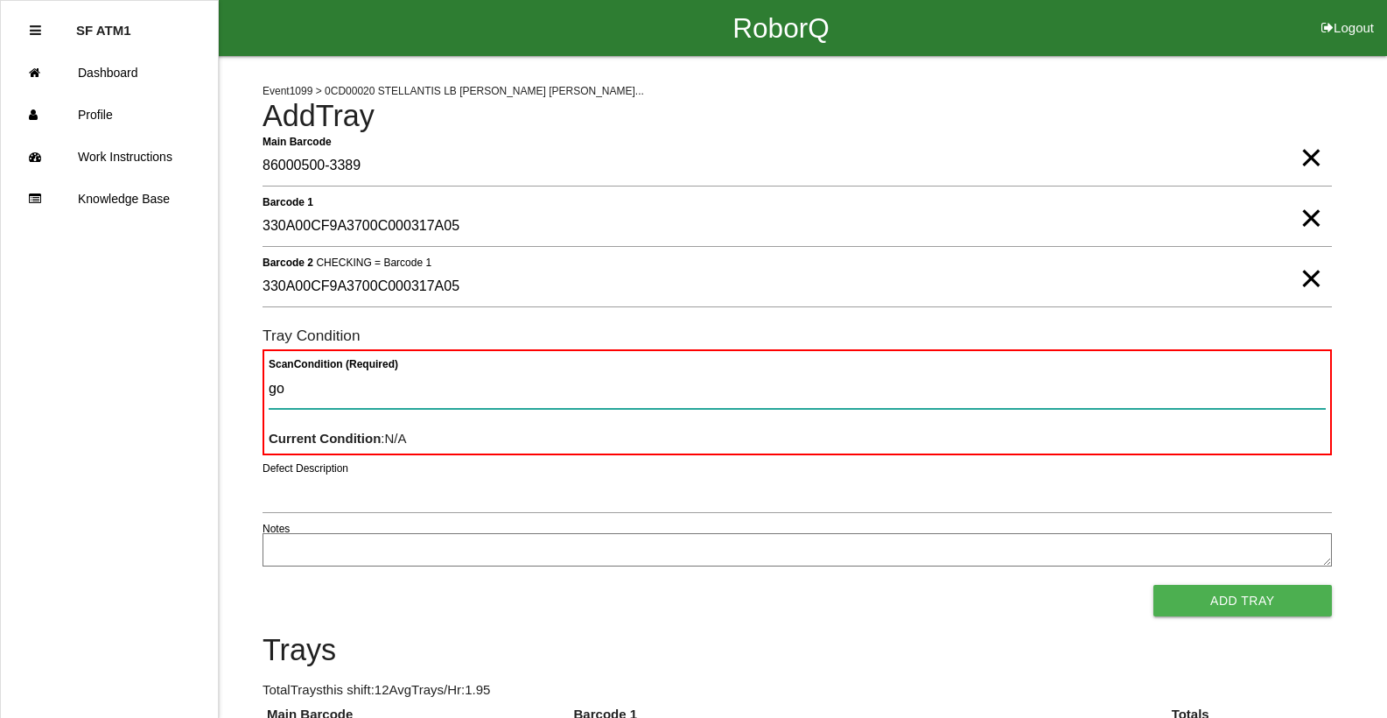
type Condition "goo"
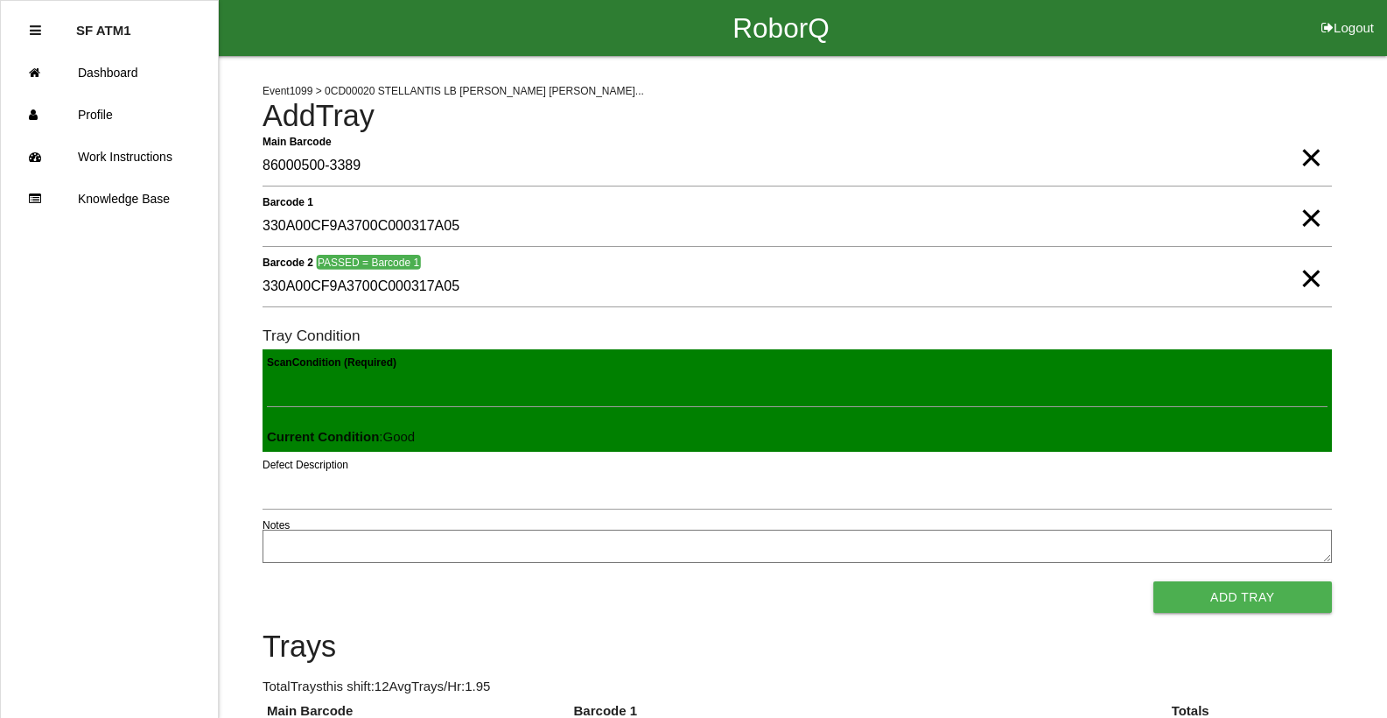
click at [1153, 581] on button "Add Tray" at bounding box center [1242, 597] width 179 height 32
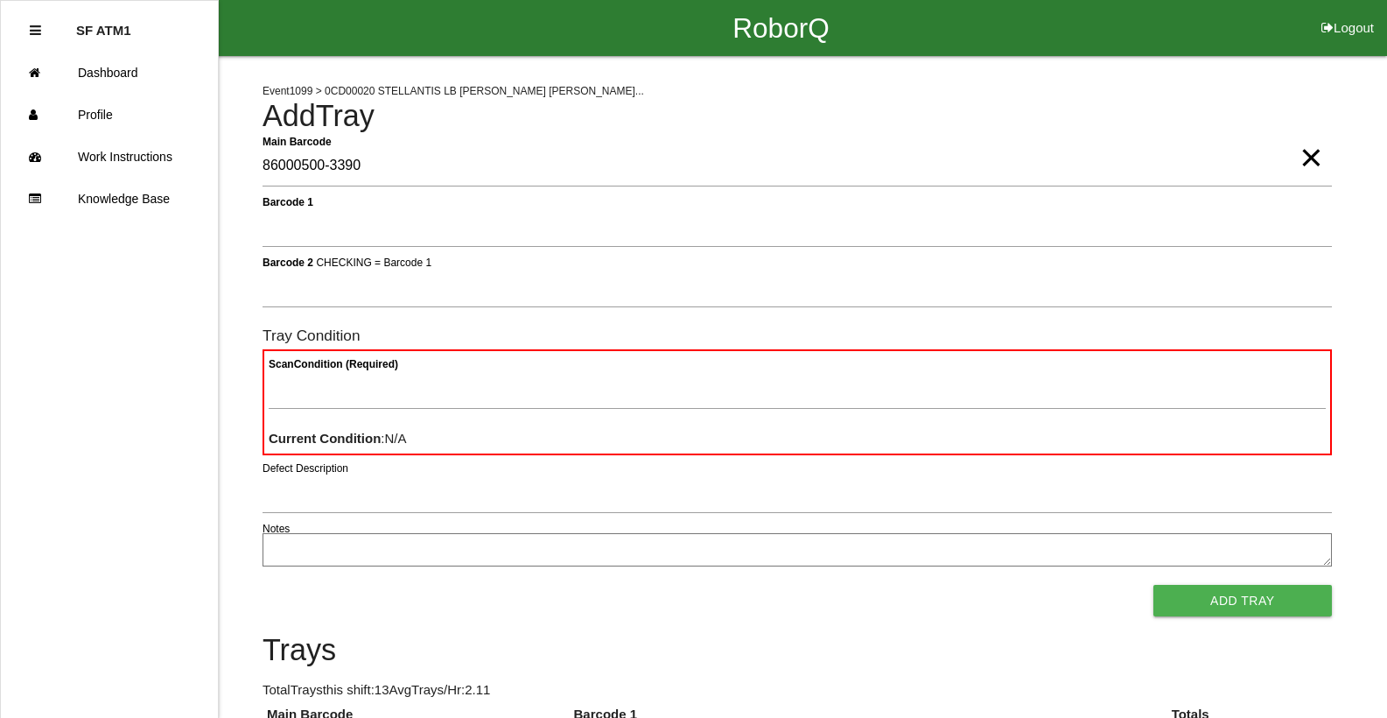
type Barcode "86000500-3390"
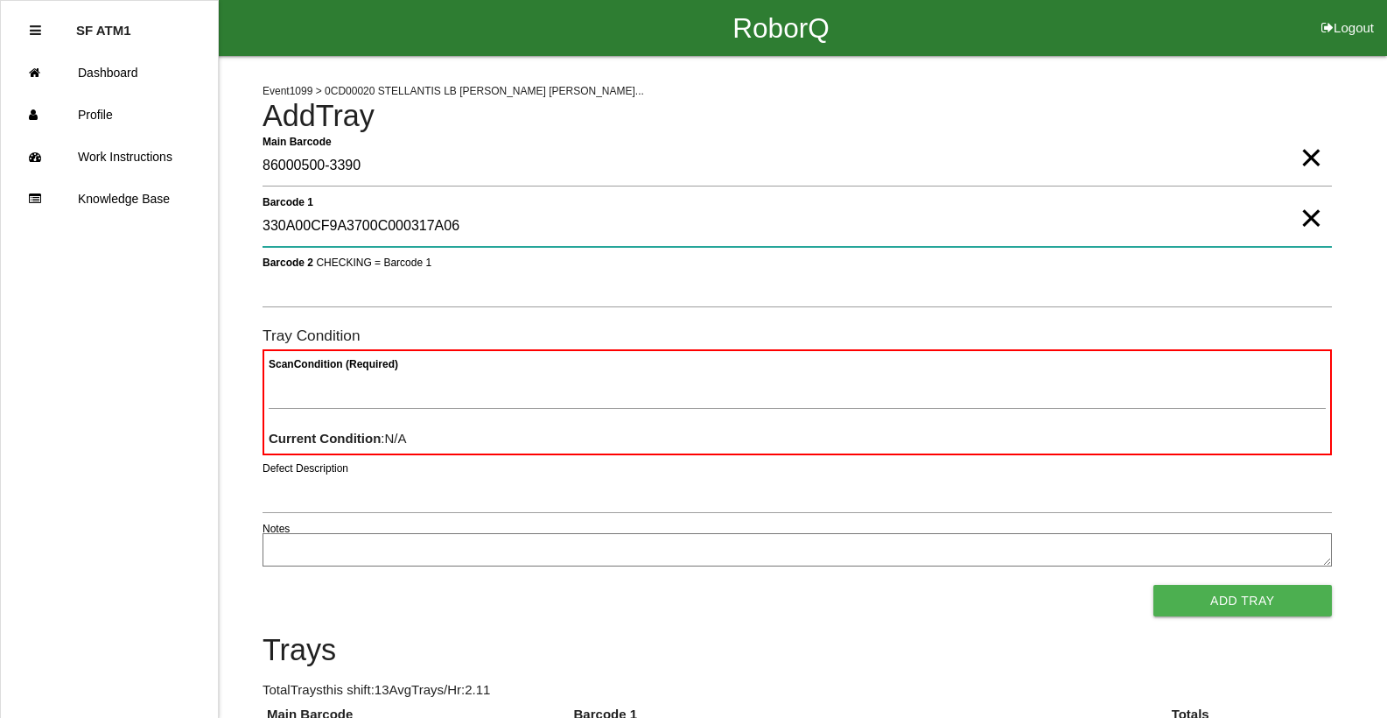
type 1 "330A00CF9A3700C000317A06"
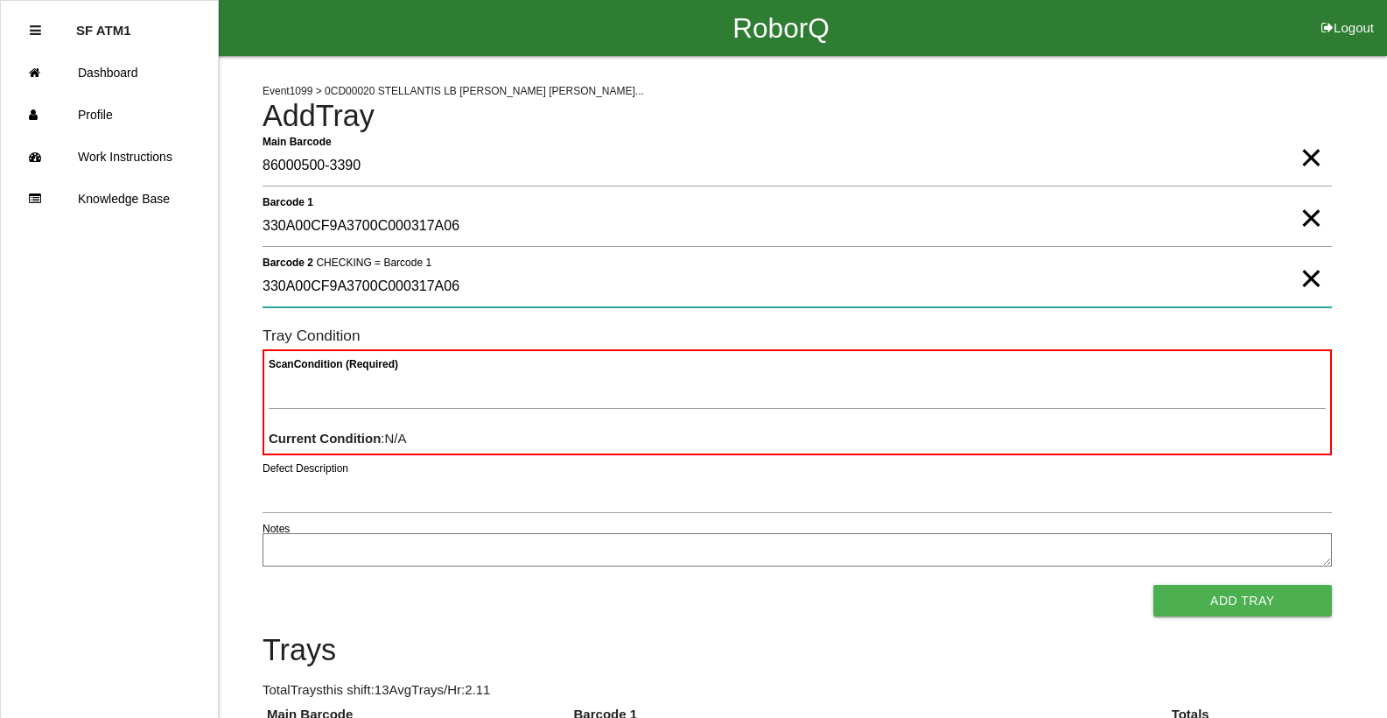
type 2 "330A00CF9A3700C000317A06"
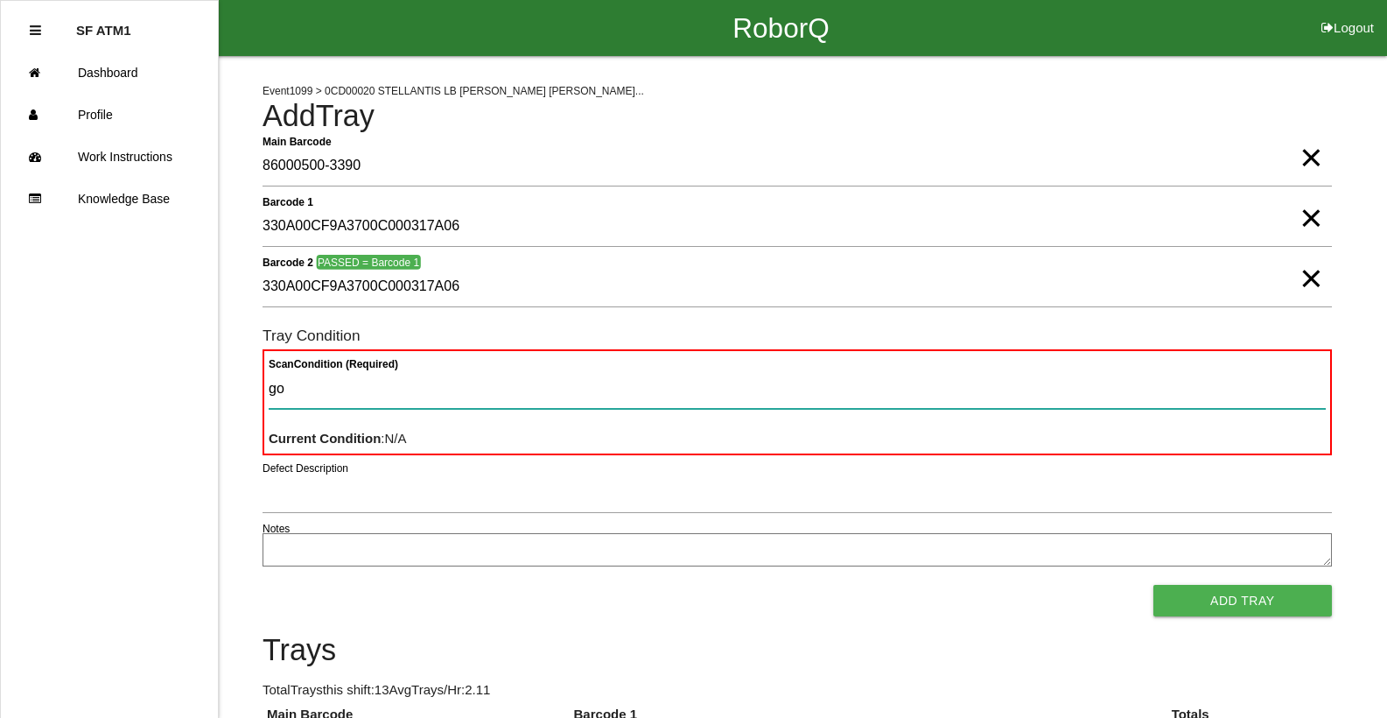
type Condition "goo"
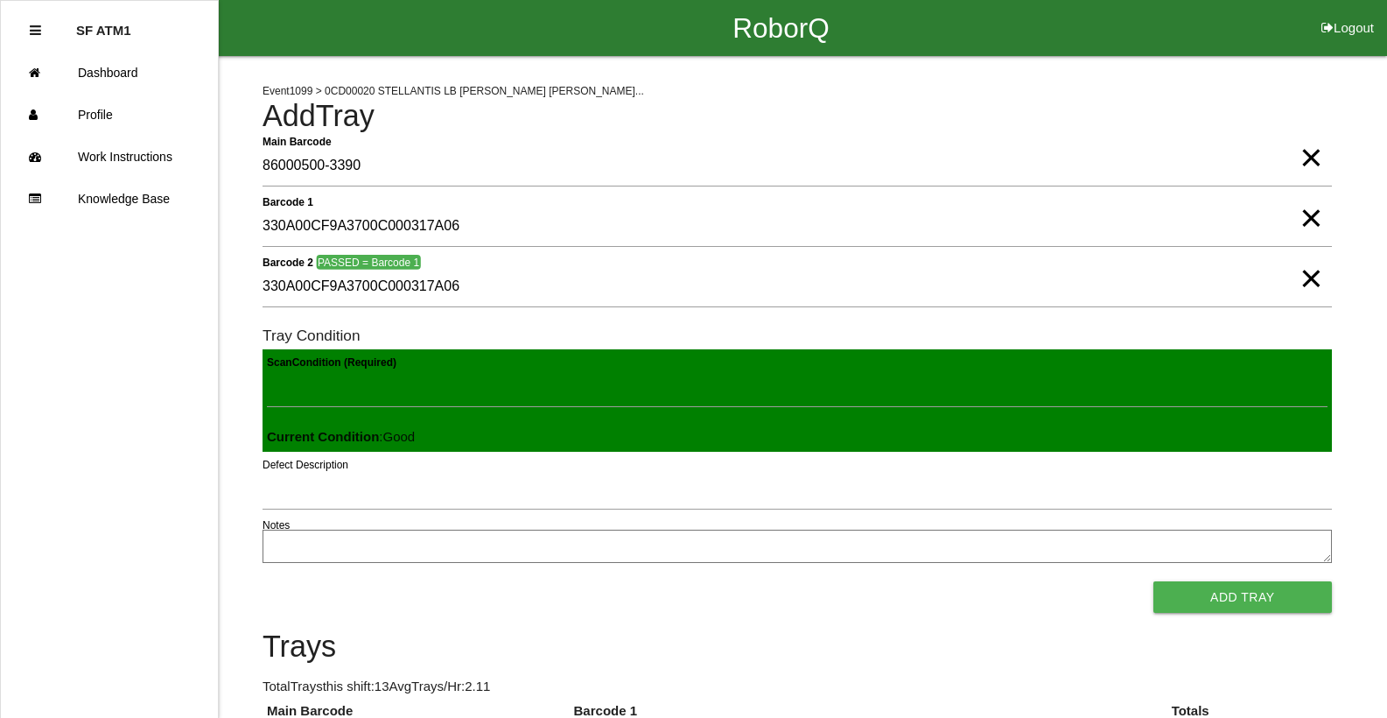
click at [1153, 581] on button "Add Tray" at bounding box center [1242, 597] width 179 height 32
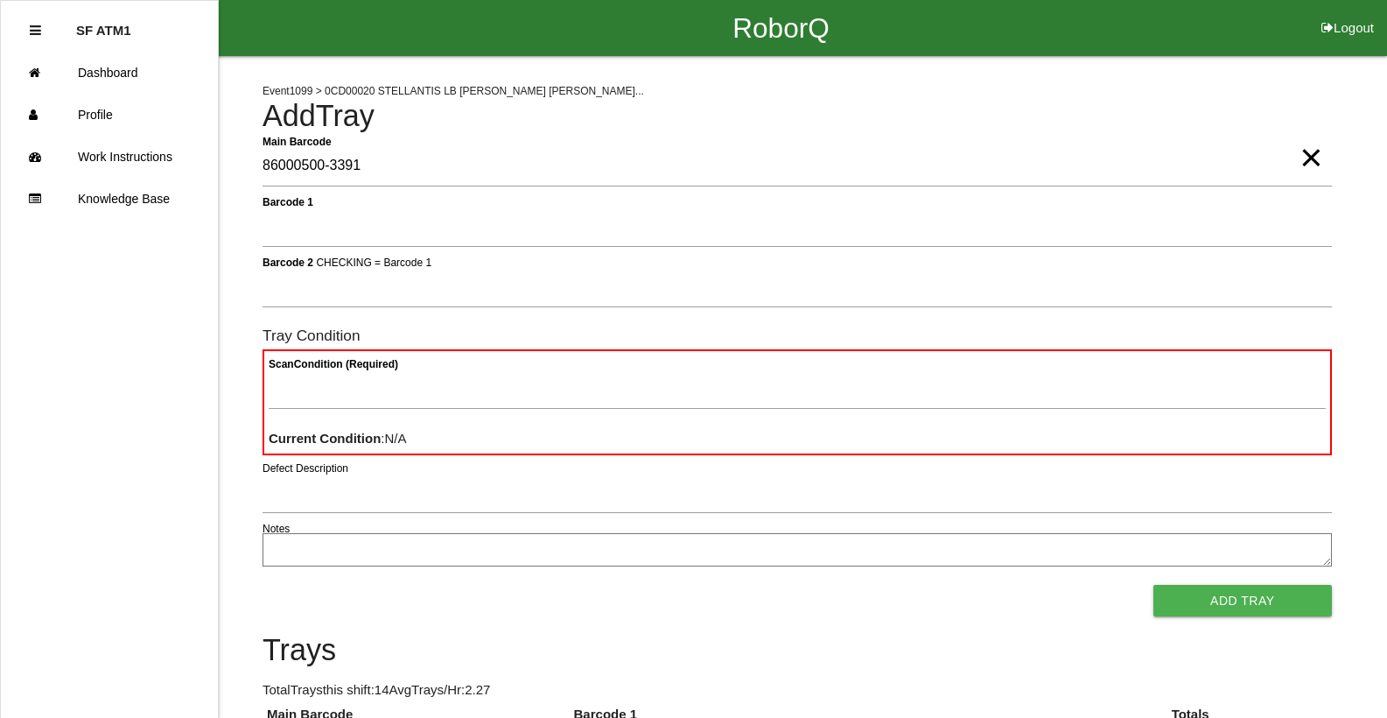
type Barcode "86000500-3391"
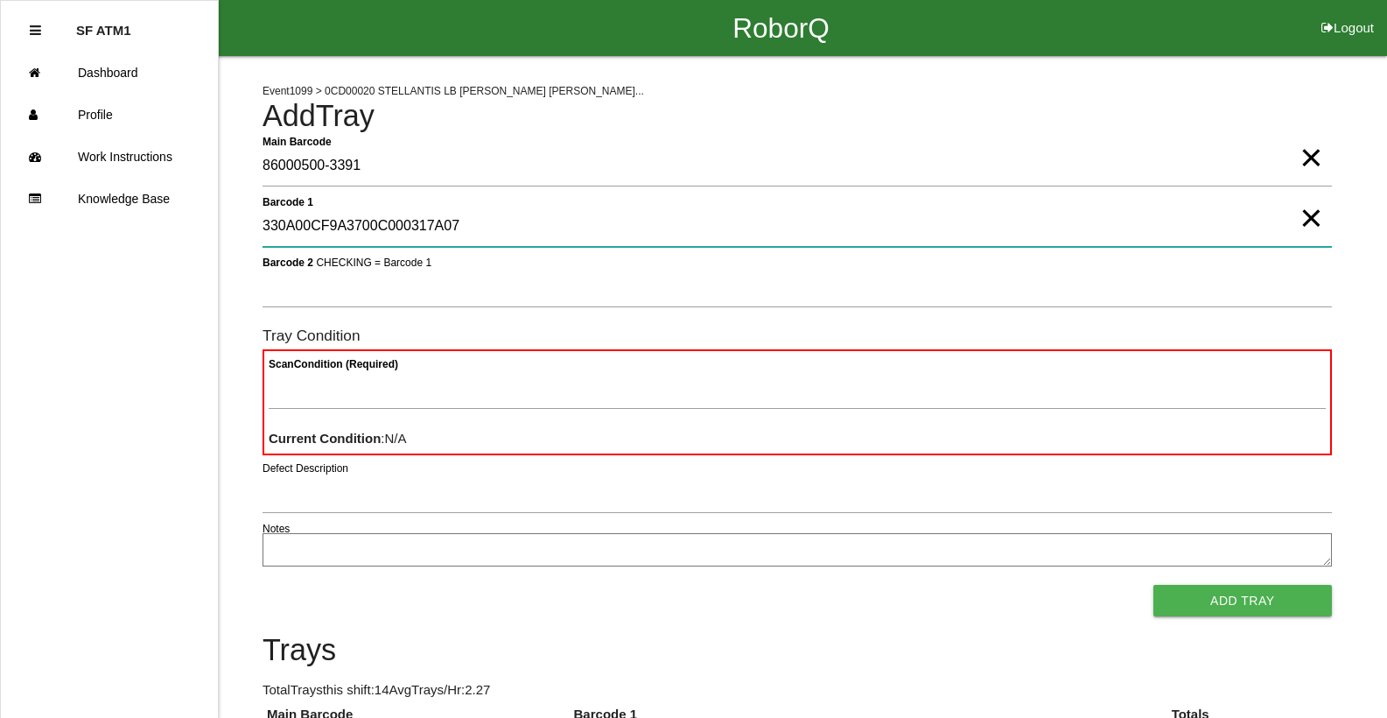
type 1 "330A00CF9A3700C000317A07"
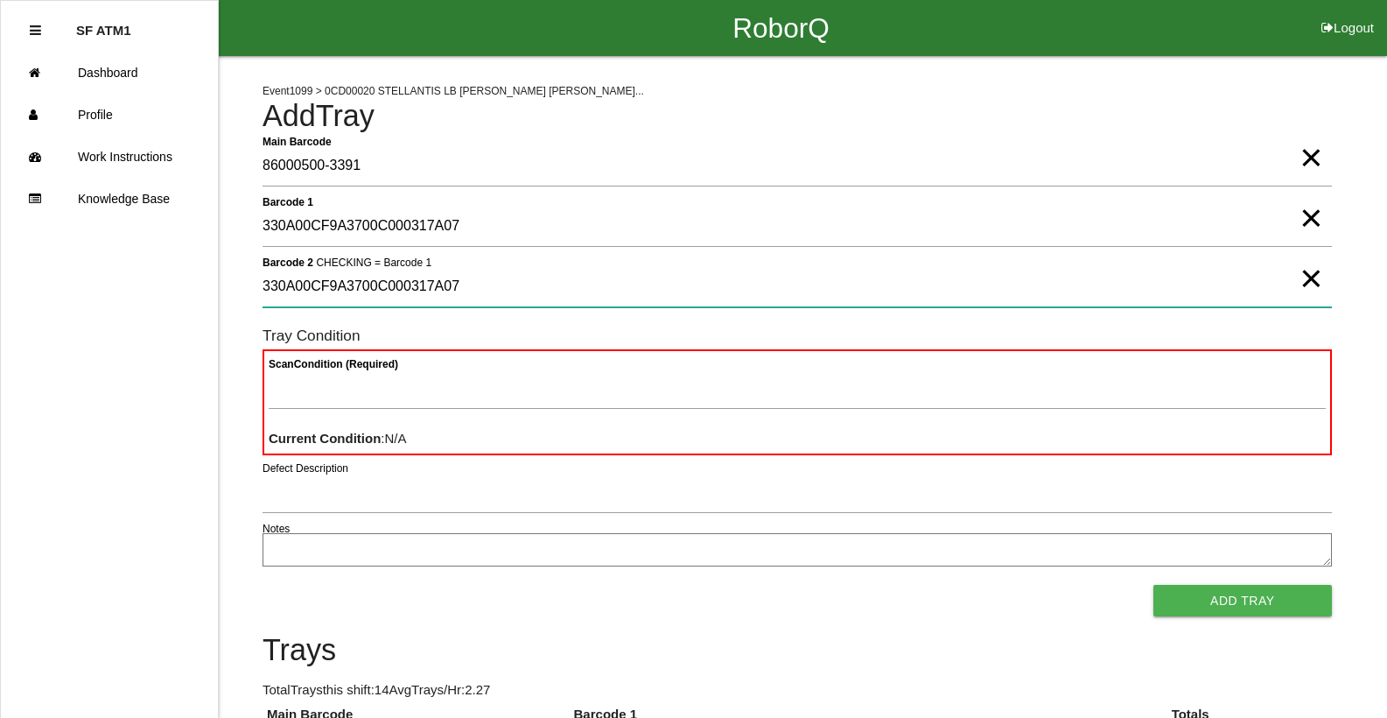
type 2 "330A00CF9A3700C000317A07"
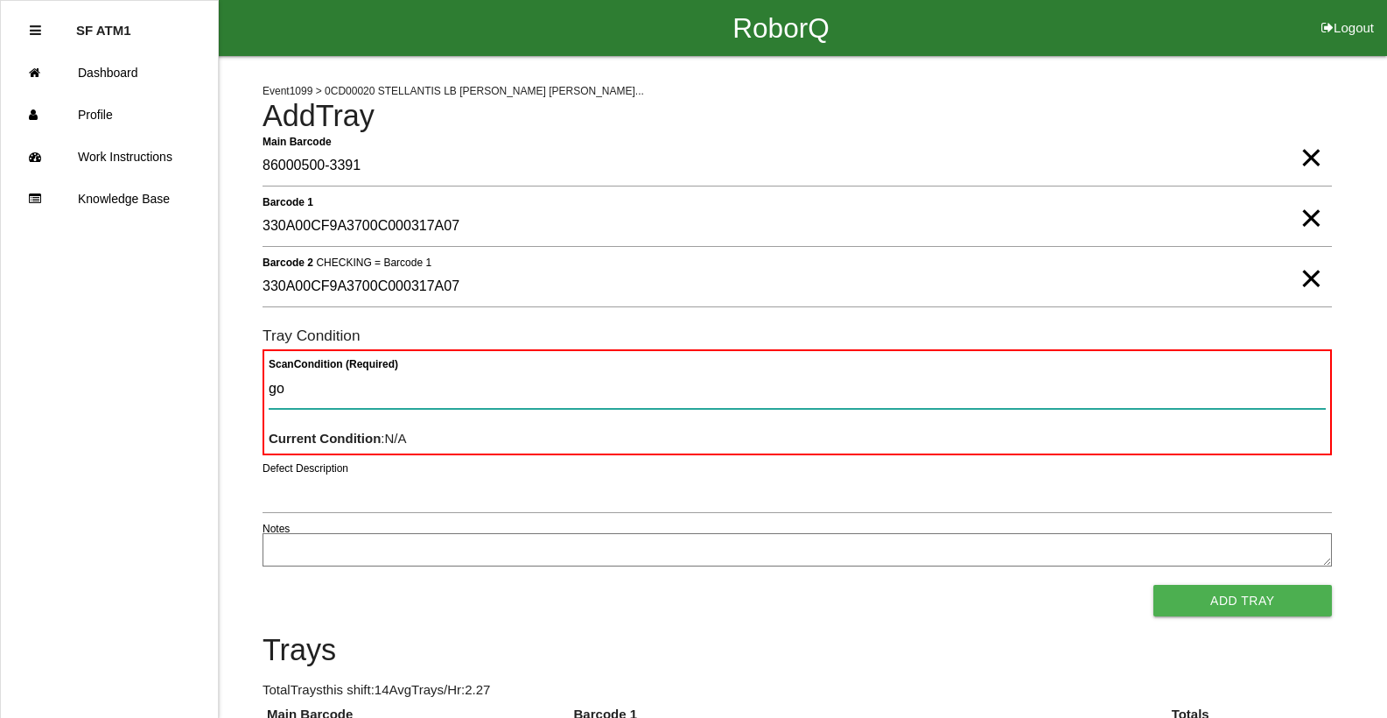
type Condition "goo"
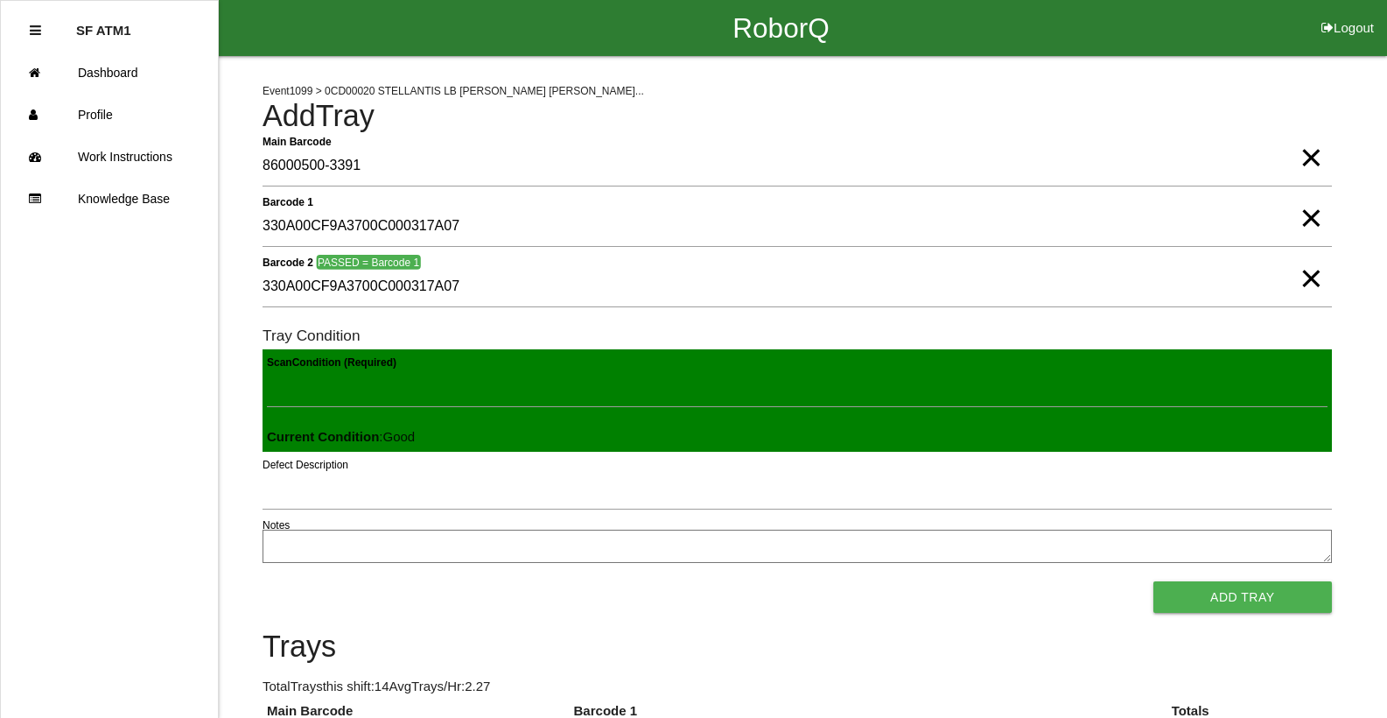
click button "Add Tray" at bounding box center [1242, 597] width 179 height 32
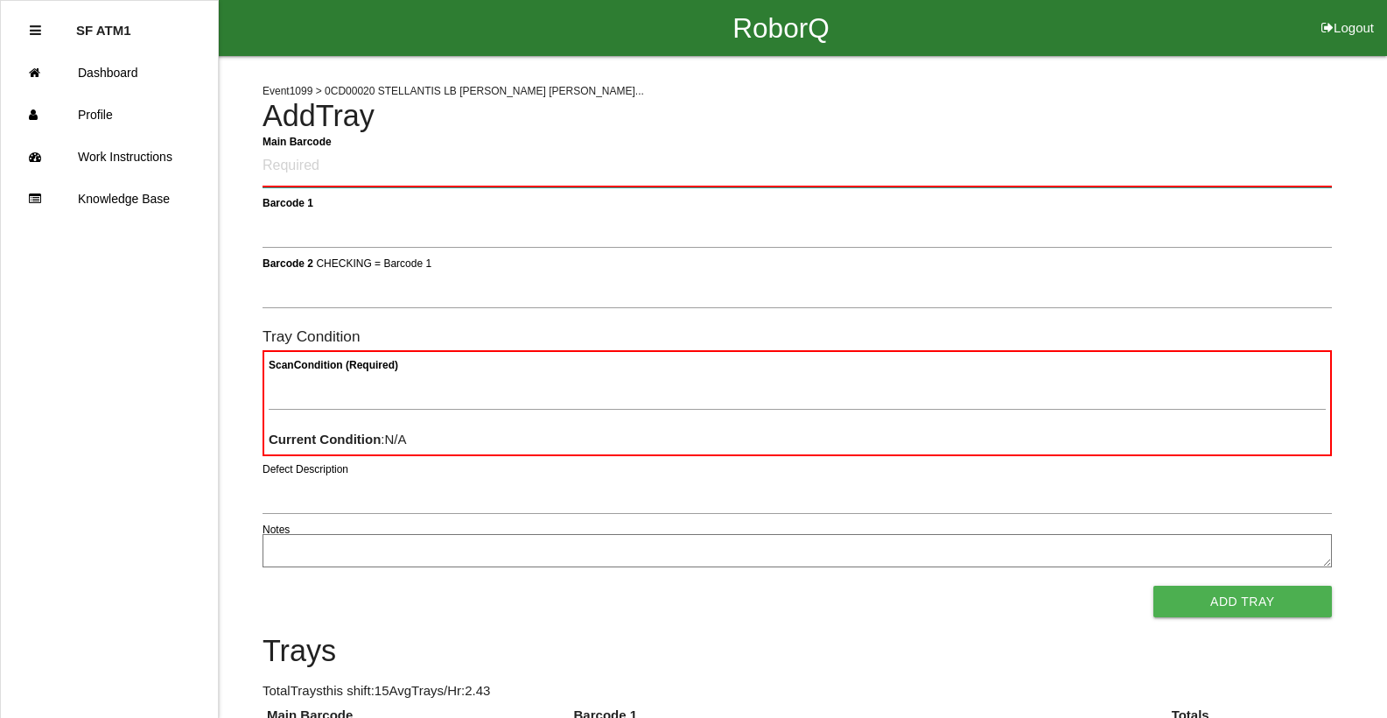
drag, startPoint x: 1222, startPoint y: 179, endPoint x: 1228, endPoint y: 188, distance: 11.0
click at [1224, 183] on Barcode "Main Barcode" at bounding box center [797, 166] width 1069 height 41
